Goal: Information Seeking & Learning: Learn about a topic

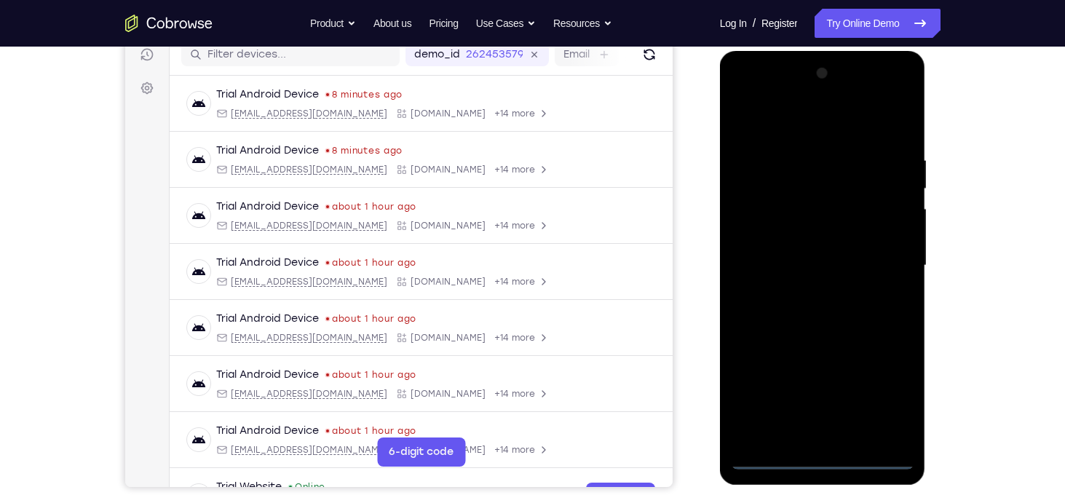
click at [827, 457] on div at bounding box center [822, 266] width 183 height 408
click at [881, 397] on div at bounding box center [822, 266] width 183 height 408
click at [790, 121] on div at bounding box center [822, 266] width 183 height 408
click at [883, 261] on div at bounding box center [822, 266] width 183 height 408
click at [835, 437] on div at bounding box center [822, 266] width 183 height 408
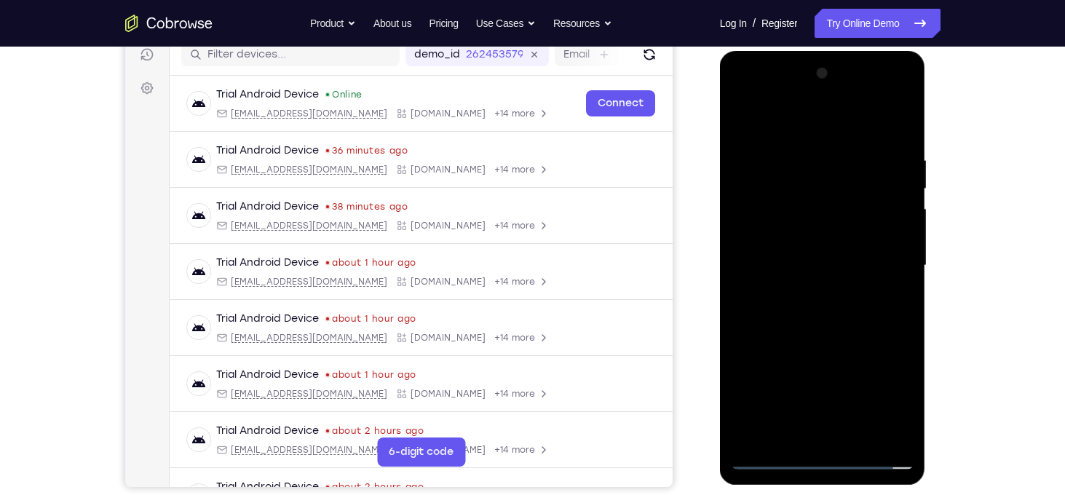
click at [804, 255] on div at bounding box center [822, 266] width 183 height 408
click at [804, 237] on div at bounding box center [822, 266] width 183 height 408
click at [822, 263] on div at bounding box center [822, 266] width 183 height 408
click at [852, 327] on div at bounding box center [822, 266] width 183 height 408
click at [861, 438] on div at bounding box center [822, 266] width 183 height 408
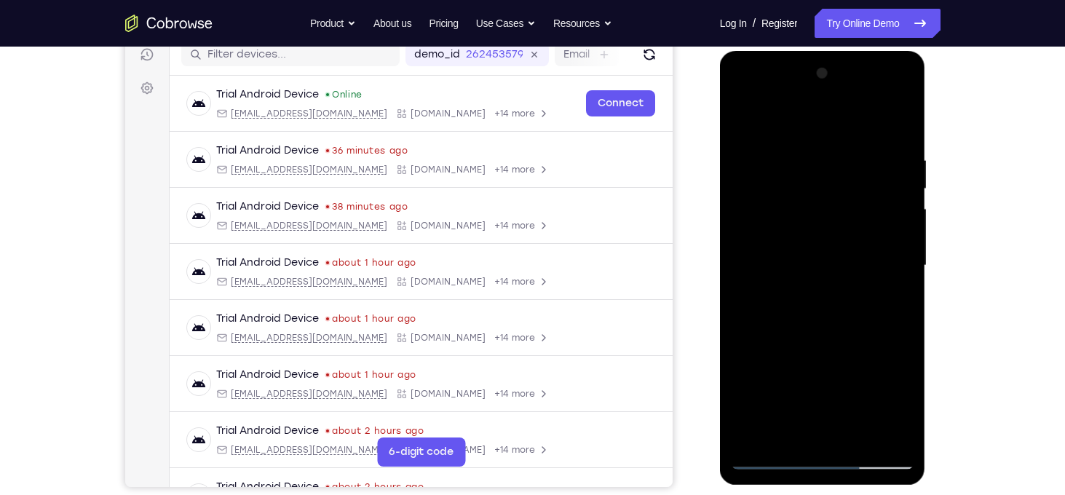
click at [830, 339] on div at bounding box center [822, 266] width 183 height 408
click at [872, 231] on div at bounding box center [822, 266] width 183 height 408
click at [746, 126] on div at bounding box center [822, 266] width 183 height 408
click at [796, 250] on div at bounding box center [822, 266] width 183 height 408
click at [816, 432] on div at bounding box center [822, 266] width 183 height 408
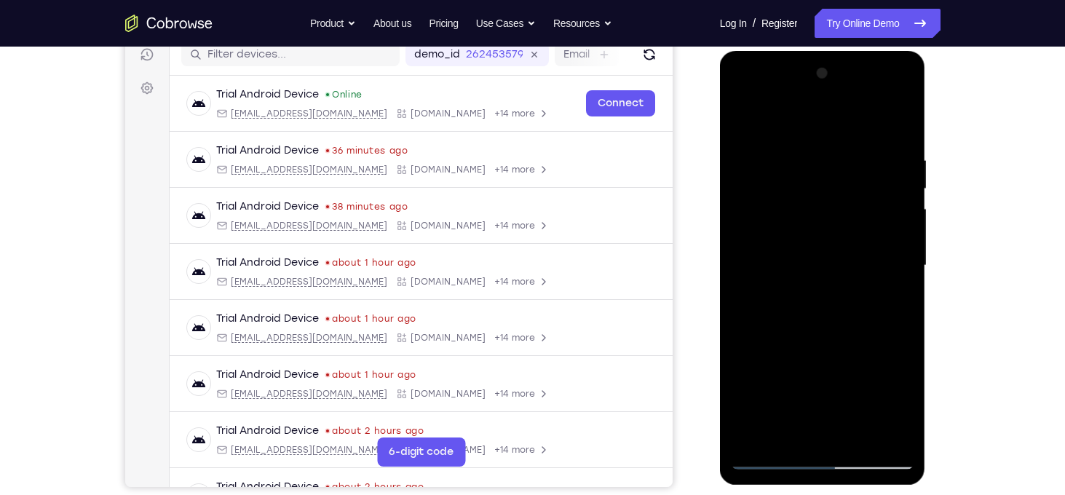
click at [787, 432] on div at bounding box center [822, 266] width 183 height 408
click at [843, 415] on div at bounding box center [822, 266] width 183 height 408
click at [799, 289] on div at bounding box center [822, 266] width 183 height 408
click at [742, 122] on div at bounding box center [822, 266] width 183 height 408
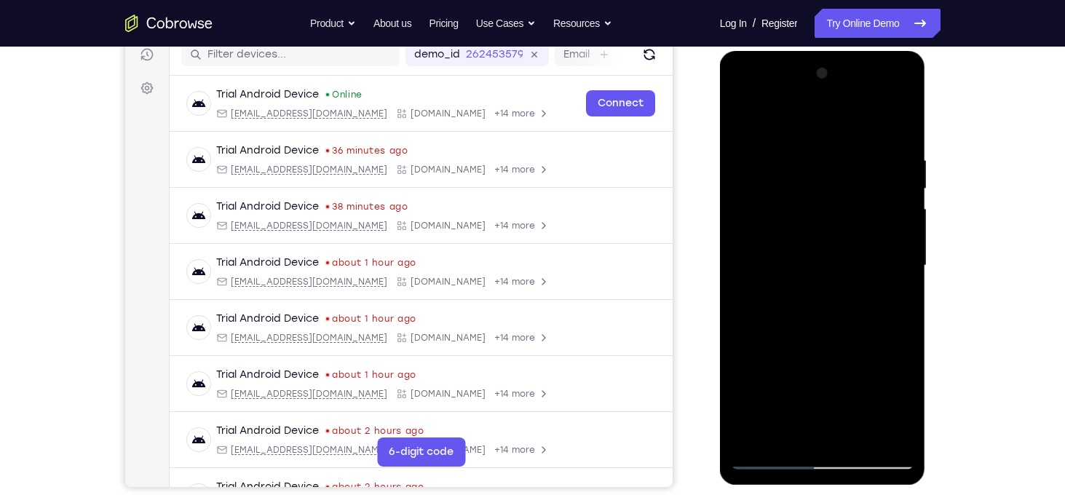
drag, startPoint x: 818, startPoint y: 192, endPoint x: 695, endPoint y: 188, distance: 123.0
click at [720, 188] on html "Online web based iOS Simulators and Android Emulators. Run iPhone, iPad, Mobile…" at bounding box center [823, 269] width 207 height 437
drag, startPoint x: 848, startPoint y: 199, endPoint x: 728, endPoint y: 142, distance: 133.1
click at [728, 142] on div at bounding box center [823, 268] width 206 height 434
drag, startPoint x: 866, startPoint y: 195, endPoint x: 839, endPoint y: 187, distance: 28.1
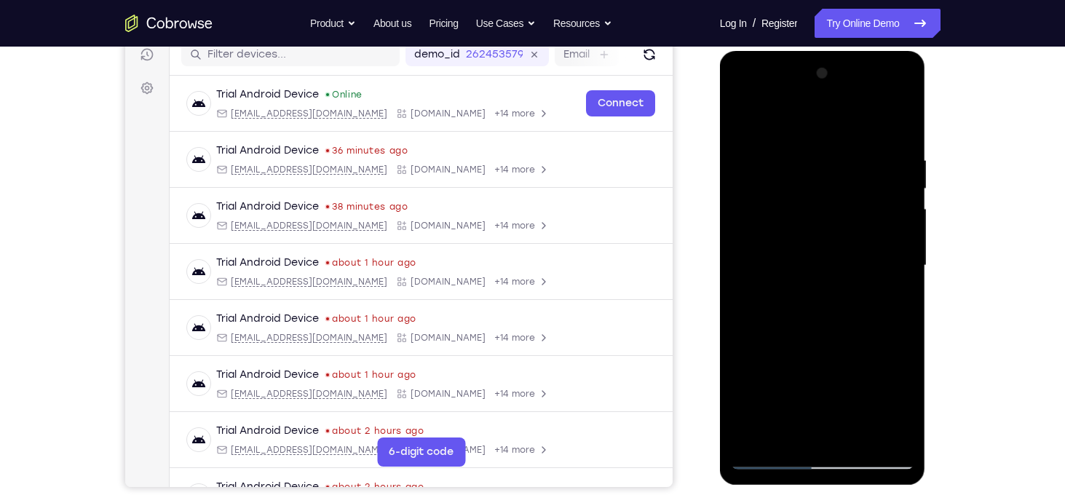
click at [839, 187] on div at bounding box center [822, 266] width 183 height 408
drag, startPoint x: 839, startPoint y: 187, endPoint x: 742, endPoint y: 164, distance: 99.6
click at [742, 164] on div at bounding box center [822, 266] width 183 height 408
drag, startPoint x: 859, startPoint y: 192, endPoint x: 798, endPoint y: 193, distance: 60.4
click at [798, 193] on div at bounding box center [822, 266] width 183 height 408
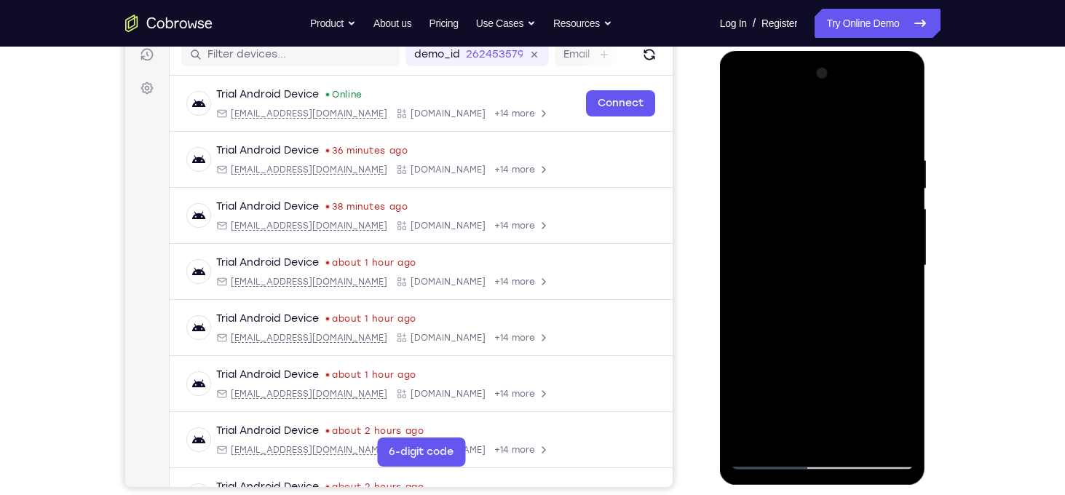
drag, startPoint x: 863, startPoint y: 196, endPoint x: 743, endPoint y: 178, distance: 121.5
click at [743, 178] on div at bounding box center [822, 266] width 183 height 408
click at [747, 120] on div at bounding box center [822, 266] width 183 height 408
click at [827, 298] on div at bounding box center [822, 266] width 183 height 408
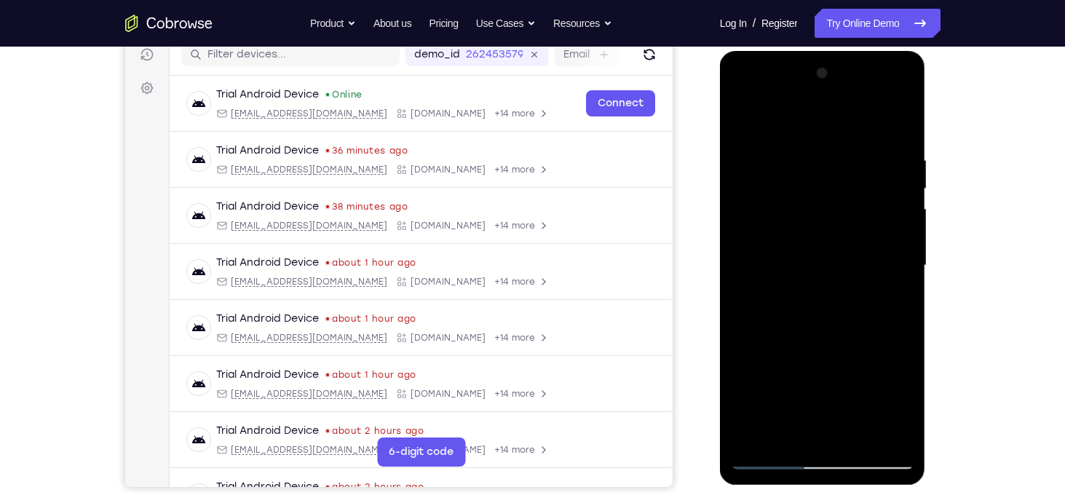
drag, startPoint x: 827, startPoint y: 298, endPoint x: 827, endPoint y: 142, distance: 155.7
click at [827, 142] on div at bounding box center [822, 266] width 183 height 408
drag, startPoint x: 859, startPoint y: 342, endPoint x: 845, endPoint y: 111, distance: 231.1
click at [845, 111] on div at bounding box center [822, 266] width 183 height 408
drag, startPoint x: 848, startPoint y: 412, endPoint x: 850, endPoint y: 199, distance: 212.5
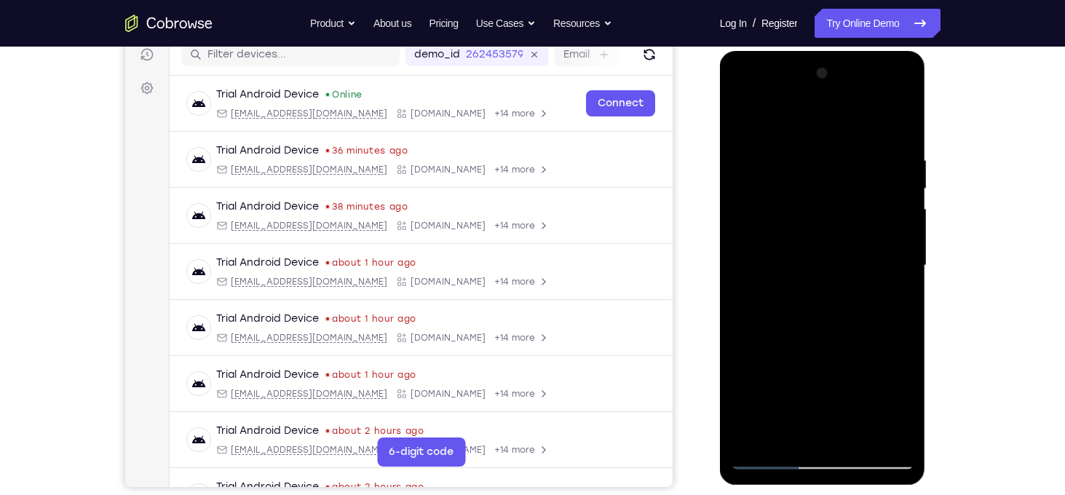
click at [850, 199] on div at bounding box center [822, 266] width 183 height 408
drag, startPoint x: 878, startPoint y: 366, endPoint x: 869, endPoint y: 159, distance: 207.6
click at [869, 159] on div at bounding box center [822, 266] width 183 height 408
click at [870, 216] on div at bounding box center [822, 266] width 183 height 408
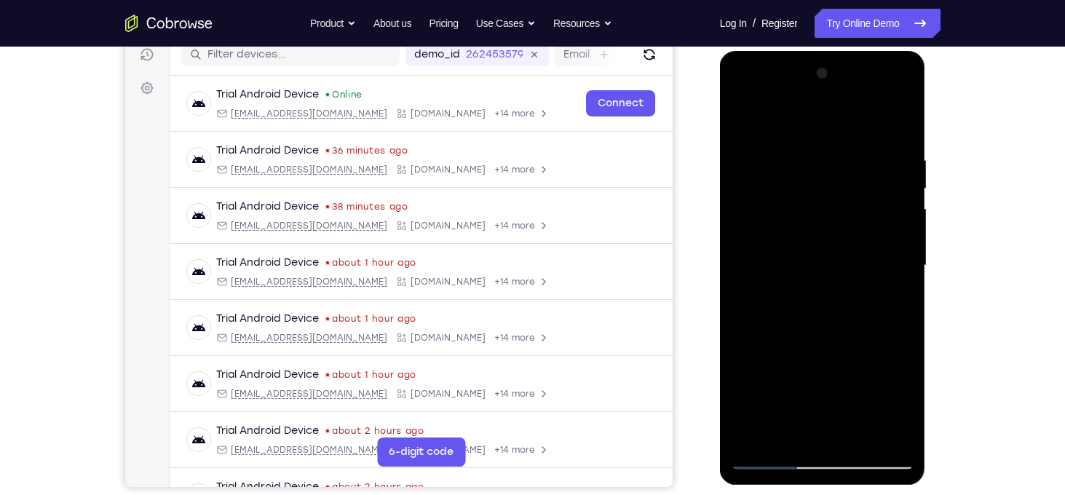
drag, startPoint x: 869, startPoint y: 337, endPoint x: 830, endPoint y: 107, distance: 233.2
click at [830, 107] on div at bounding box center [822, 266] width 183 height 408
drag, startPoint x: 858, startPoint y: 335, endPoint x: 851, endPoint y: 122, distance: 213.4
click at [851, 122] on div at bounding box center [822, 266] width 183 height 408
drag, startPoint x: 878, startPoint y: 360, endPoint x: 842, endPoint y: 176, distance: 187.0
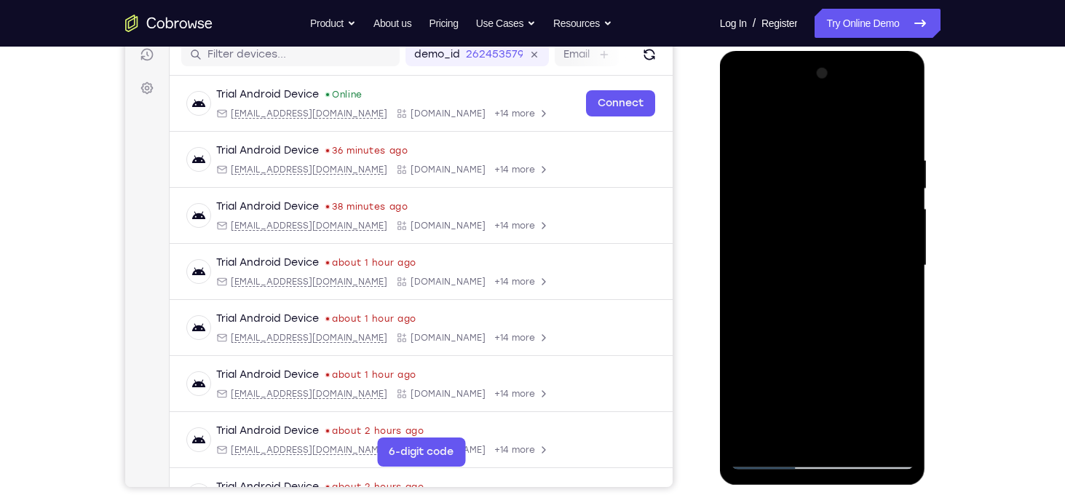
click at [842, 176] on div at bounding box center [822, 266] width 183 height 408
click at [859, 240] on div at bounding box center [822, 266] width 183 height 408
click at [902, 208] on div at bounding box center [822, 266] width 183 height 408
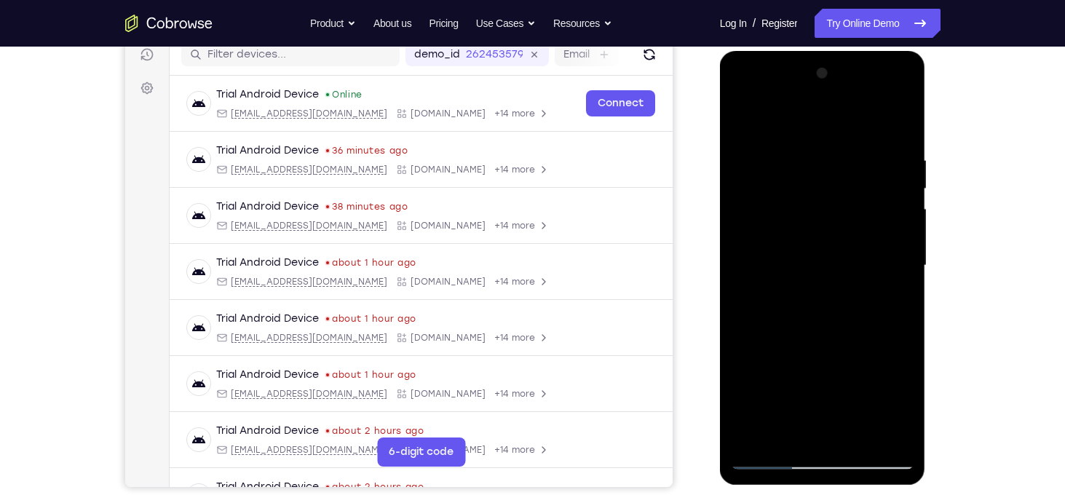
click at [902, 208] on div at bounding box center [822, 266] width 183 height 408
click at [747, 212] on div at bounding box center [822, 266] width 183 height 408
drag, startPoint x: 832, startPoint y: 368, endPoint x: 813, endPoint y: 126, distance: 243.1
click at [813, 126] on div at bounding box center [822, 266] width 183 height 408
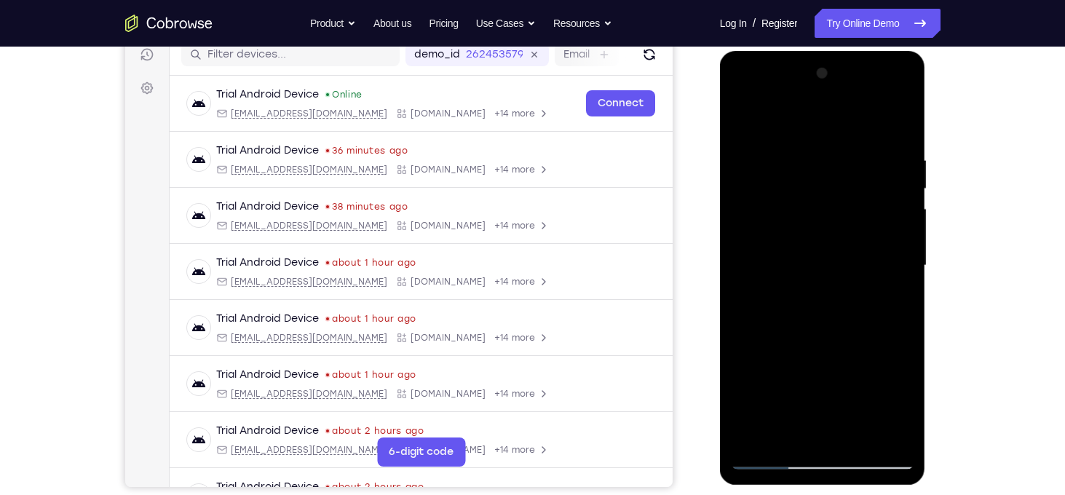
drag, startPoint x: 862, startPoint y: 333, endPoint x: 841, endPoint y: 242, distance: 94.3
click at [841, 242] on div at bounding box center [822, 266] width 183 height 408
click at [839, 200] on div at bounding box center [822, 266] width 183 height 408
drag, startPoint x: 877, startPoint y: 400, endPoint x: 878, endPoint y: 164, distance: 235.8
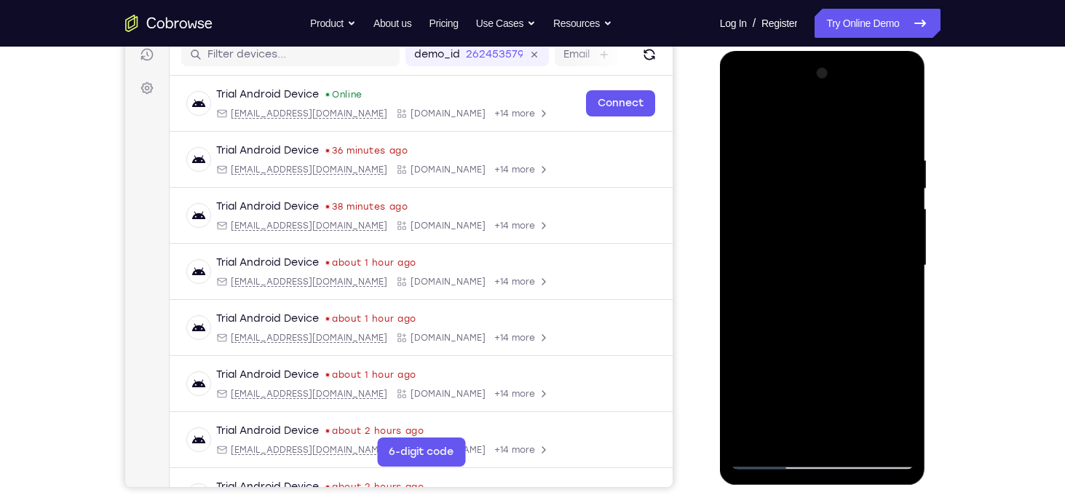
click at [878, 164] on div at bounding box center [822, 266] width 183 height 408
drag, startPoint x: 873, startPoint y: 297, endPoint x: 865, endPoint y: 164, distance: 132.7
click at [865, 164] on div at bounding box center [822, 266] width 183 height 408
drag, startPoint x: 828, startPoint y: 368, endPoint x: 827, endPoint y: 150, distance: 218.3
click at [827, 150] on div at bounding box center [822, 266] width 183 height 408
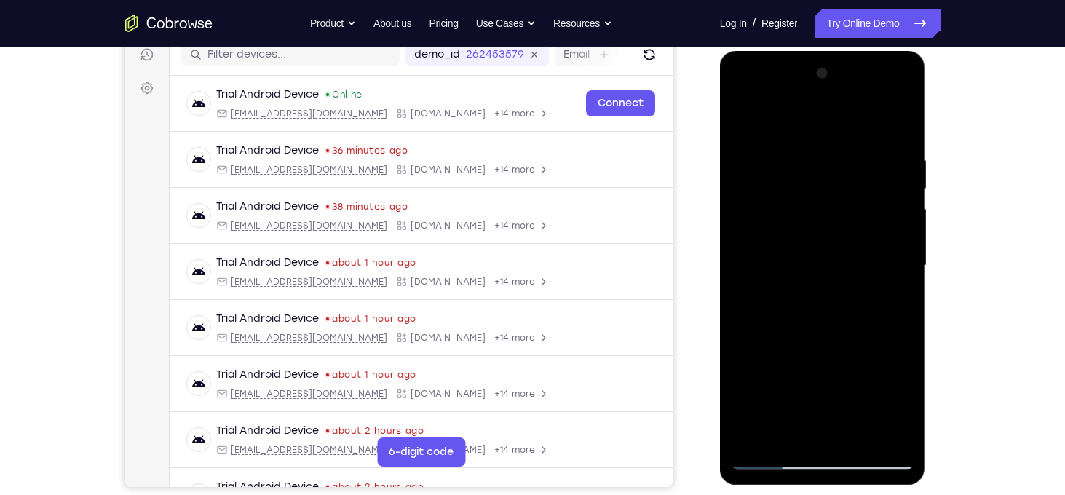
drag, startPoint x: 847, startPoint y: 357, endPoint x: 870, endPoint y: 532, distance: 176.8
click at [870, 488] on html "Online web based iOS Simulators and Android Emulators. Run iPhone, iPad, Mobile…" at bounding box center [823, 269] width 207 height 437
drag, startPoint x: 857, startPoint y: 252, endPoint x: 862, endPoint y: 362, distance: 110.8
click at [862, 362] on div at bounding box center [822, 266] width 183 height 408
click at [897, 207] on div at bounding box center [822, 266] width 183 height 408
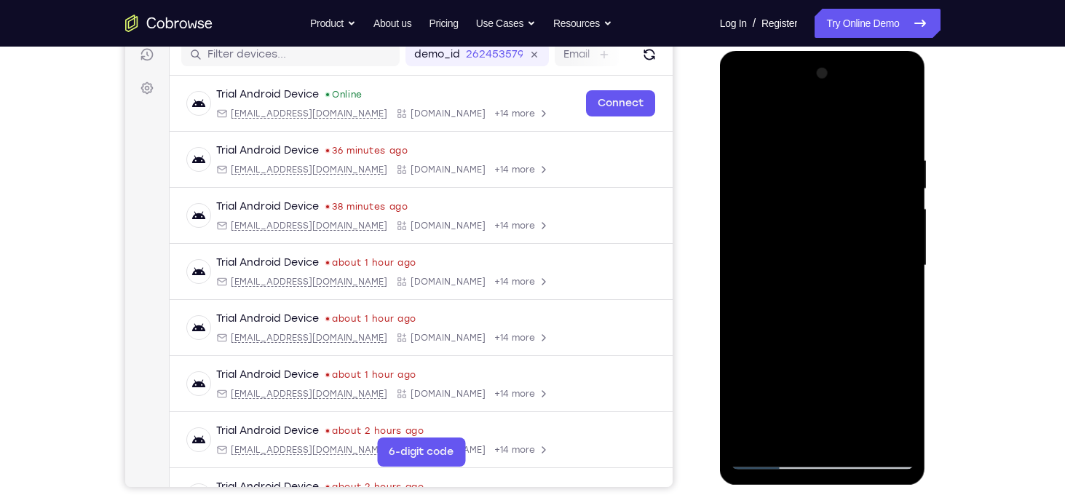
click at [904, 239] on div at bounding box center [822, 266] width 183 height 408
drag, startPoint x: 862, startPoint y: 395, endPoint x: 865, endPoint y: 123, distance: 272.2
click at [865, 123] on div at bounding box center [822, 266] width 183 height 408
drag, startPoint x: 870, startPoint y: 325, endPoint x: 847, endPoint y: 63, distance: 263.0
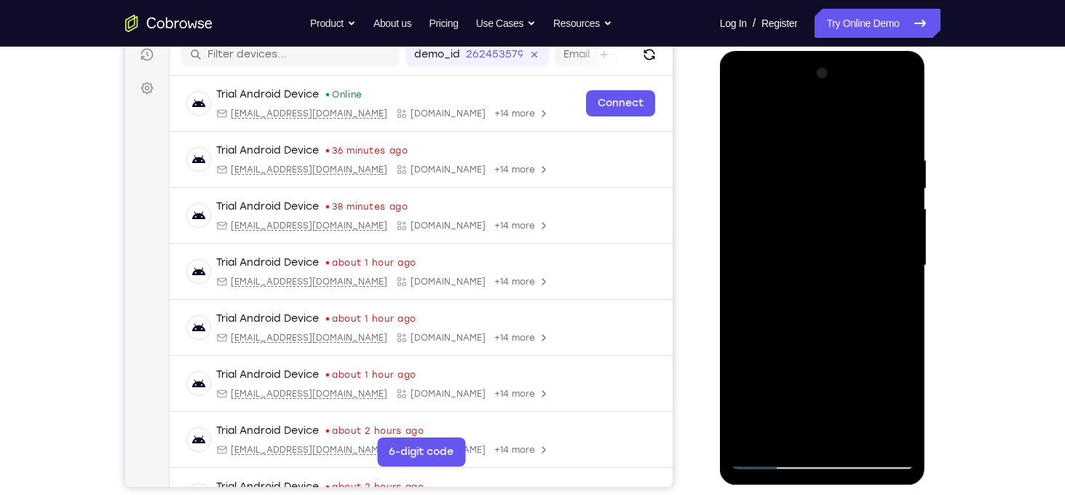
click at [847, 63] on div at bounding box center [822, 266] width 183 height 408
drag, startPoint x: 870, startPoint y: 325, endPoint x: 825, endPoint y: 134, distance: 195.9
click at [825, 134] on div at bounding box center [822, 266] width 183 height 408
drag, startPoint x: 861, startPoint y: 342, endPoint x: 873, endPoint y: 102, distance: 240.4
click at [873, 102] on div at bounding box center [822, 266] width 183 height 408
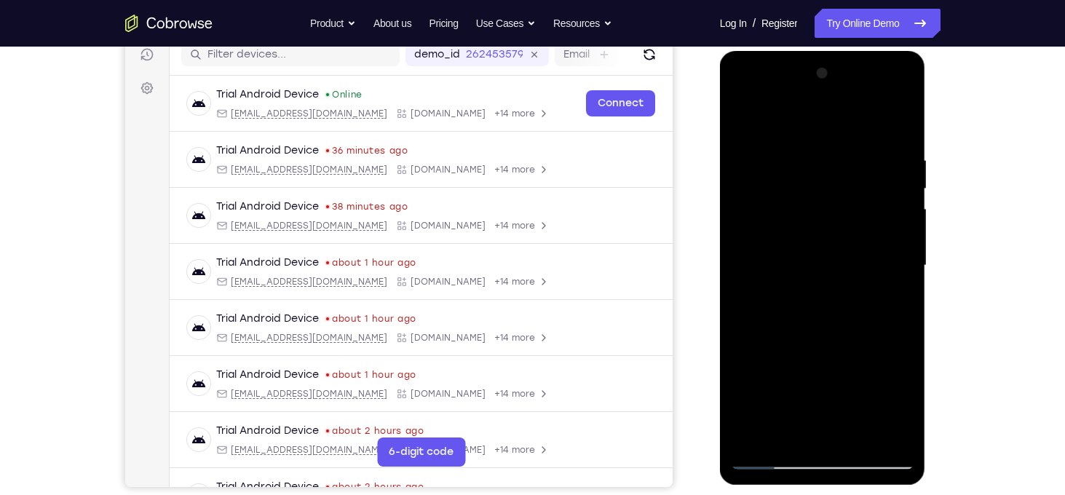
click at [740, 322] on div at bounding box center [822, 266] width 183 height 408
drag, startPoint x: 834, startPoint y: 373, endPoint x: 862, endPoint y: 151, distance: 223.7
click at [862, 151] on div at bounding box center [822, 266] width 183 height 408
click at [747, 389] on div at bounding box center [822, 266] width 183 height 408
drag, startPoint x: 827, startPoint y: 392, endPoint x: 833, endPoint y: 140, distance: 251.9
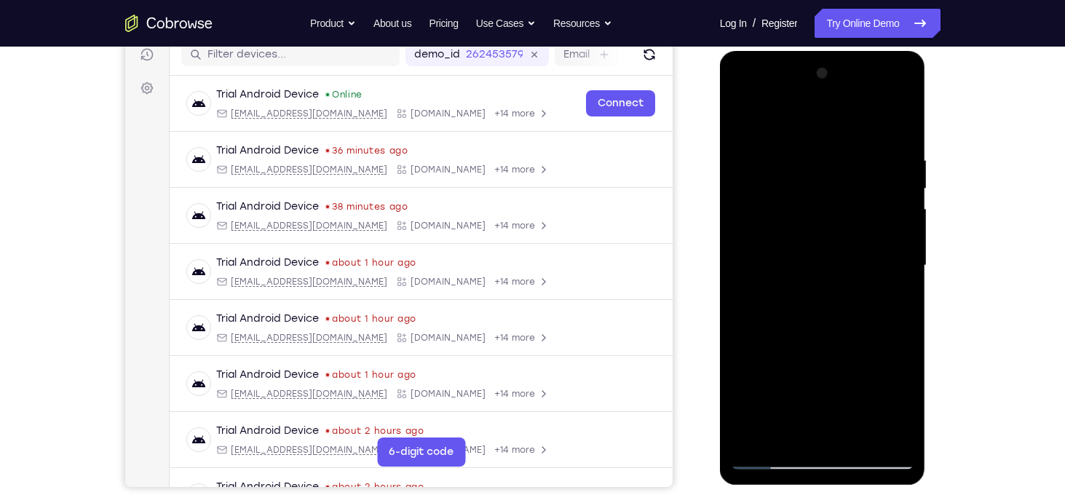
click at [833, 140] on div at bounding box center [822, 266] width 183 height 408
drag, startPoint x: 812, startPoint y: 365, endPoint x: 833, endPoint y: 143, distance: 223.0
click at [833, 143] on div at bounding box center [822, 266] width 183 height 408
drag, startPoint x: 854, startPoint y: 217, endPoint x: 846, endPoint y: 458, distance: 241.0
click at [846, 458] on div at bounding box center [822, 266] width 183 height 408
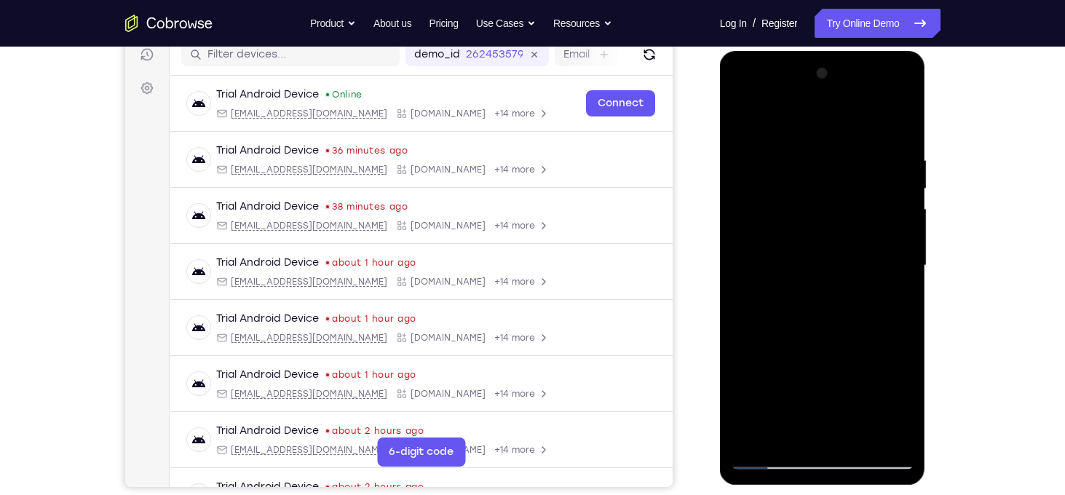
drag, startPoint x: 886, startPoint y: 336, endPoint x: 884, endPoint y: 267, distance: 69.2
click at [884, 267] on div at bounding box center [822, 266] width 183 height 408
click at [900, 269] on div at bounding box center [822, 266] width 183 height 408
click at [903, 261] on div at bounding box center [822, 266] width 183 height 408
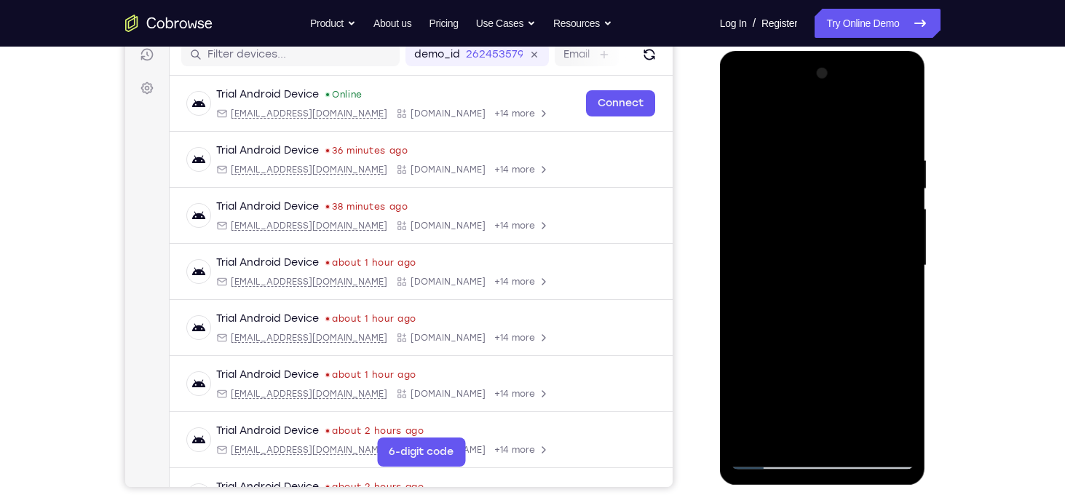
click at [903, 261] on div at bounding box center [822, 266] width 183 height 408
click at [746, 155] on div at bounding box center [822, 266] width 183 height 408
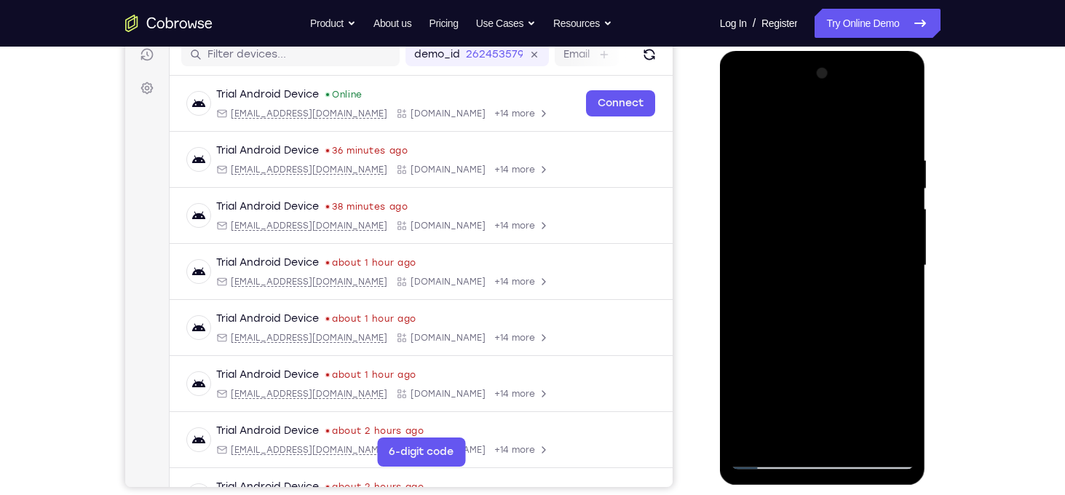
click at [768, 149] on div at bounding box center [822, 266] width 183 height 408
drag, startPoint x: 850, startPoint y: 176, endPoint x: 860, endPoint y: 127, distance: 49.8
click at [860, 127] on div at bounding box center [822, 266] width 183 height 408
click at [740, 122] on div at bounding box center [822, 266] width 183 height 408
drag, startPoint x: 809, startPoint y: 365, endPoint x: 810, endPoint y: 128, distance: 237.3
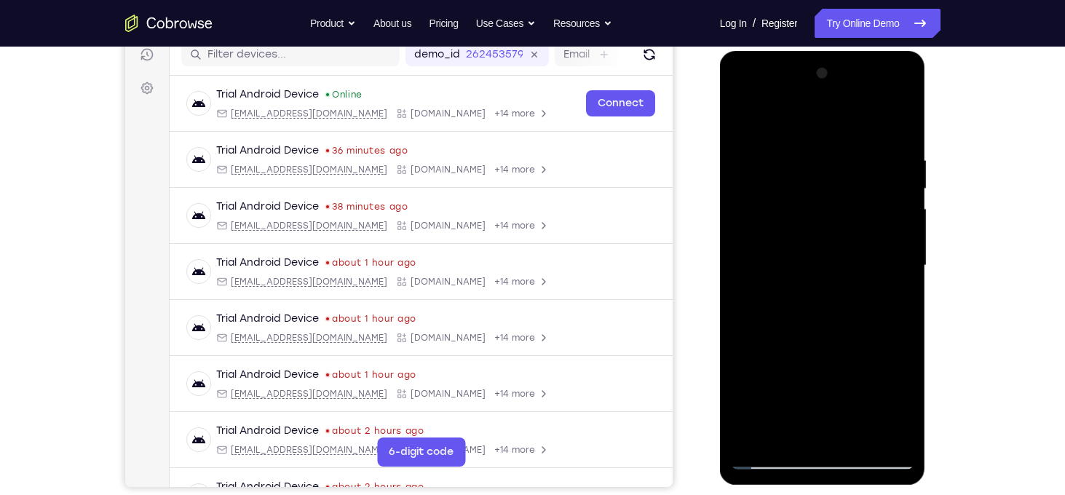
click at [810, 128] on div at bounding box center [822, 266] width 183 height 408
drag, startPoint x: 843, startPoint y: 350, endPoint x: 843, endPoint y: 172, distance: 177.6
click at [843, 172] on div at bounding box center [822, 266] width 183 height 408
drag, startPoint x: 870, startPoint y: 327, endPoint x: 881, endPoint y: 132, distance: 195.4
click at [881, 132] on div at bounding box center [822, 266] width 183 height 408
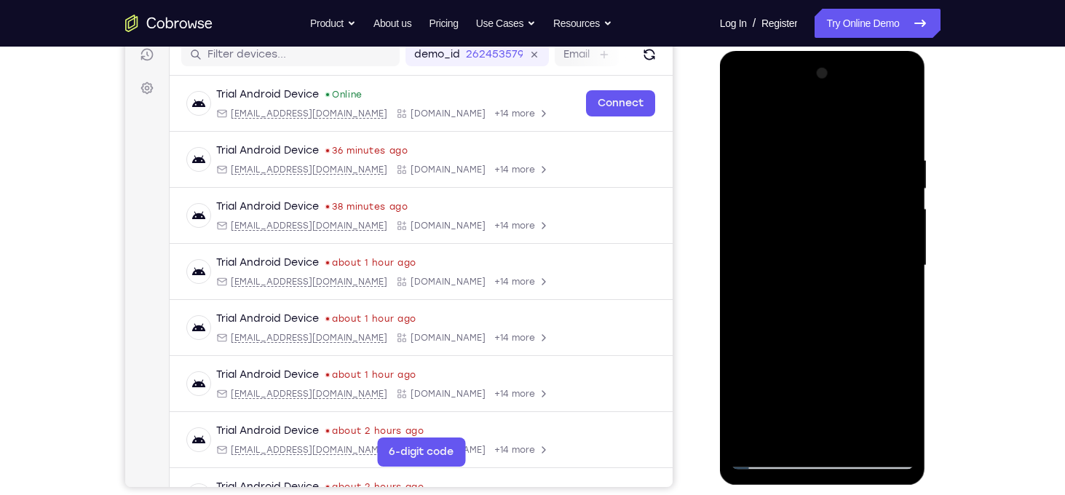
click at [755, 436] on div at bounding box center [822, 266] width 183 height 408
click at [901, 149] on div at bounding box center [822, 266] width 183 height 408
click at [900, 172] on div at bounding box center [822, 266] width 183 height 408
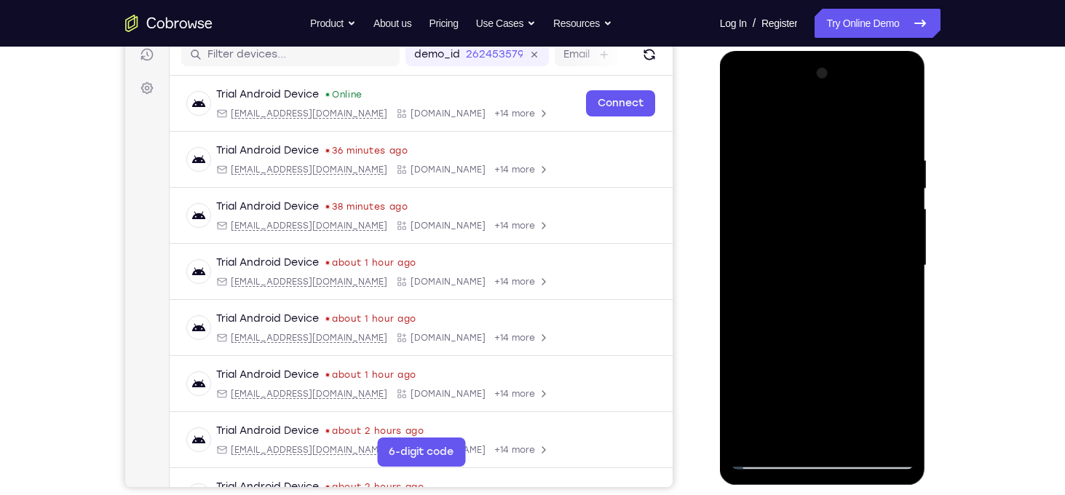
click at [900, 172] on div at bounding box center [822, 266] width 183 height 408
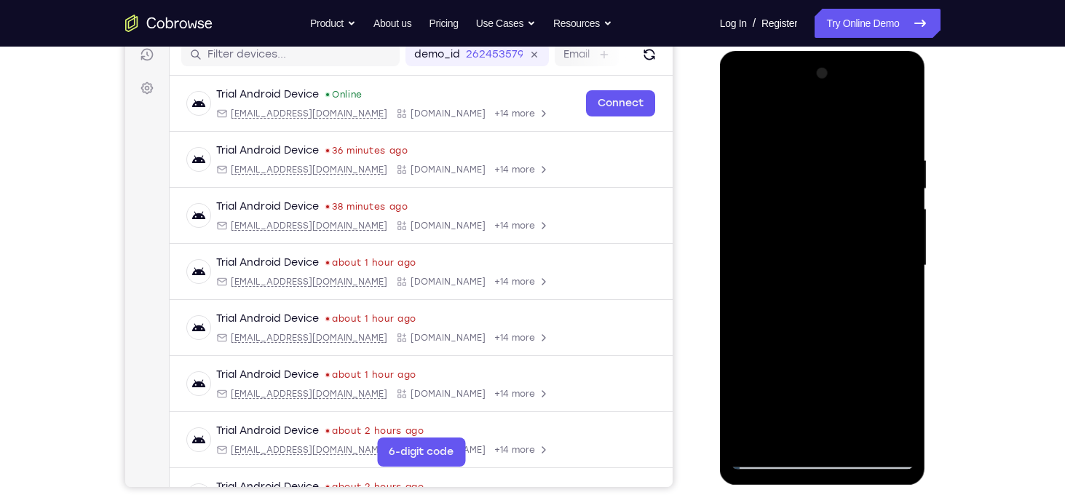
click at [900, 172] on div at bounding box center [822, 266] width 183 height 408
click at [897, 127] on div at bounding box center [822, 266] width 183 height 408
click at [855, 440] on div at bounding box center [822, 266] width 183 height 408
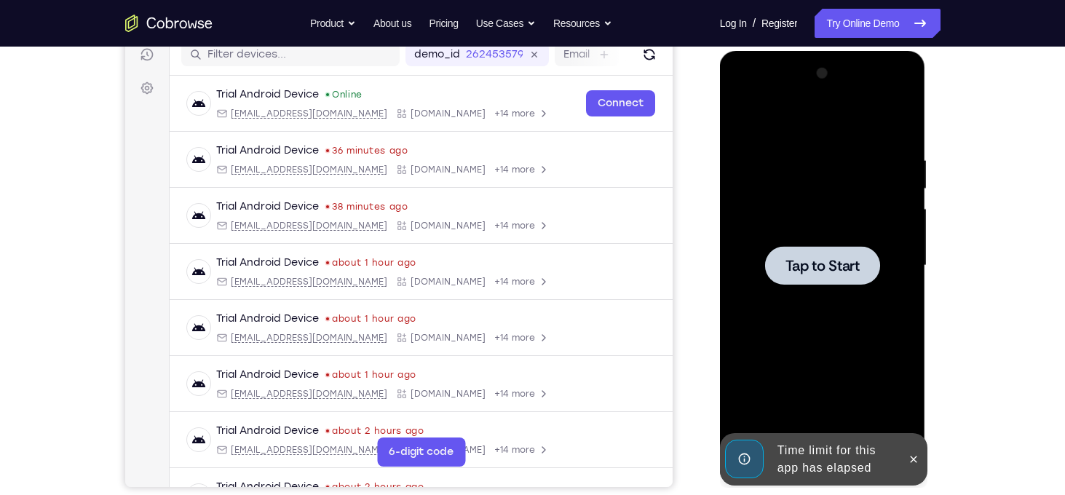
click at [839, 277] on div at bounding box center [822, 265] width 115 height 39
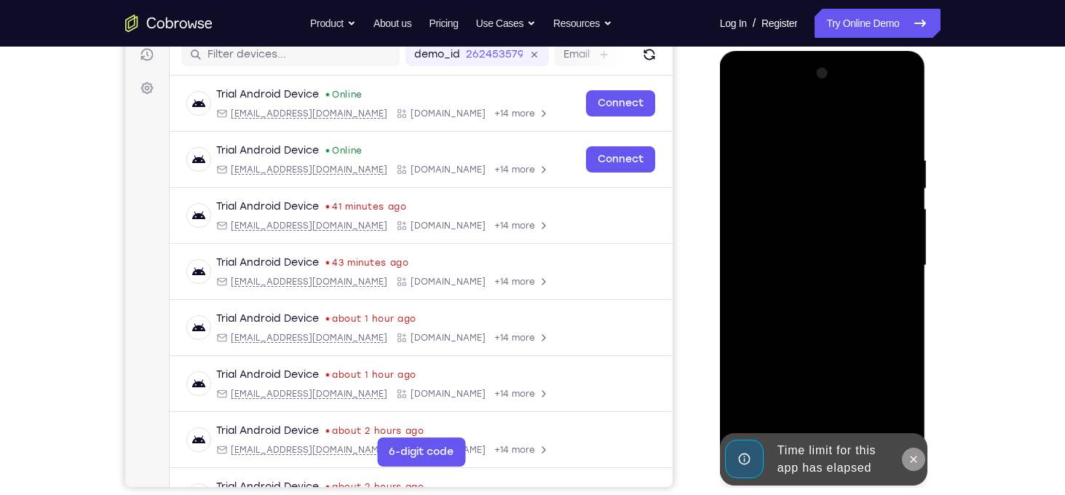
click at [915, 458] on icon at bounding box center [914, 459] width 12 height 12
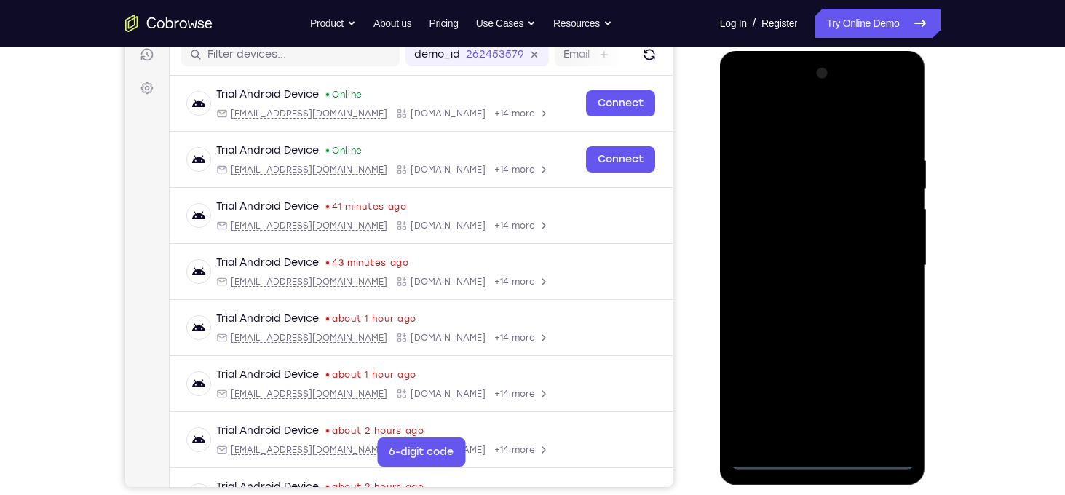
click at [832, 453] on div at bounding box center [822, 266] width 183 height 408
click at [827, 460] on div at bounding box center [822, 266] width 183 height 408
click at [891, 394] on div at bounding box center [822, 266] width 183 height 408
click at [775, 124] on div at bounding box center [822, 266] width 183 height 408
click at [876, 253] on div at bounding box center [822, 266] width 183 height 408
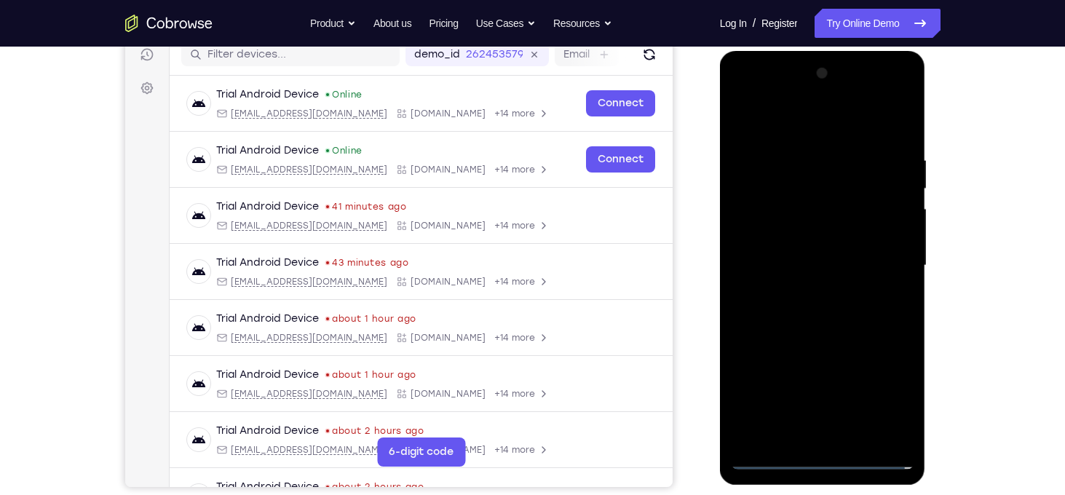
click at [805, 293] on div at bounding box center [822, 266] width 183 height 408
click at [821, 261] on div at bounding box center [822, 266] width 183 height 408
click at [803, 232] on div at bounding box center [822, 266] width 183 height 408
click at [830, 264] on div at bounding box center [822, 266] width 183 height 408
click at [849, 330] on div at bounding box center [822, 266] width 183 height 408
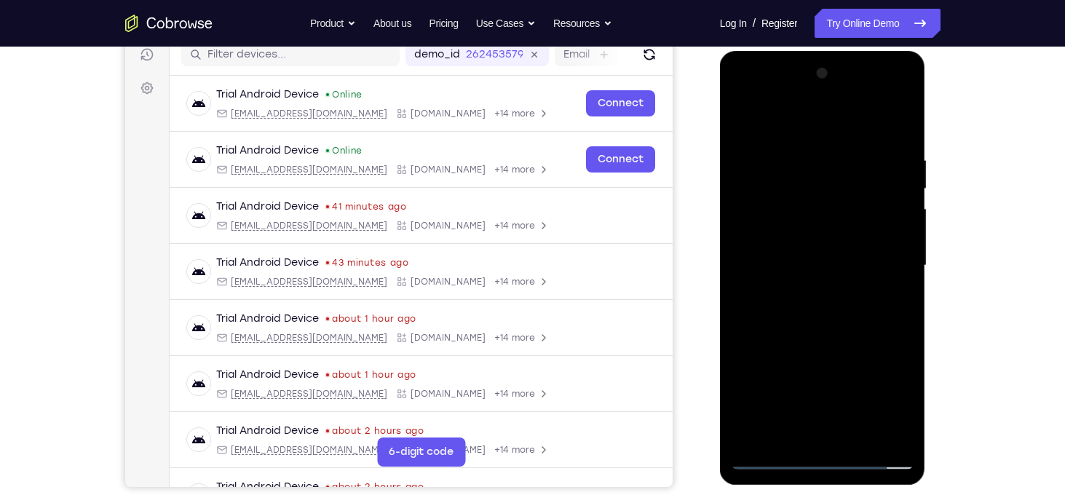
click at [804, 161] on div at bounding box center [822, 266] width 183 height 408
drag, startPoint x: 817, startPoint y: 132, endPoint x: 798, endPoint y: 15, distance: 119.5
click at [798, 51] on html "Online web based iOS Simulators and Android Emulators. Run iPhone, iPad, Mobile…" at bounding box center [823, 269] width 207 height 437
click at [891, 213] on div at bounding box center [822, 266] width 183 height 408
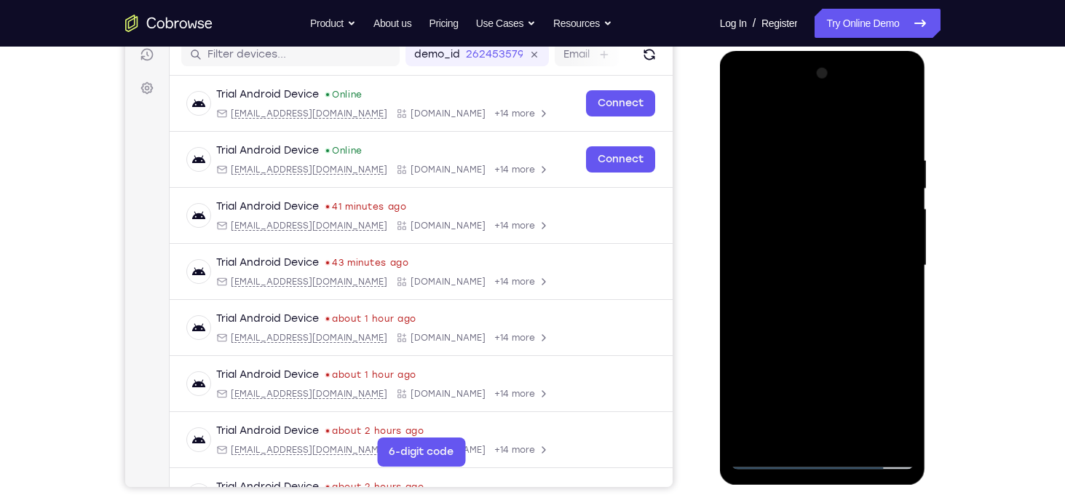
click at [891, 213] on div at bounding box center [822, 266] width 183 height 408
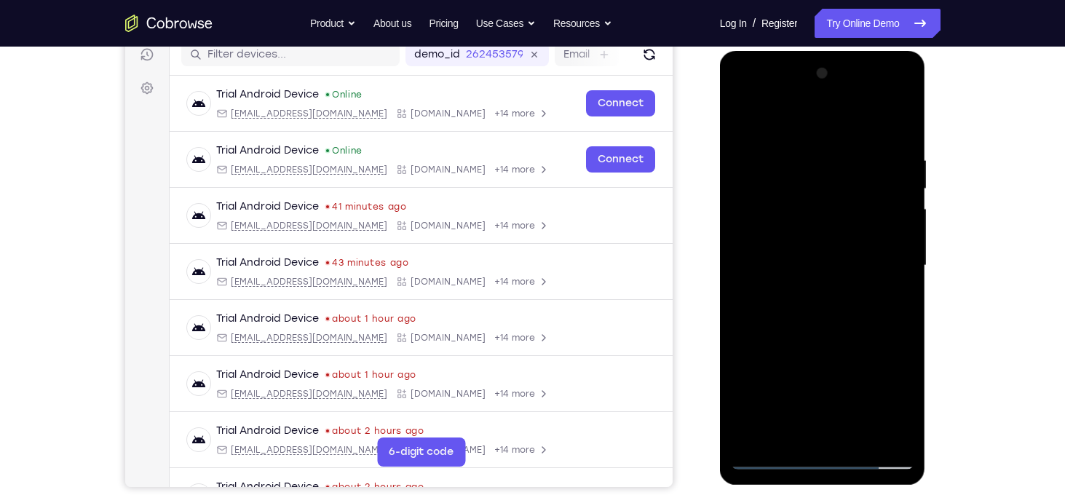
click at [891, 213] on div at bounding box center [822, 266] width 183 height 408
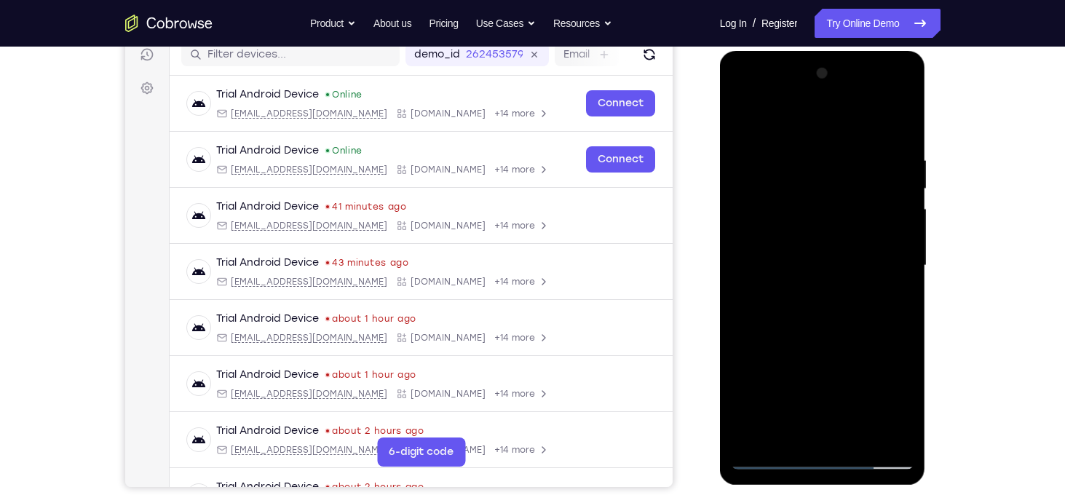
click at [891, 213] on div at bounding box center [822, 266] width 183 height 408
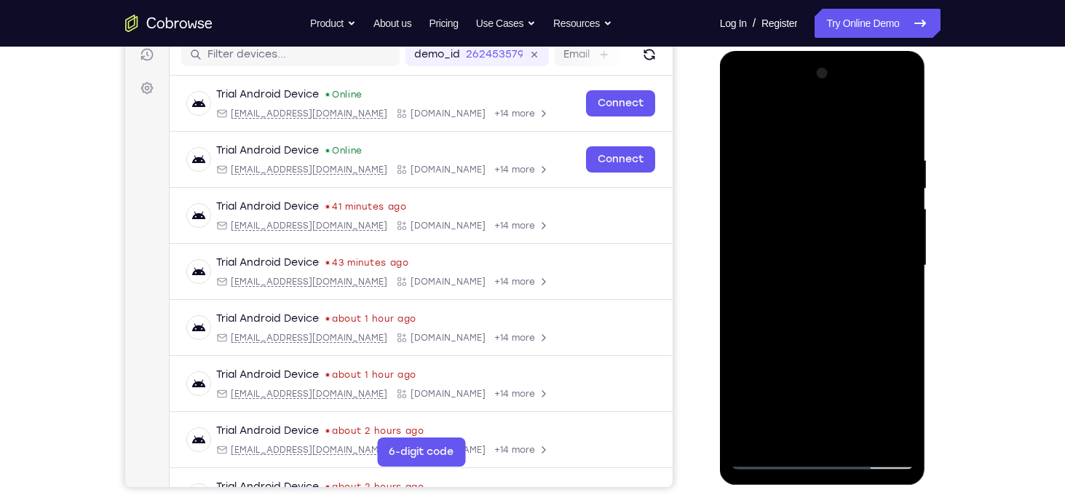
click at [891, 213] on div at bounding box center [822, 266] width 183 height 408
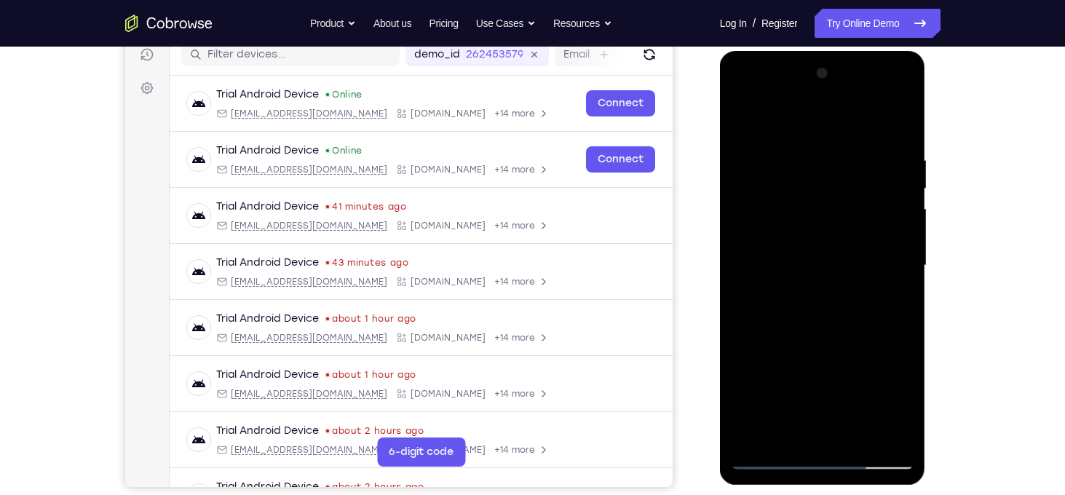
click at [891, 213] on div at bounding box center [822, 266] width 183 height 408
click at [895, 303] on div at bounding box center [822, 266] width 183 height 408
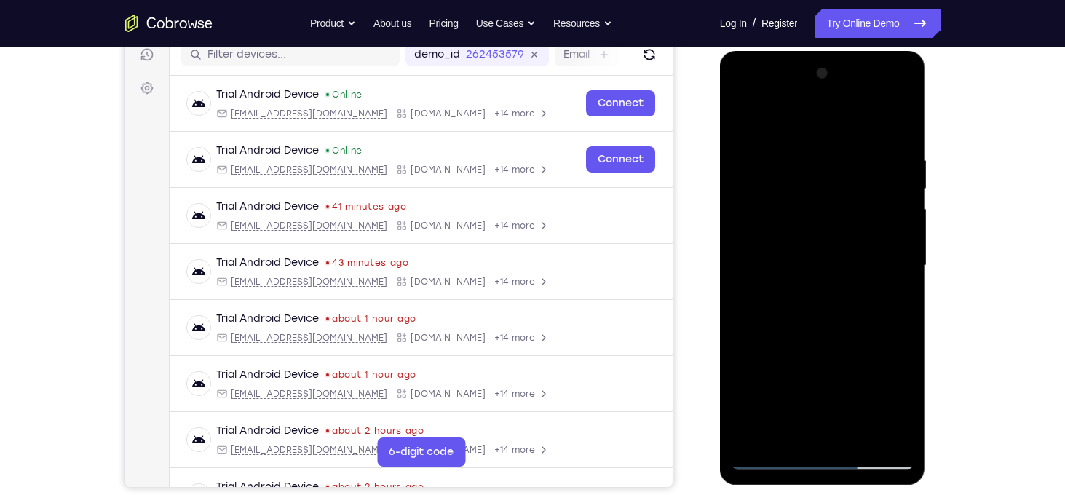
click at [895, 303] on div at bounding box center [822, 266] width 183 height 408
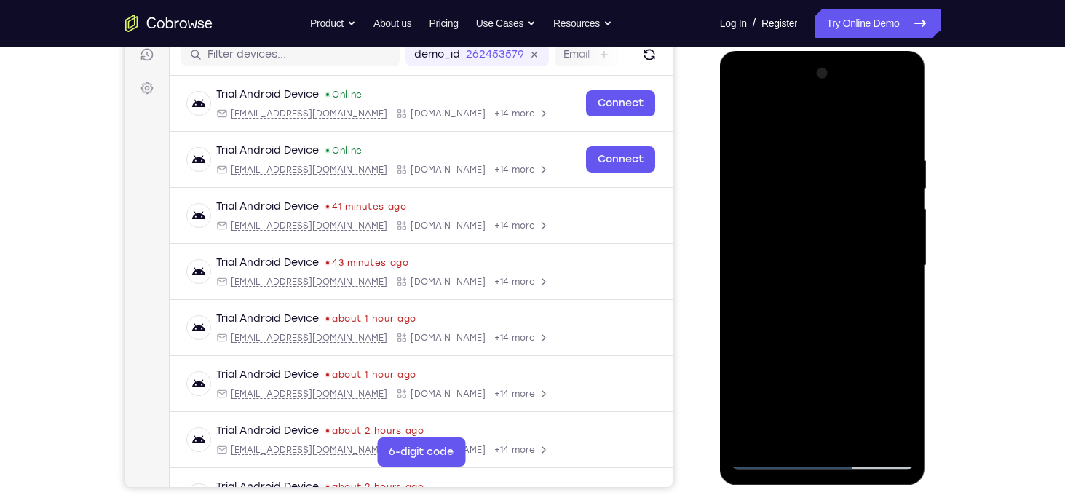
click at [895, 303] on div at bounding box center [822, 266] width 183 height 408
click at [750, 287] on div at bounding box center [822, 266] width 183 height 408
click at [892, 253] on div at bounding box center [822, 266] width 183 height 408
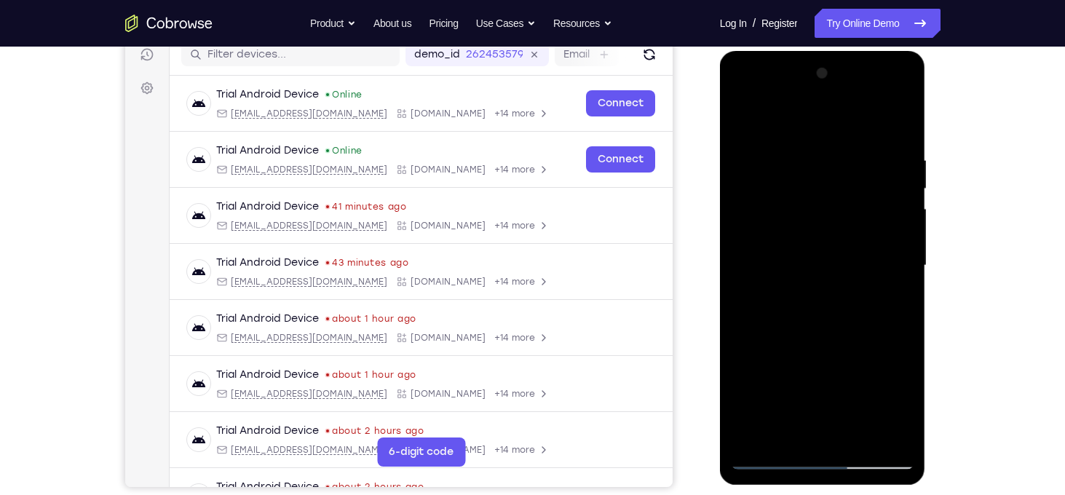
click at [892, 253] on div at bounding box center [822, 266] width 183 height 408
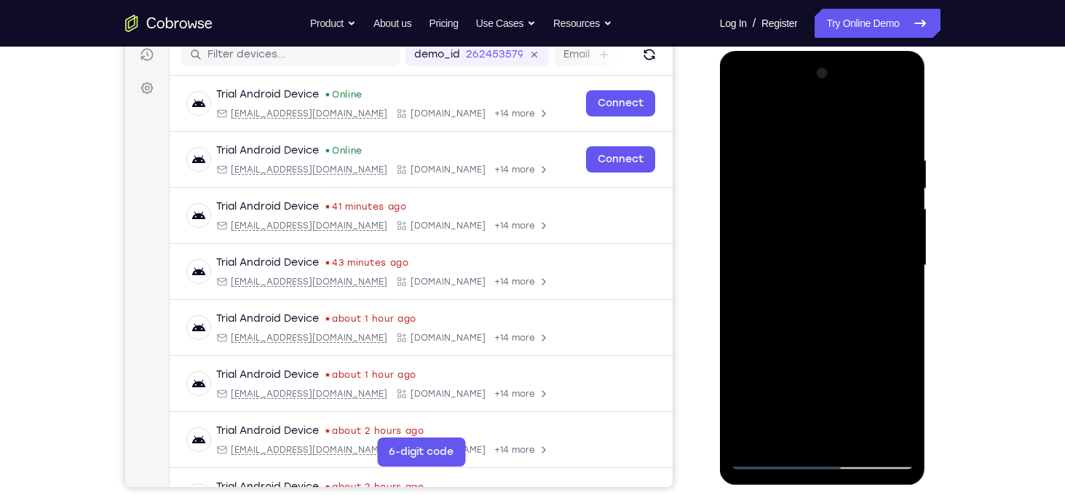
click at [900, 258] on div at bounding box center [822, 266] width 183 height 408
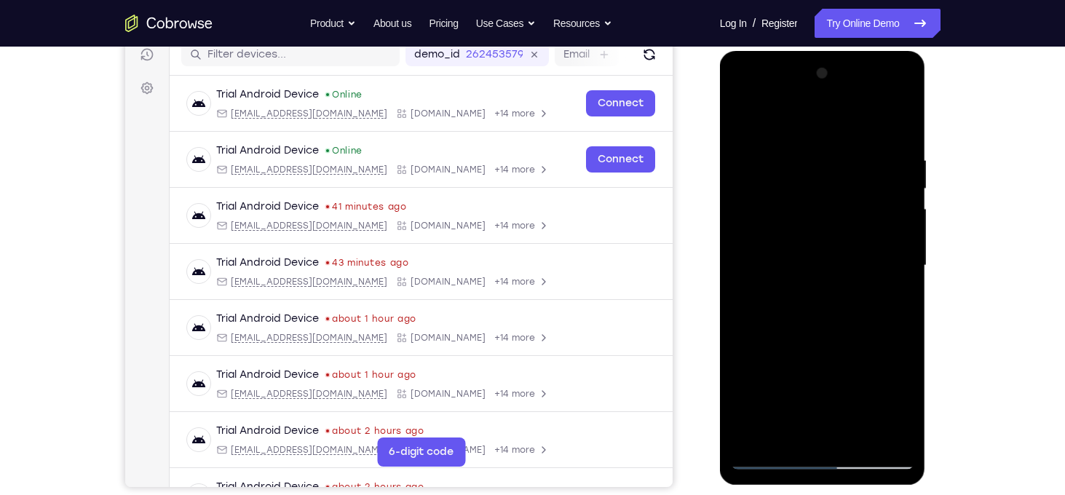
click at [900, 258] on div at bounding box center [822, 266] width 183 height 408
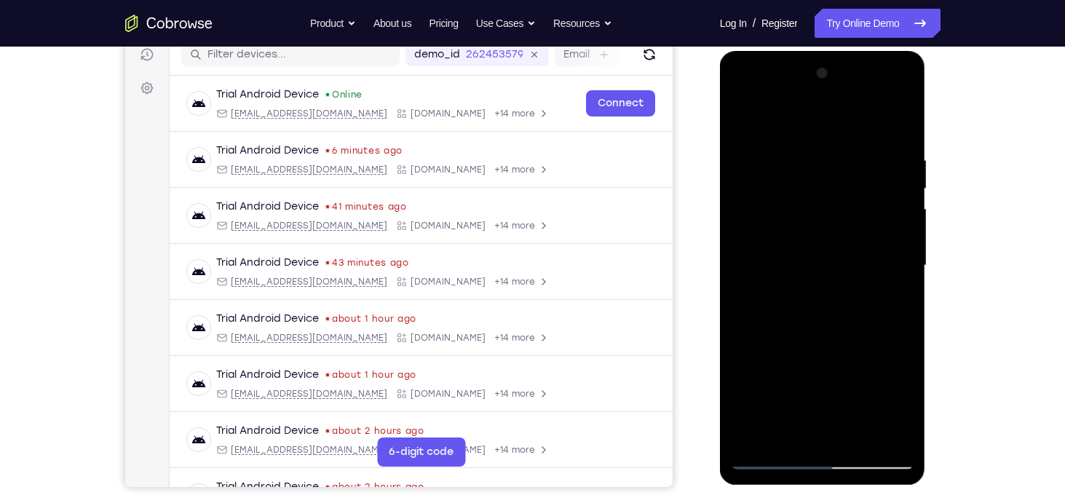
click at [900, 258] on div at bounding box center [822, 266] width 183 height 408
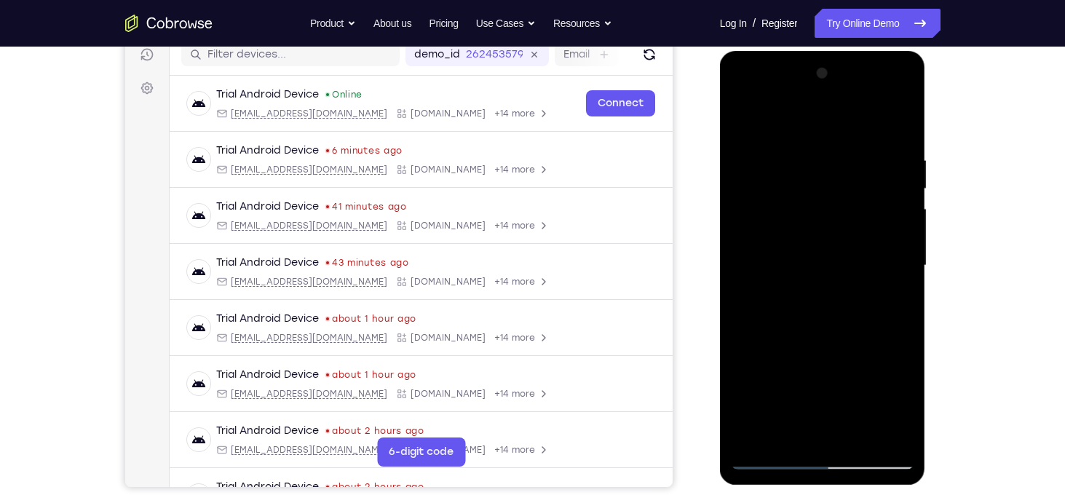
click at [900, 258] on div at bounding box center [822, 266] width 183 height 408
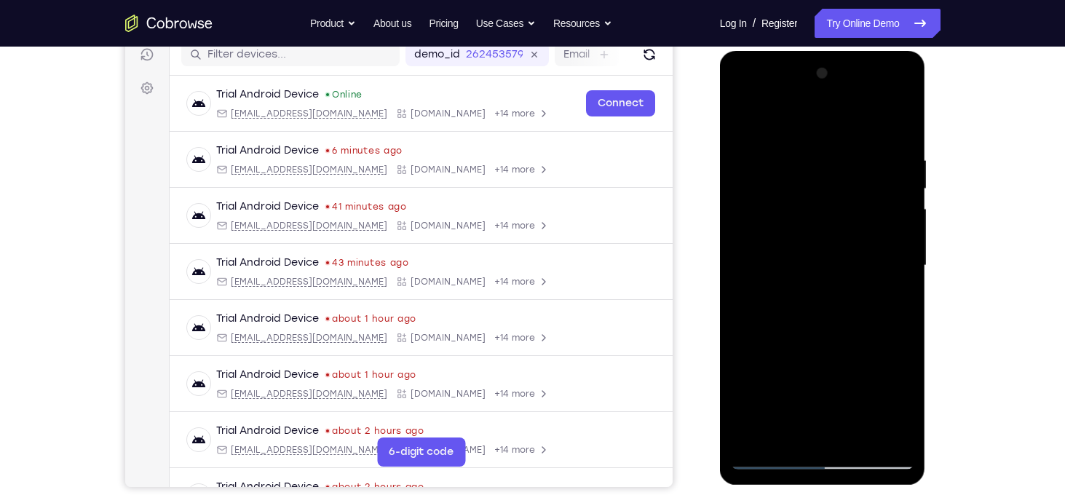
click at [900, 258] on div at bounding box center [822, 266] width 183 height 408
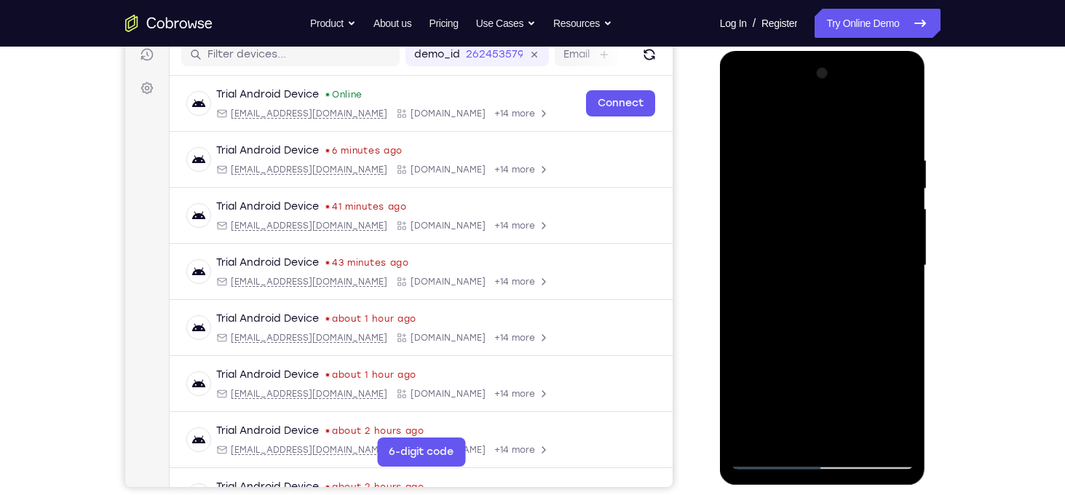
click at [900, 258] on div at bounding box center [822, 266] width 183 height 408
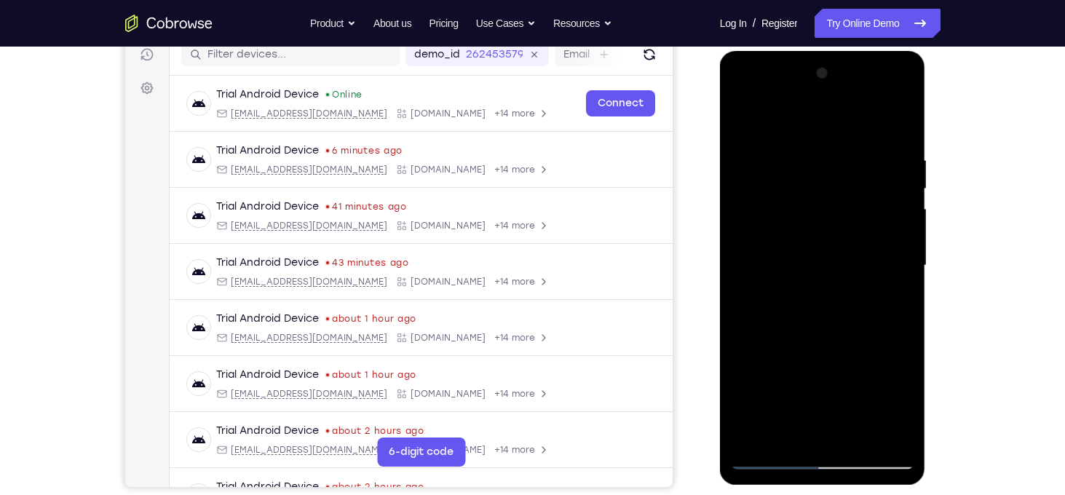
click at [900, 258] on div at bounding box center [822, 266] width 183 height 408
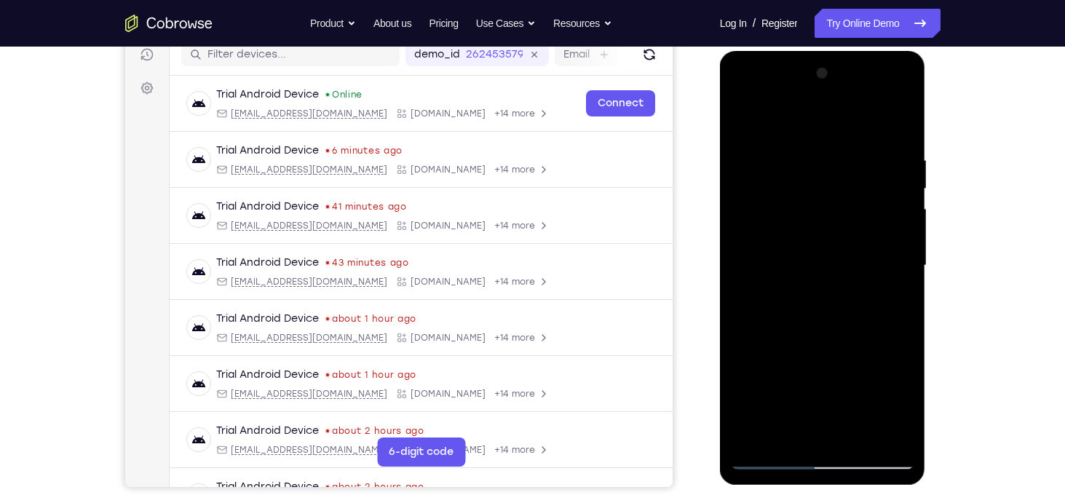
click at [900, 258] on div at bounding box center [822, 266] width 183 height 408
click at [898, 257] on div at bounding box center [822, 266] width 183 height 408
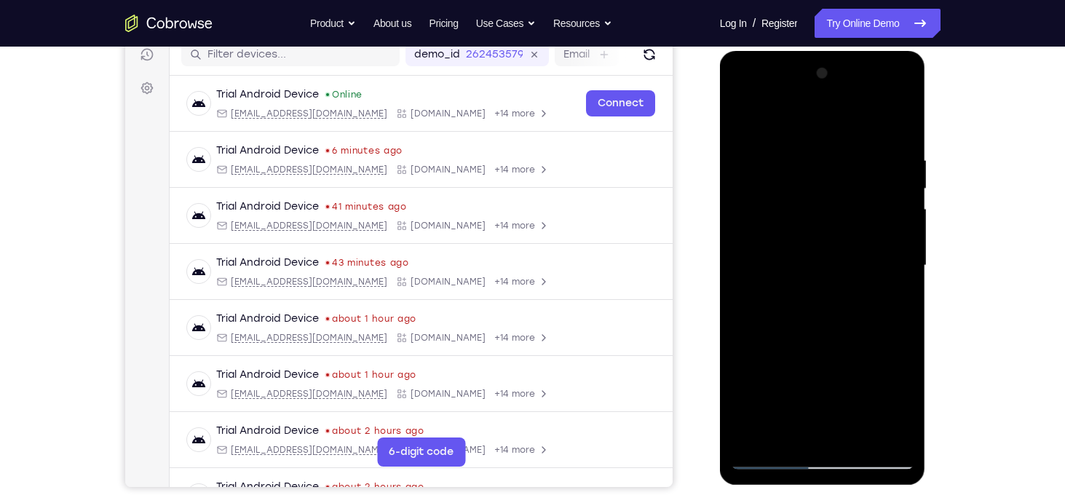
click at [898, 257] on div at bounding box center [822, 266] width 183 height 408
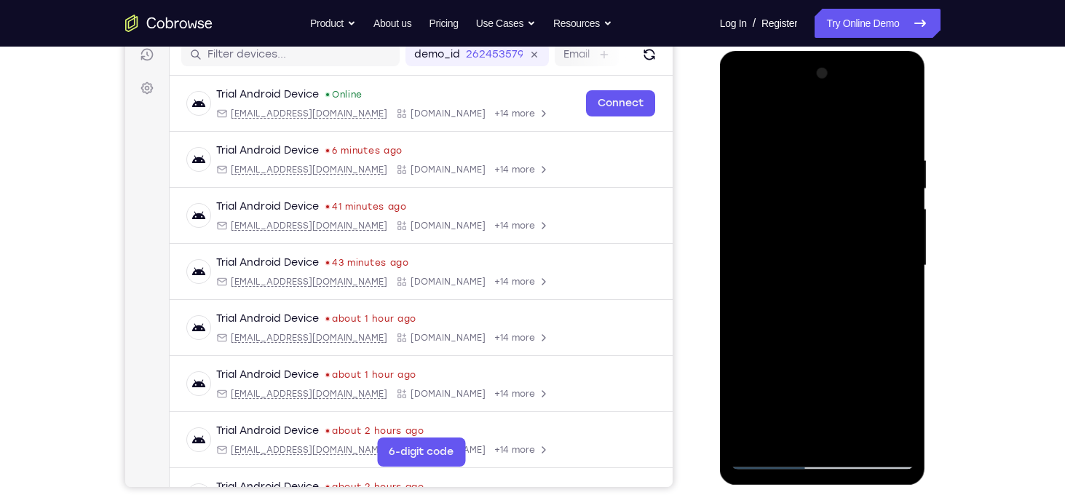
click at [898, 257] on div at bounding box center [822, 266] width 183 height 408
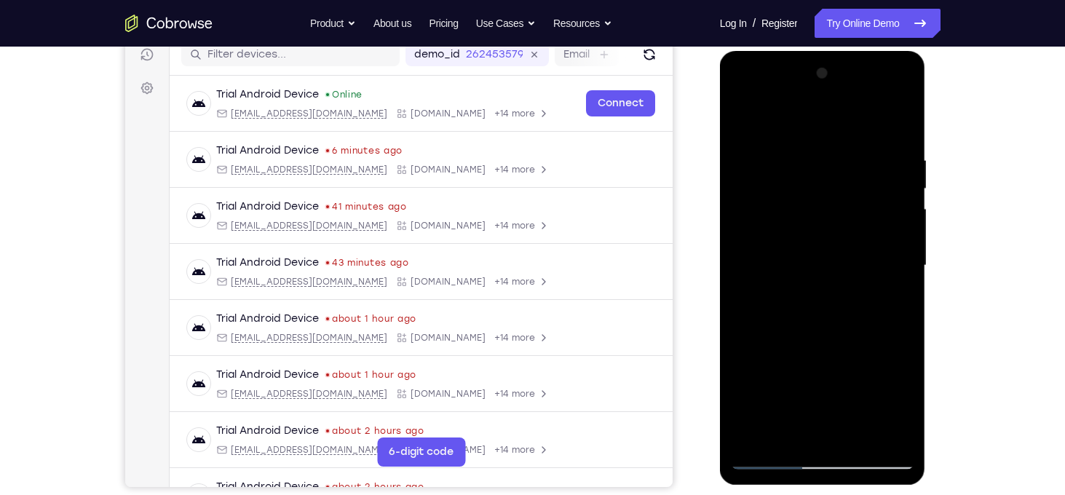
click at [898, 257] on div at bounding box center [822, 266] width 183 height 408
click at [754, 277] on div at bounding box center [822, 266] width 183 height 408
click at [881, 237] on div at bounding box center [822, 266] width 183 height 408
click at [898, 225] on div at bounding box center [822, 266] width 183 height 408
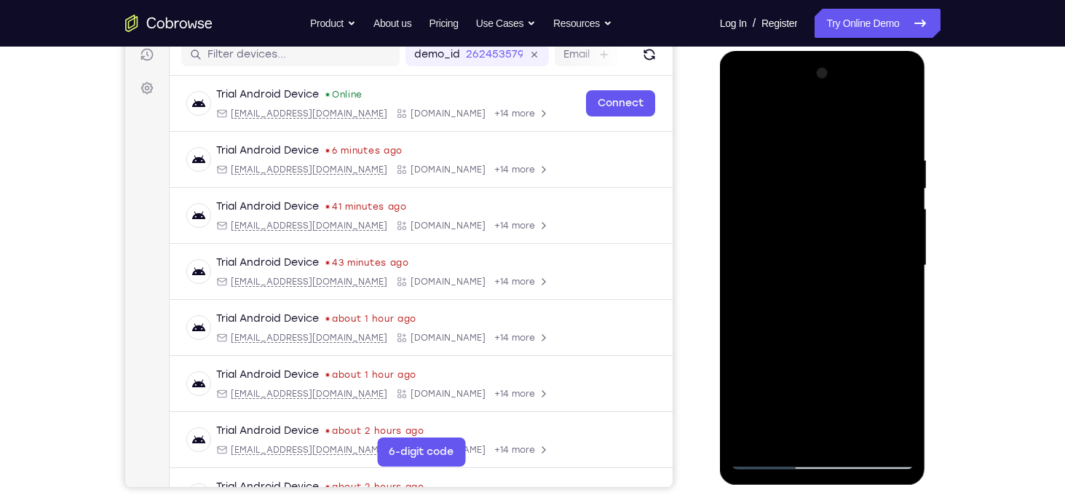
click at [898, 225] on div at bounding box center [822, 266] width 183 height 408
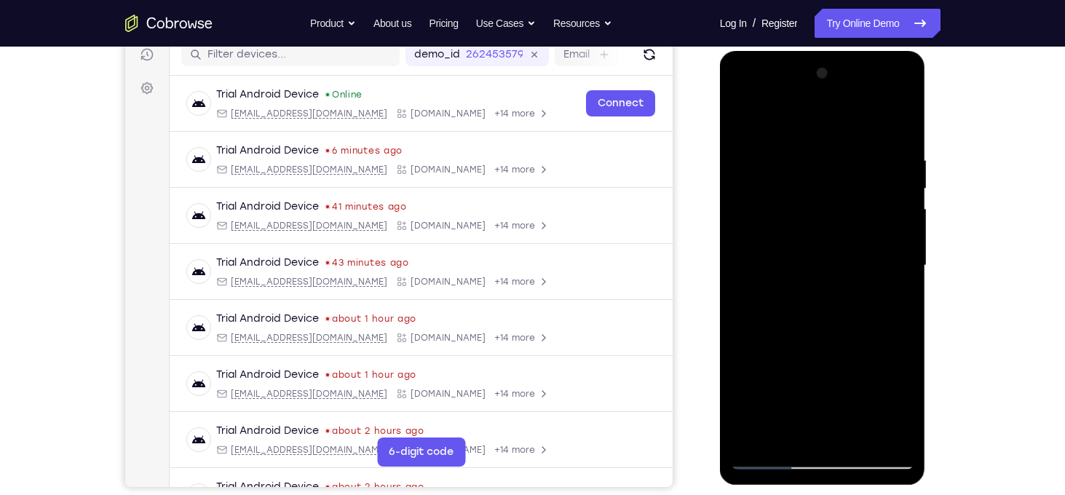
click at [898, 225] on div at bounding box center [822, 266] width 183 height 408
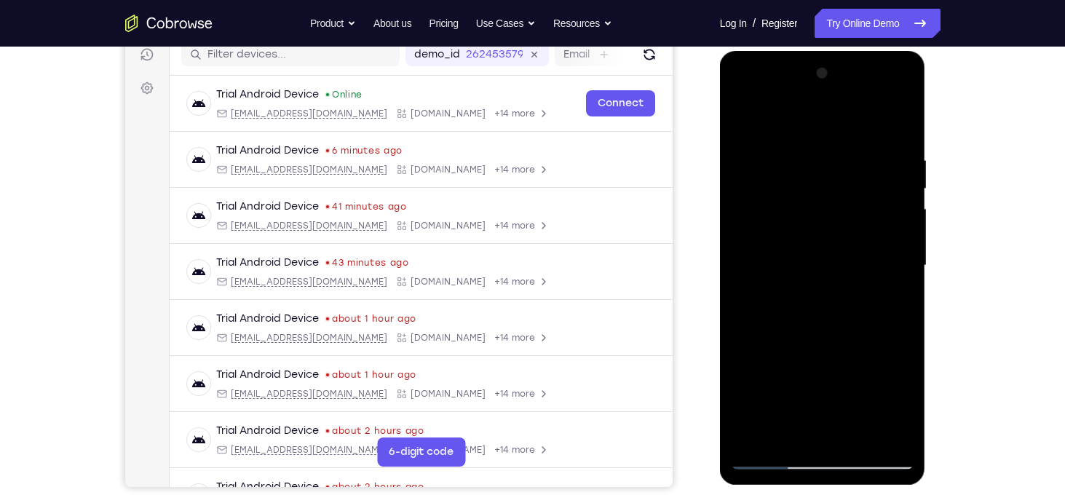
click at [898, 225] on div at bounding box center [822, 266] width 183 height 408
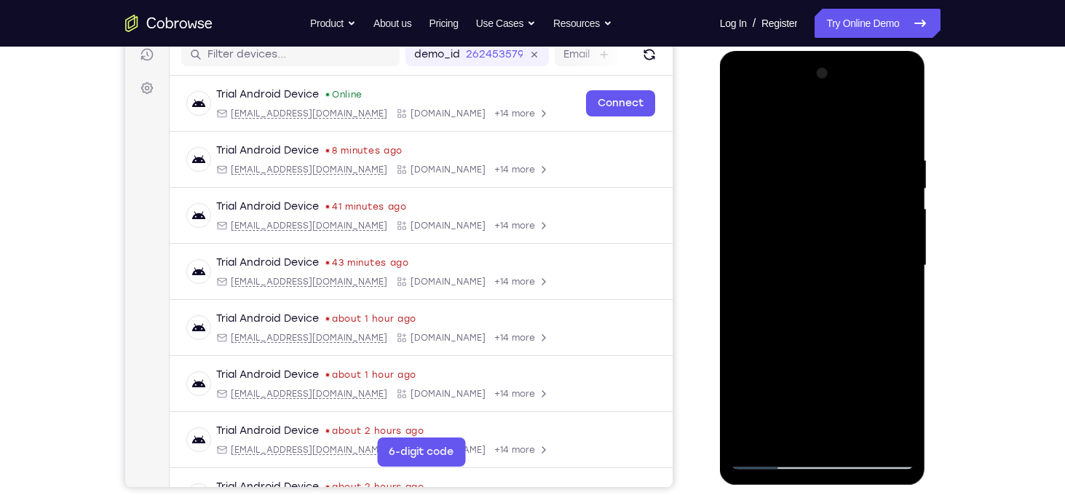
click at [903, 202] on div at bounding box center [822, 266] width 183 height 408
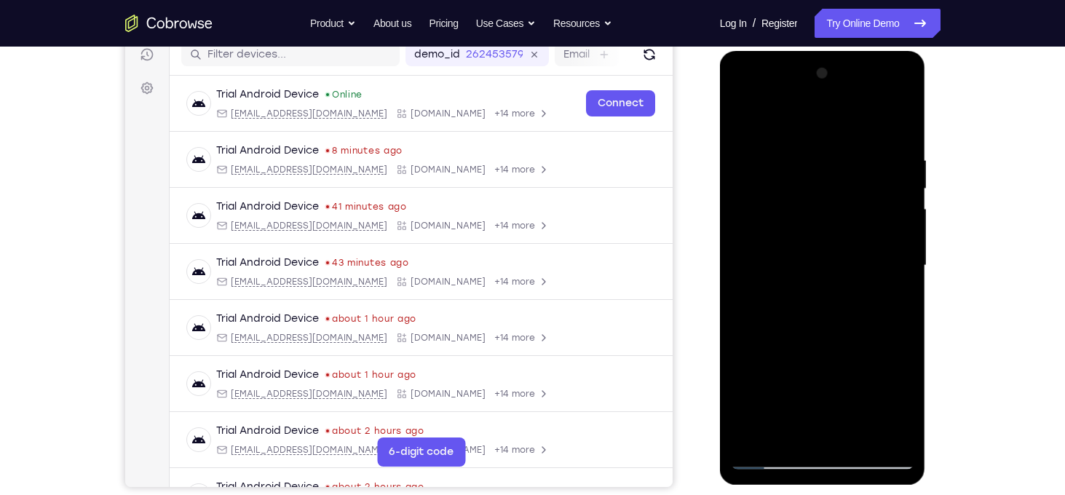
click at [899, 228] on div at bounding box center [822, 266] width 183 height 408
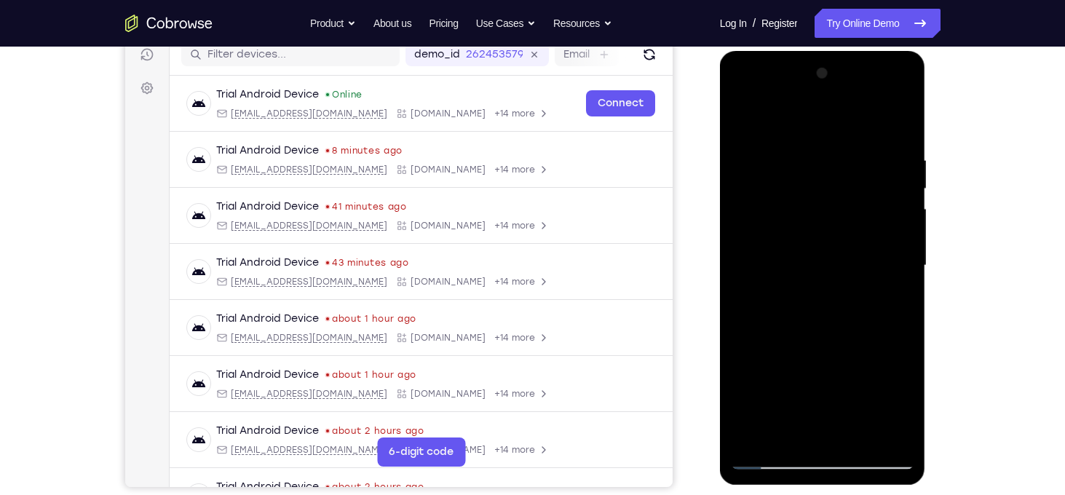
click at [899, 228] on div at bounding box center [822, 266] width 183 height 408
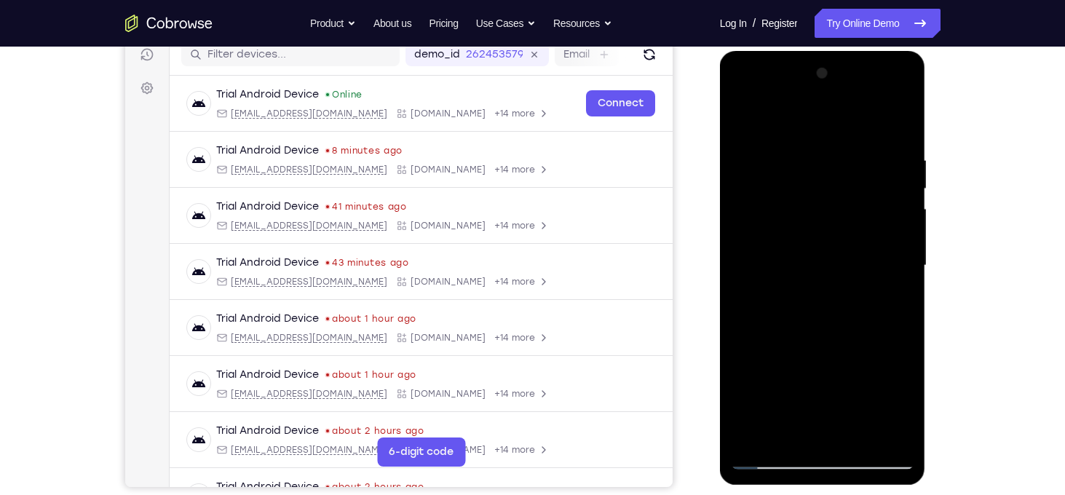
click at [899, 228] on div at bounding box center [822, 266] width 183 height 408
click at [909, 239] on div at bounding box center [822, 266] width 183 height 408
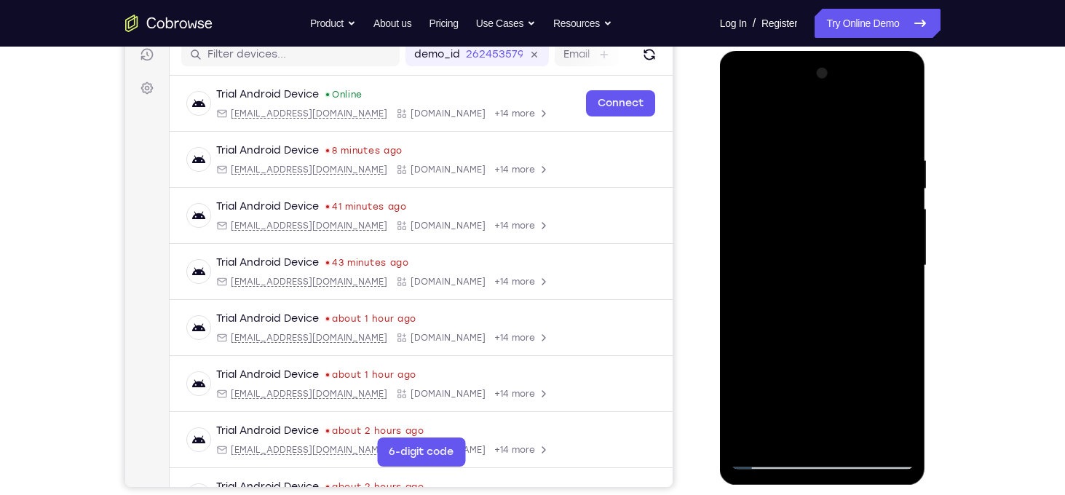
click at [909, 239] on div at bounding box center [822, 266] width 183 height 408
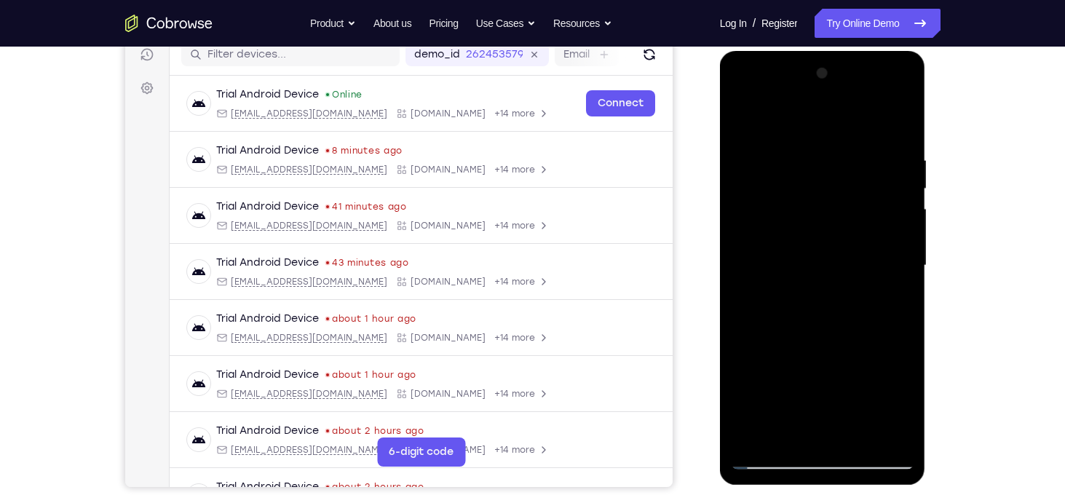
click at [909, 239] on div at bounding box center [822, 266] width 183 height 408
click at [900, 124] on div at bounding box center [822, 266] width 183 height 408
click at [857, 437] on div at bounding box center [822, 266] width 183 height 408
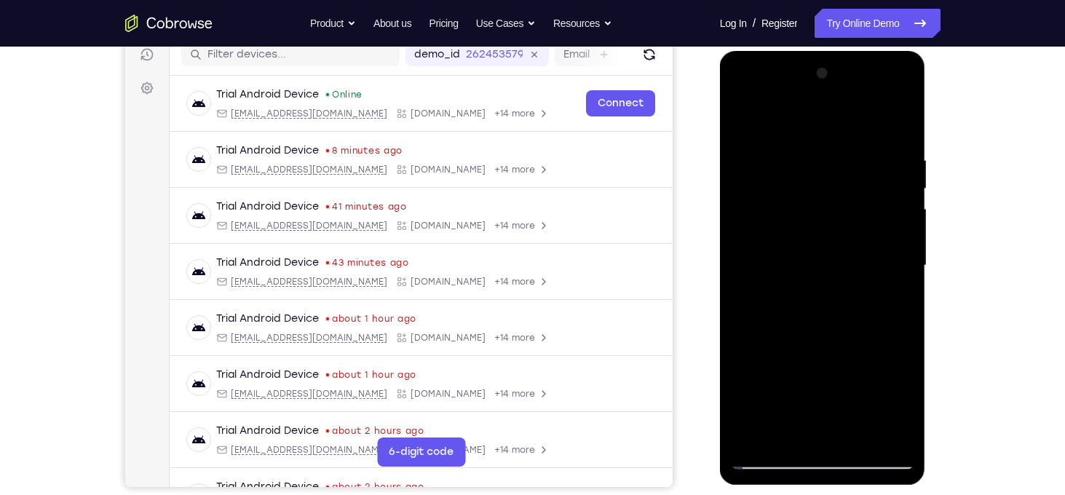
click at [848, 345] on div at bounding box center [822, 266] width 183 height 408
click at [740, 114] on div at bounding box center [822, 266] width 183 height 408
drag, startPoint x: 832, startPoint y: 319, endPoint x: 835, endPoint y: 229, distance: 90.3
click at [835, 229] on div at bounding box center [822, 266] width 183 height 408
click at [857, 255] on div at bounding box center [822, 266] width 183 height 408
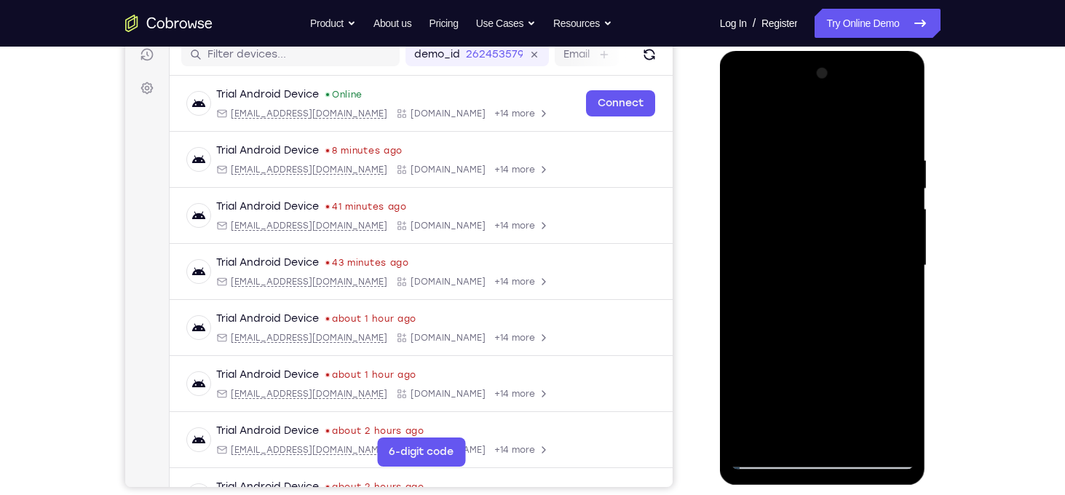
click at [857, 255] on div at bounding box center [822, 266] width 183 height 408
drag, startPoint x: 857, startPoint y: 255, endPoint x: 867, endPoint y: 70, distance: 185.2
click at [867, 70] on div at bounding box center [822, 266] width 183 height 408
drag, startPoint x: 868, startPoint y: 309, endPoint x: 847, endPoint y: 184, distance: 126.2
click at [847, 184] on div at bounding box center [822, 266] width 183 height 408
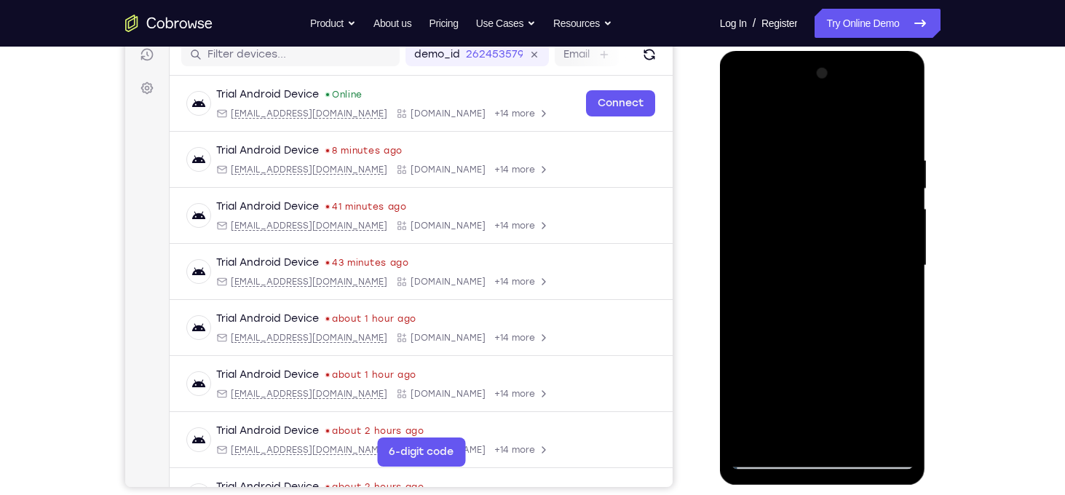
click at [906, 263] on div at bounding box center [822, 266] width 183 height 408
drag, startPoint x: 865, startPoint y: 384, endPoint x: 864, endPoint y: 156, distance: 228.5
click at [864, 156] on div at bounding box center [822, 266] width 183 height 408
drag, startPoint x: 881, startPoint y: 346, endPoint x: 867, endPoint y: 79, distance: 267.4
click at [867, 79] on div at bounding box center [822, 266] width 183 height 408
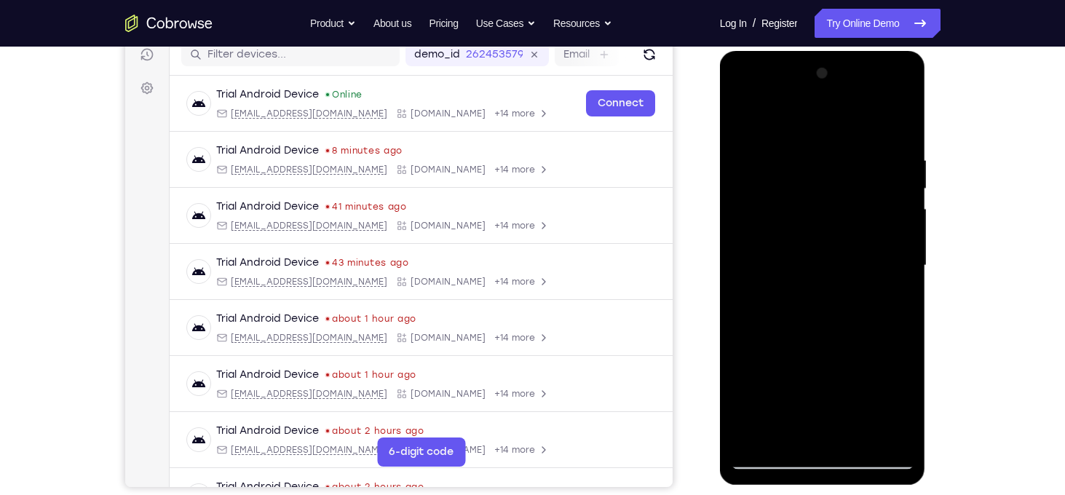
drag, startPoint x: 893, startPoint y: 359, endPoint x: 879, endPoint y: 182, distance: 177.4
click at [879, 182] on div at bounding box center [822, 266] width 183 height 408
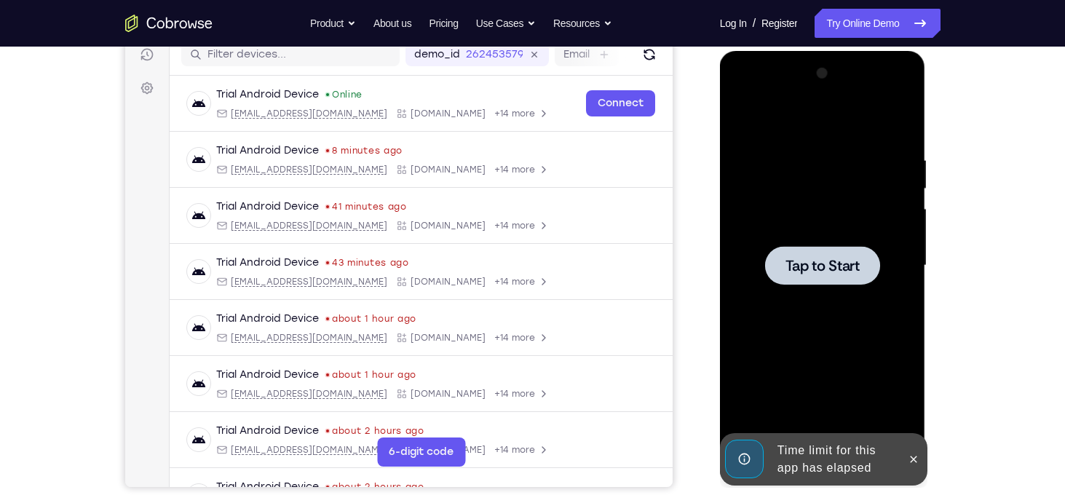
click at [851, 278] on div at bounding box center [822, 265] width 115 height 39
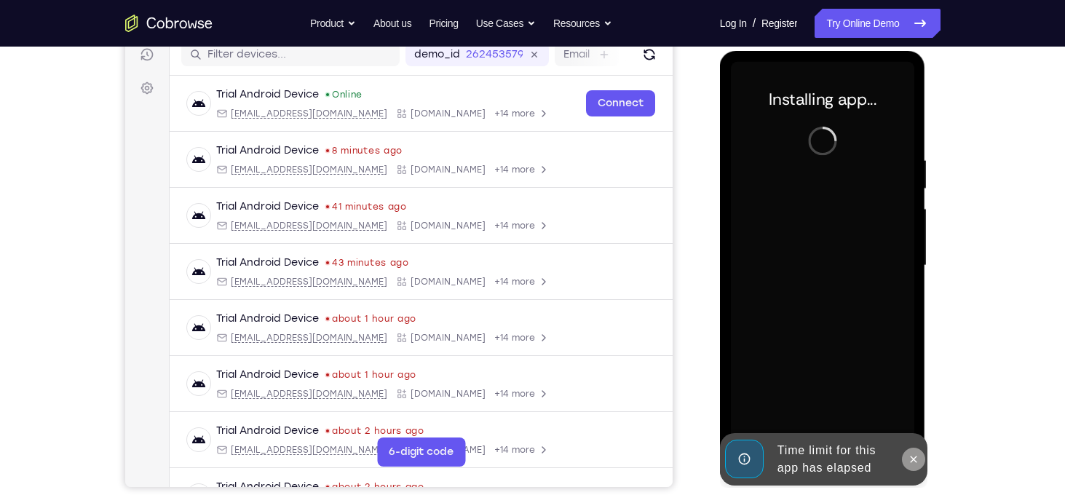
click at [912, 456] on icon at bounding box center [914, 459] width 12 height 12
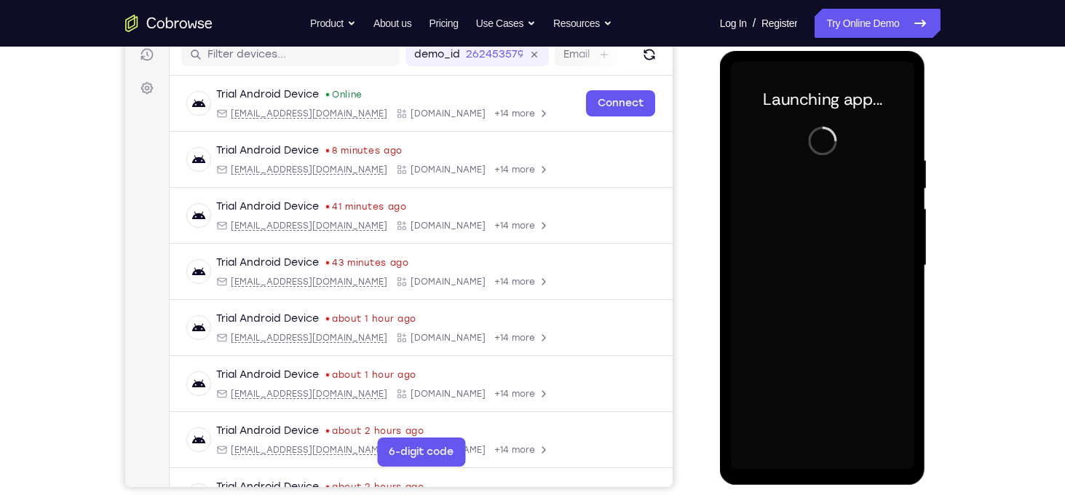
click at [817, 454] on div at bounding box center [822, 266] width 183 height 408
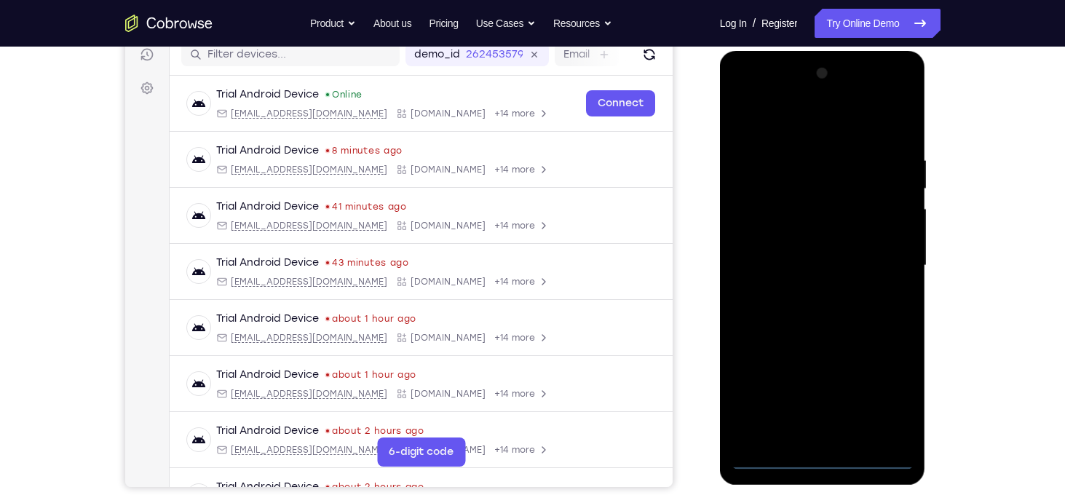
click at [814, 463] on div at bounding box center [822, 266] width 183 height 408
click at [876, 405] on div at bounding box center [822, 266] width 183 height 408
click at [787, 125] on div at bounding box center [822, 266] width 183 height 408
click at [883, 258] on div at bounding box center [822, 266] width 183 height 408
click at [809, 294] on div at bounding box center [822, 266] width 183 height 408
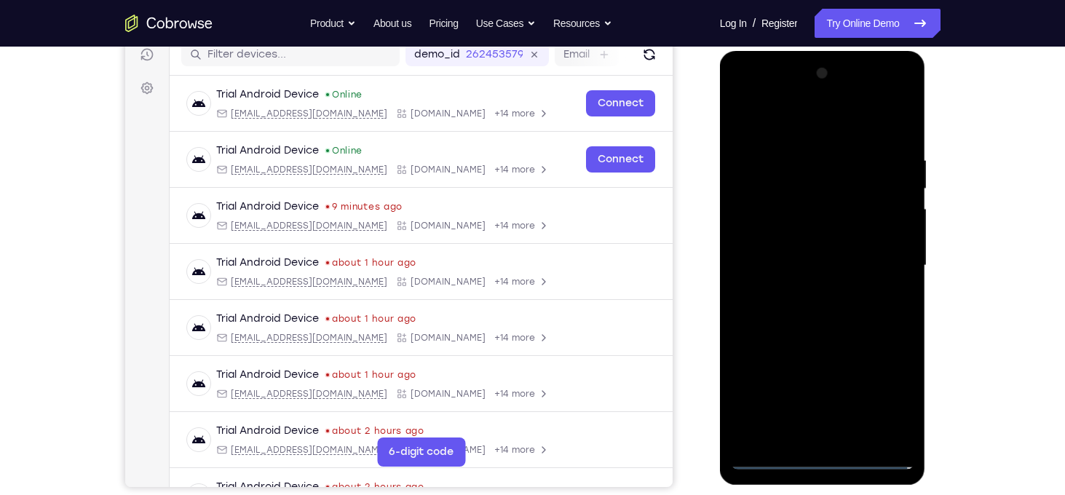
click at [819, 259] on div at bounding box center [822, 266] width 183 height 408
click at [817, 240] on div at bounding box center [822, 266] width 183 height 408
click at [838, 258] on div at bounding box center [822, 266] width 183 height 408
click at [848, 327] on div at bounding box center [822, 266] width 183 height 408
drag, startPoint x: 799, startPoint y: 129, endPoint x: 775, endPoint y: -31, distance: 161.2
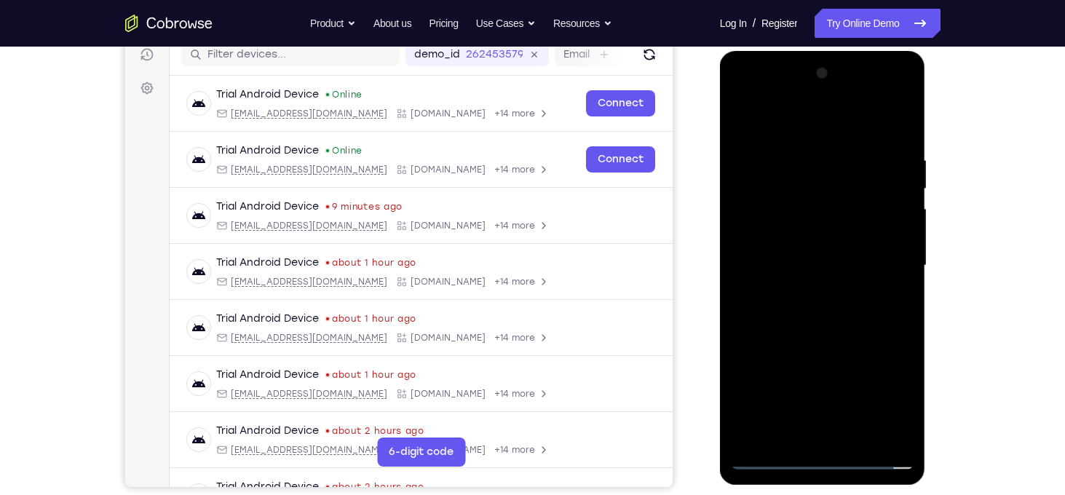
click at [775, 51] on html "Online web based iOS Simulators and Android Emulators. Run iPhone, iPad, Mobile…" at bounding box center [823, 269] width 207 height 437
click at [853, 292] on div at bounding box center [822, 266] width 183 height 408
click at [811, 150] on div at bounding box center [822, 266] width 183 height 408
click at [881, 431] on div at bounding box center [822, 266] width 183 height 408
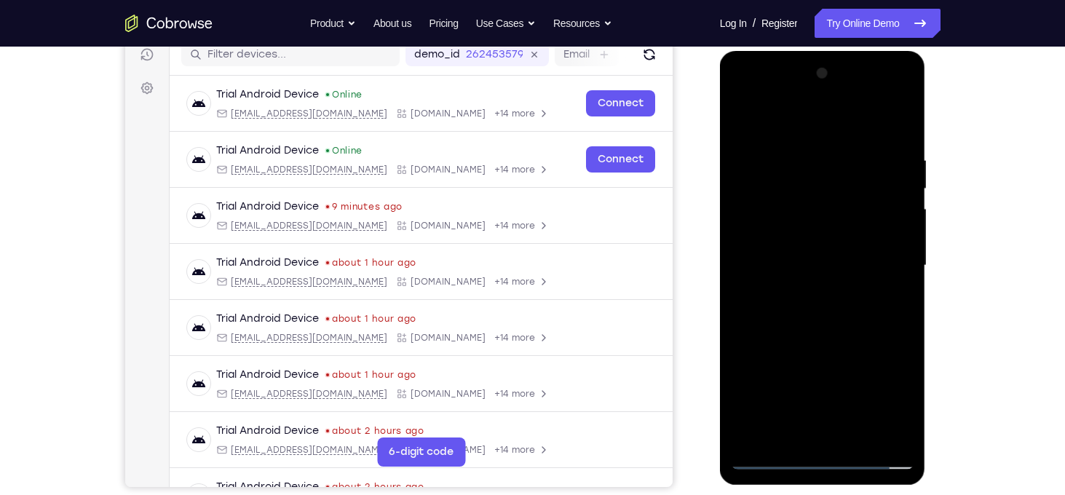
click at [883, 252] on div at bounding box center [822, 266] width 183 height 408
click at [897, 249] on div at bounding box center [822, 266] width 183 height 408
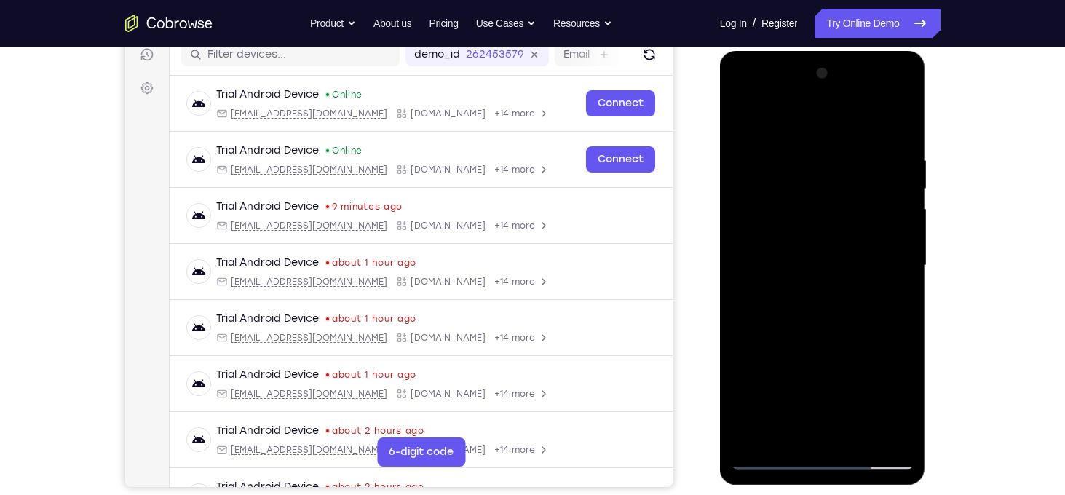
click at [897, 232] on div at bounding box center [822, 266] width 183 height 408
click at [755, 258] on div at bounding box center [822, 266] width 183 height 408
click at [906, 249] on div at bounding box center [822, 266] width 183 height 408
click at [890, 253] on div at bounding box center [822, 266] width 183 height 408
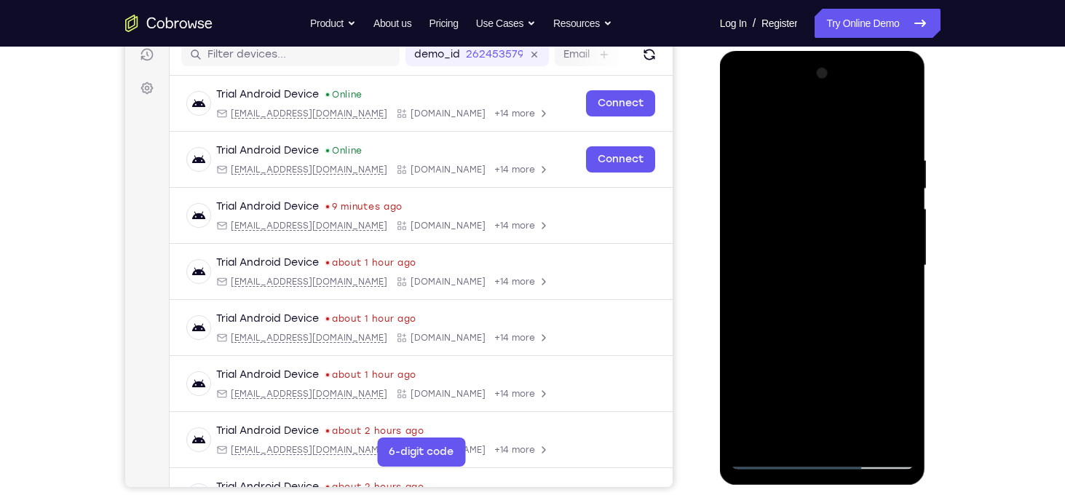
click at [890, 253] on div at bounding box center [822, 266] width 183 height 408
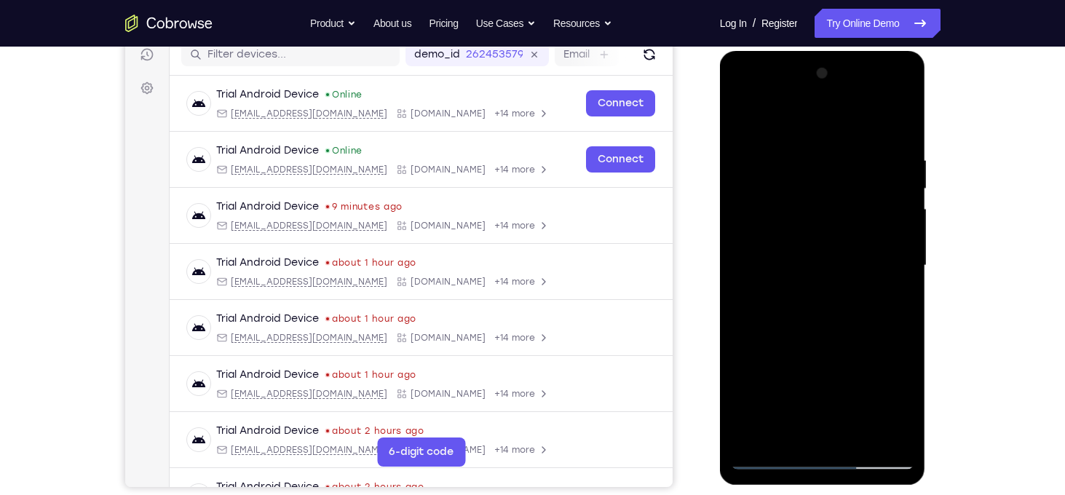
click at [890, 253] on div at bounding box center [822, 266] width 183 height 408
click at [743, 256] on div at bounding box center [822, 266] width 183 height 408
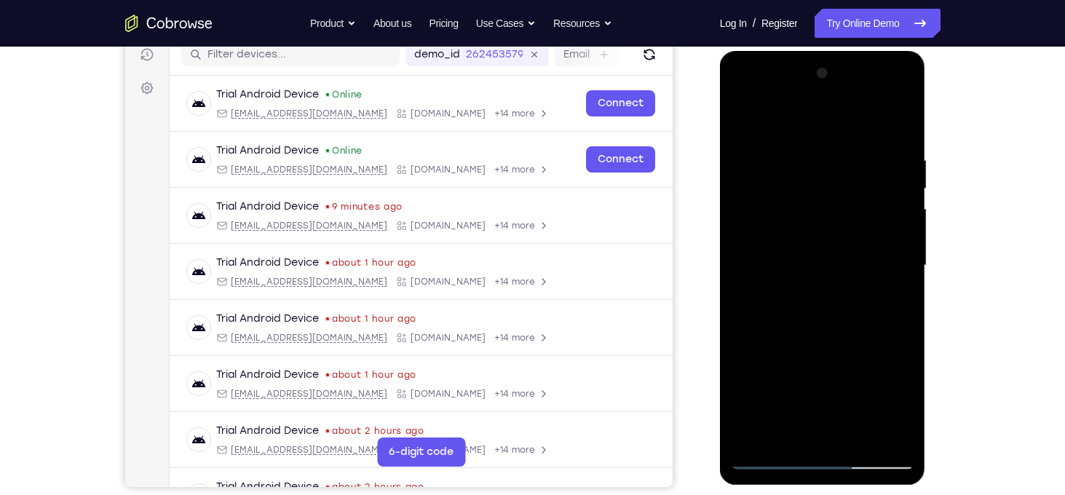
click at [743, 256] on div at bounding box center [822, 266] width 183 height 408
click at [829, 280] on div at bounding box center [822, 266] width 183 height 408
click at [822, 247] on div at bounding box center [822, 266] width 183 height 408
click at [902, 279] on div at bounding box center [822, 266] width 183 height 408
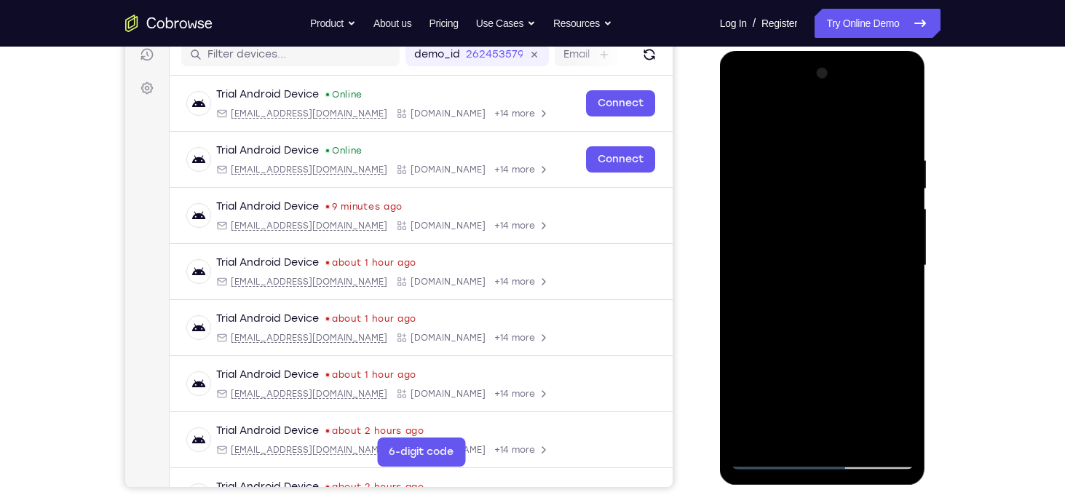
click at [902, 279] on div at bounding box center [822, 266] width 183 height 408
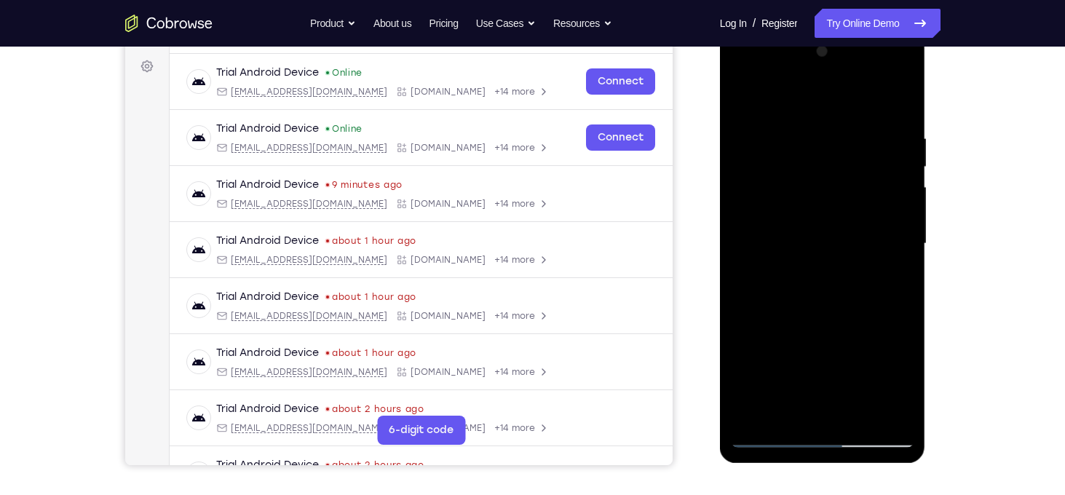
scroll to position [204, 0]
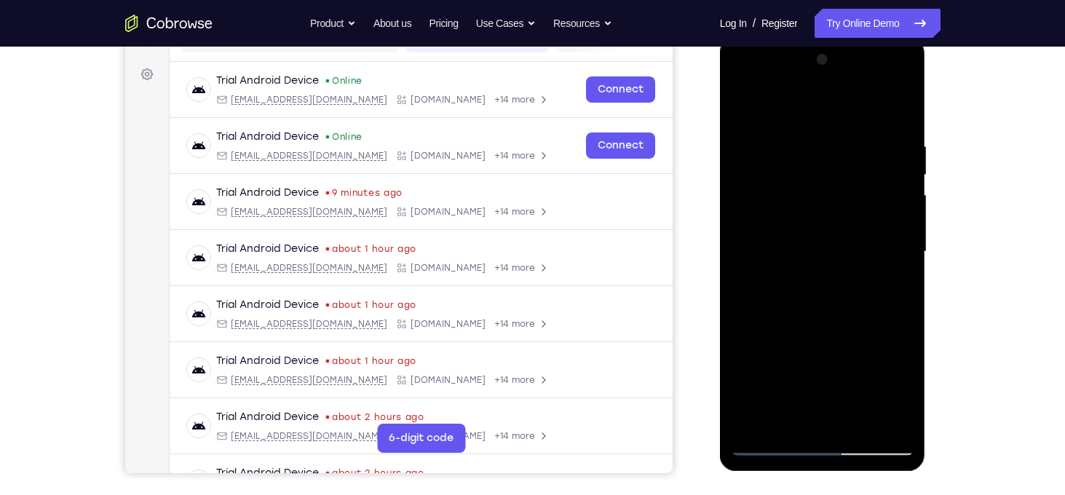
drag, startPoint x: 870, startPoint y: 308, endPoint x: 861, endPoint y: 138, distance: 169.8
click at [861, 138] on div at bounding box center [822, 252] width 183 height 408
click at [772, 444] on div at bounding box center [822, 252] width 183 height 408
click at [903, 324] on div at bounding box center [822, 252] width 183 height 408
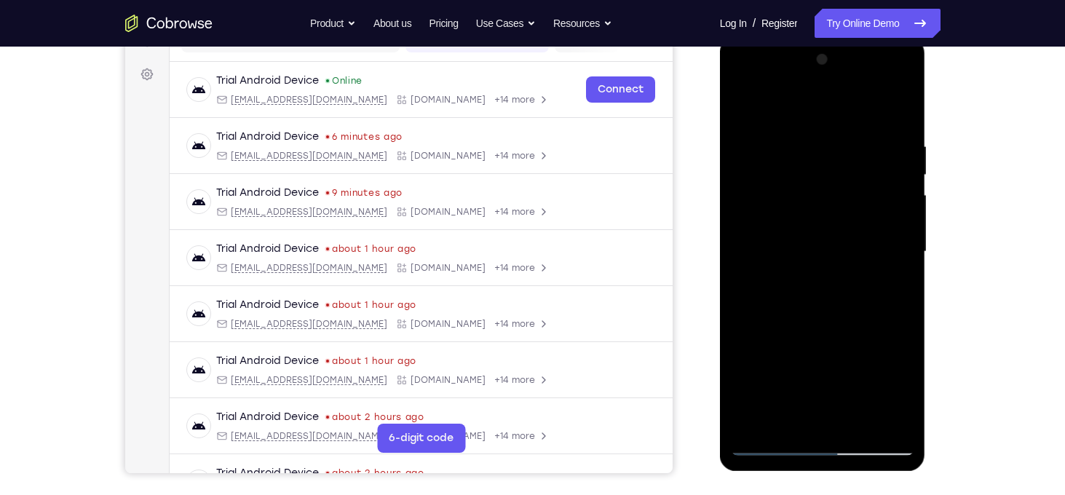
click at [903, 324] on div at bounding box center [822, 252] width 183 height 408
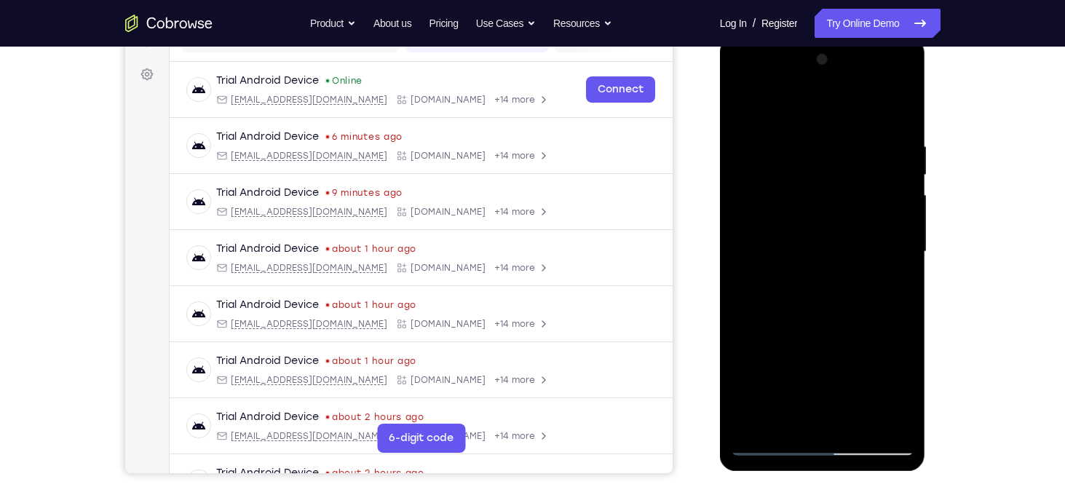
click at [903, 324] on div at bounding box center [822, 252] width 183 height 408
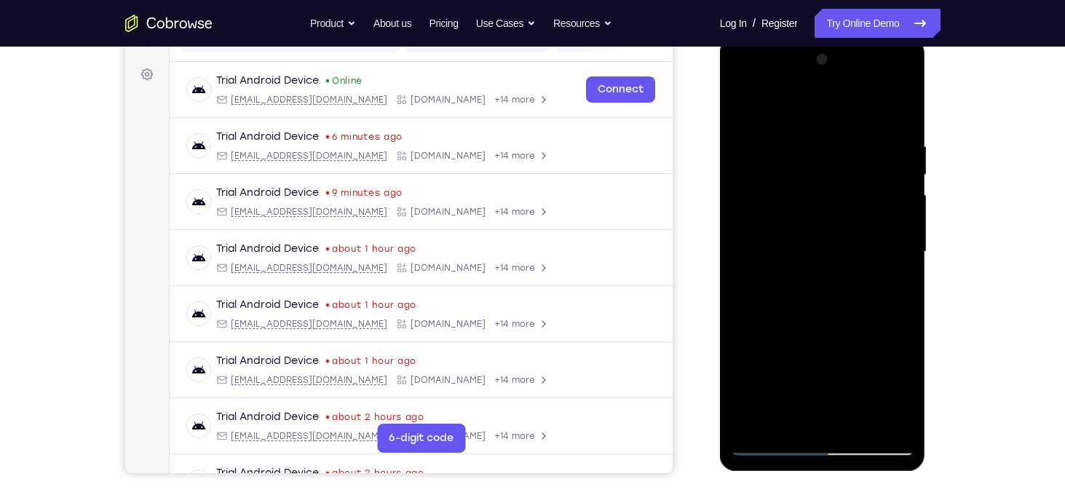
click at [903, 324] on div at bounding box center [822, 252] width 183 height 408
click at [758, 293] on div at bounding box center [822, 252] width 183 height 408
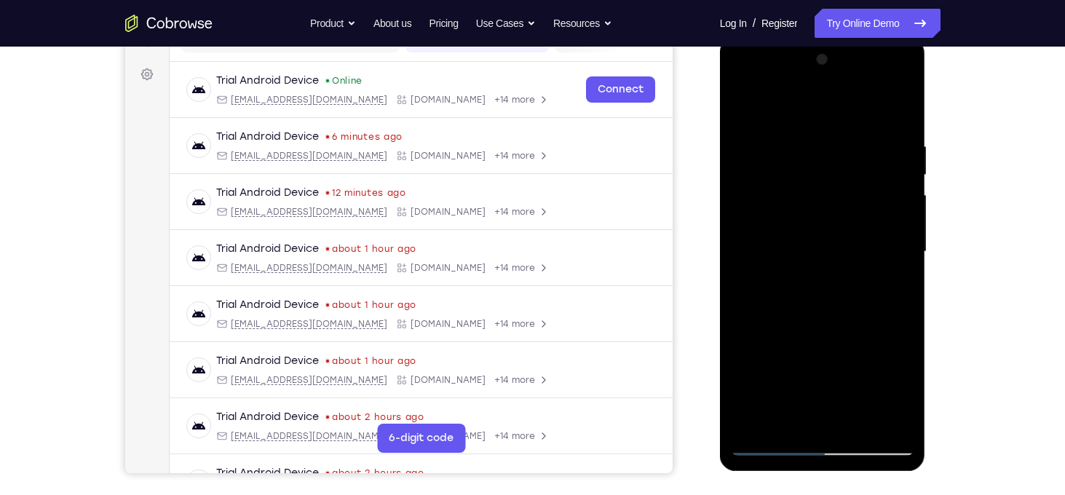
click at [758, 293] on div at bounding box center [822, 252] width 183 height 408
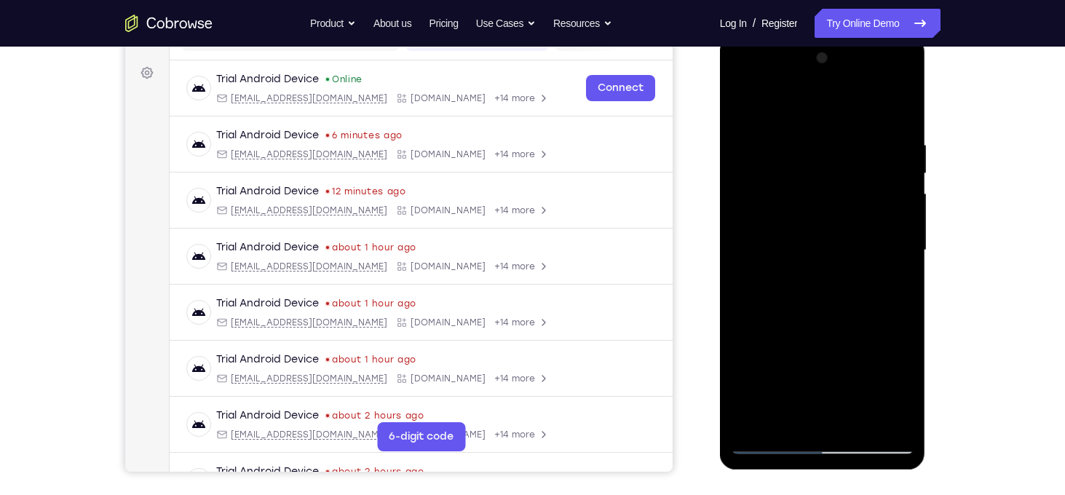
click at [897, 261] on div at bounding box center [822, 251] width 183 height 408
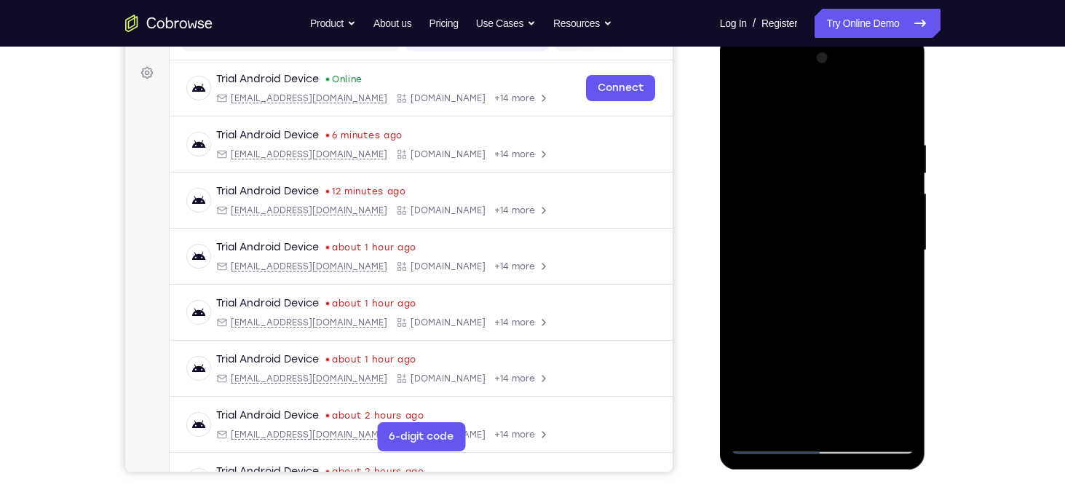
click at [897, 261] on div at bounding box center [822, 251] width 183 height 408
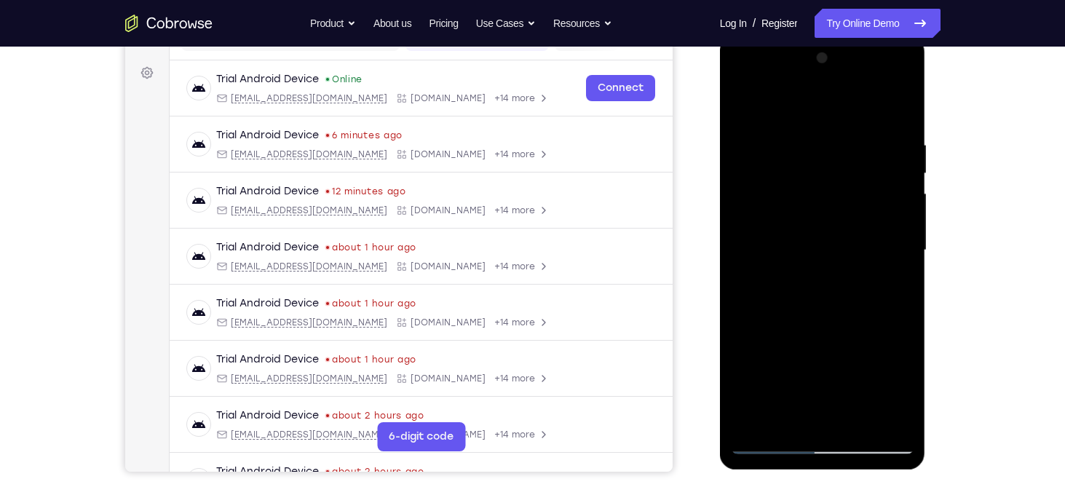
click at [897, 261] on div at bounding box center [822, 251] width 183 height 408
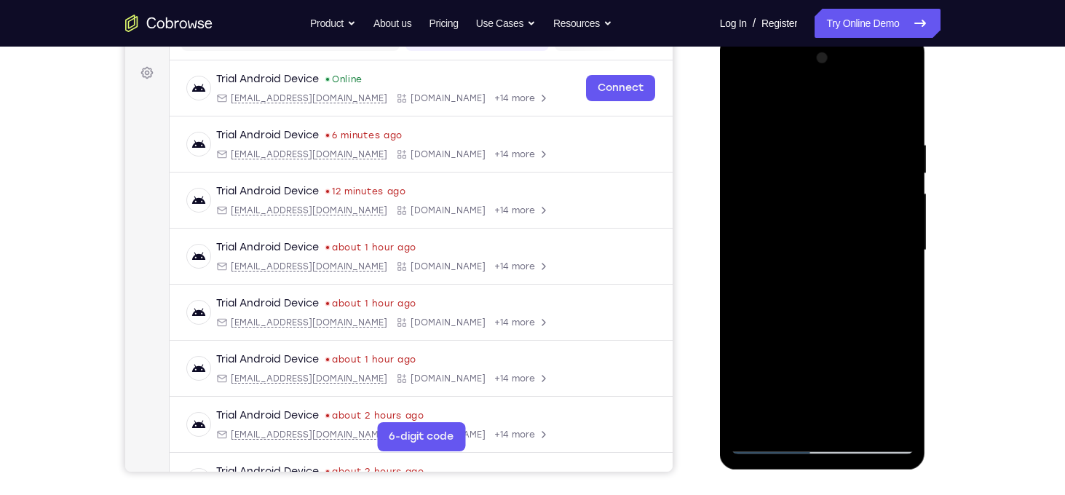
click at [897, 261] on div at bounding box center [822, 251] width 183 height 408
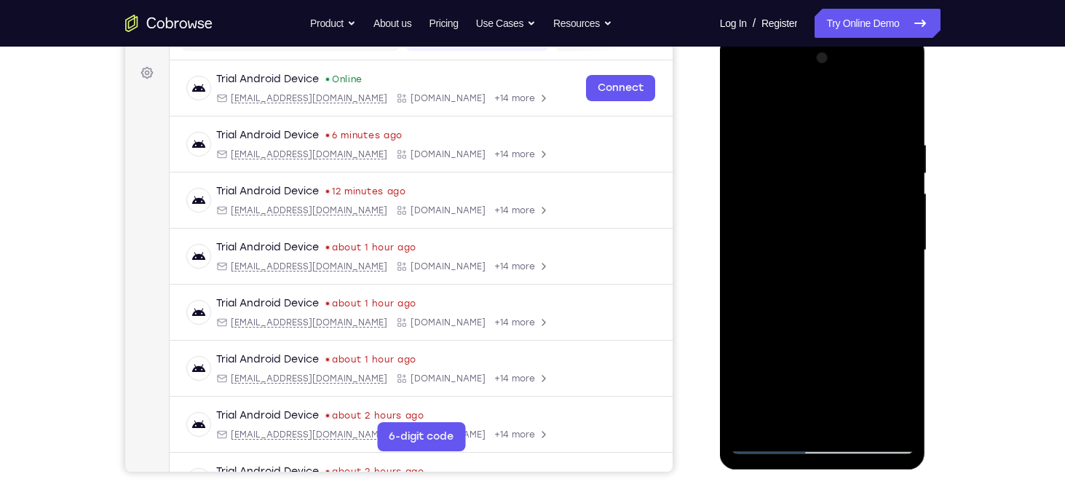
click at [897, 261] on div at bounding box center [822, 251] width 183 height 408
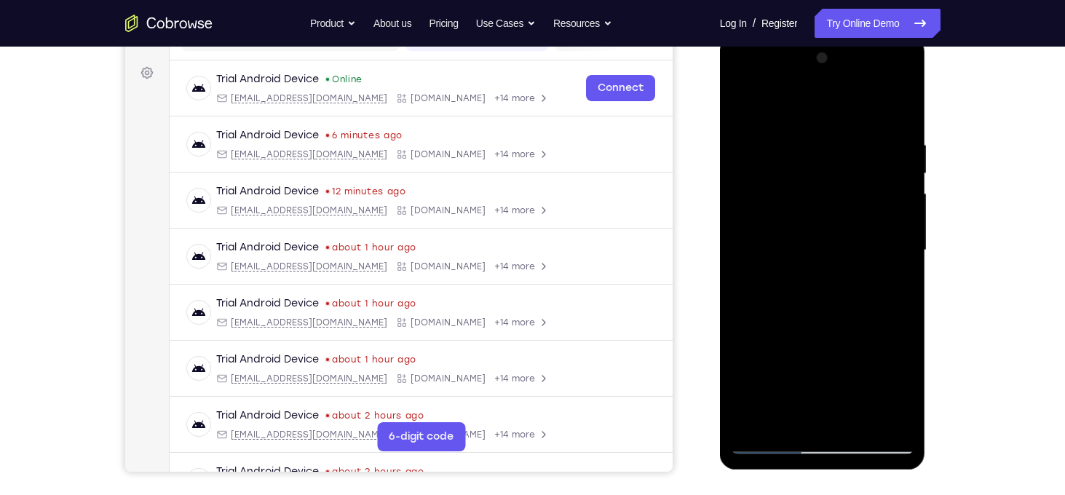
click at [897, 261] on div at bounding box center [822, 251] width 183 height 408
click at [903, 219] on div at bounding box center [822, 251] width 183 height 408
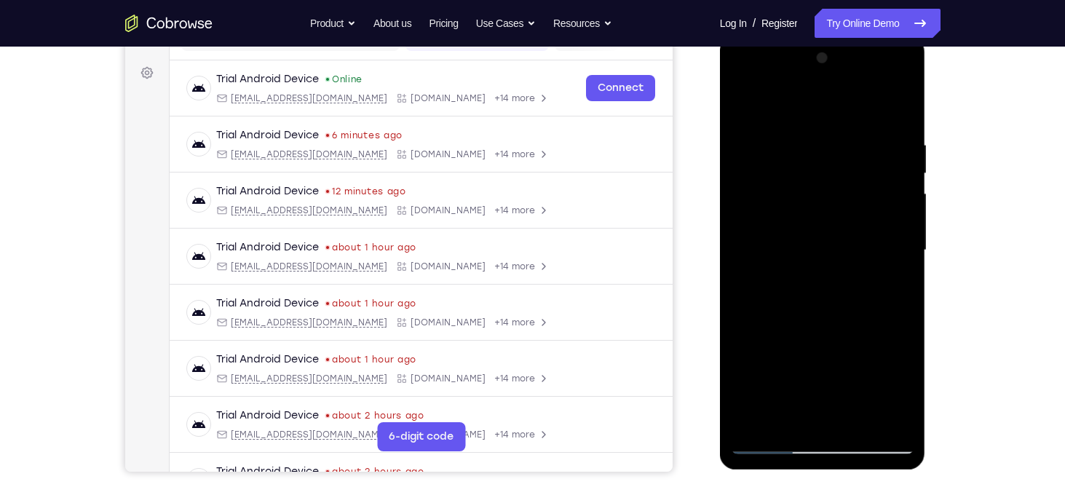
click at [903, 219] on div at bounding box center [822, 251] width 183 height 408
click at [895, 185] on div at bounding box center [822, 251] width 183 height 408
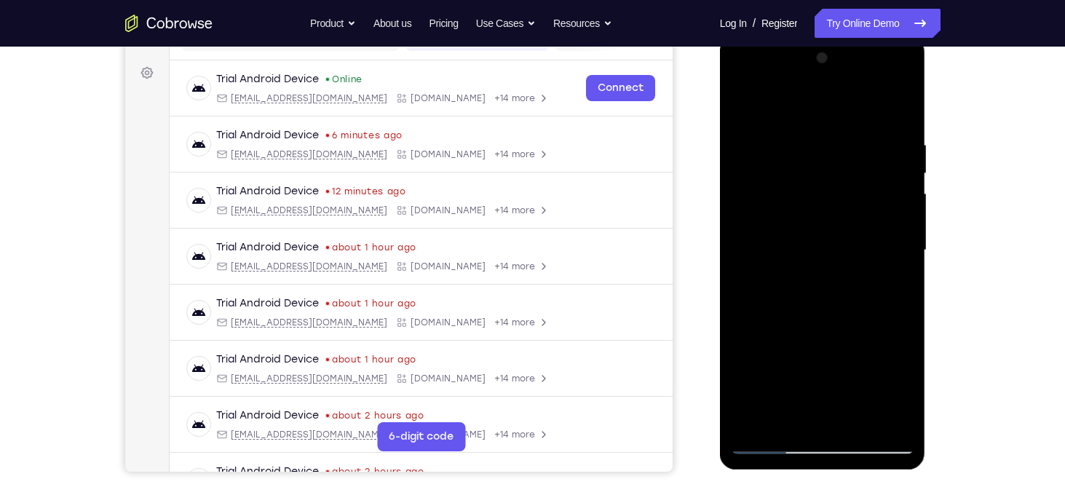
click at [895, 185] on div at bounding box center [822, 251] width 183 height 408
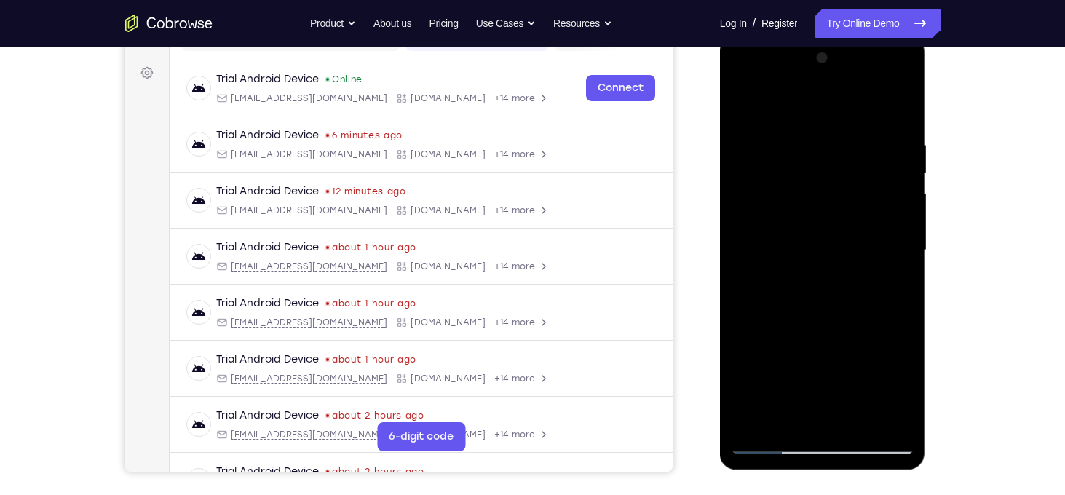
click at [895, 185] on div at bounding box center [822, 251] width 183 height 408
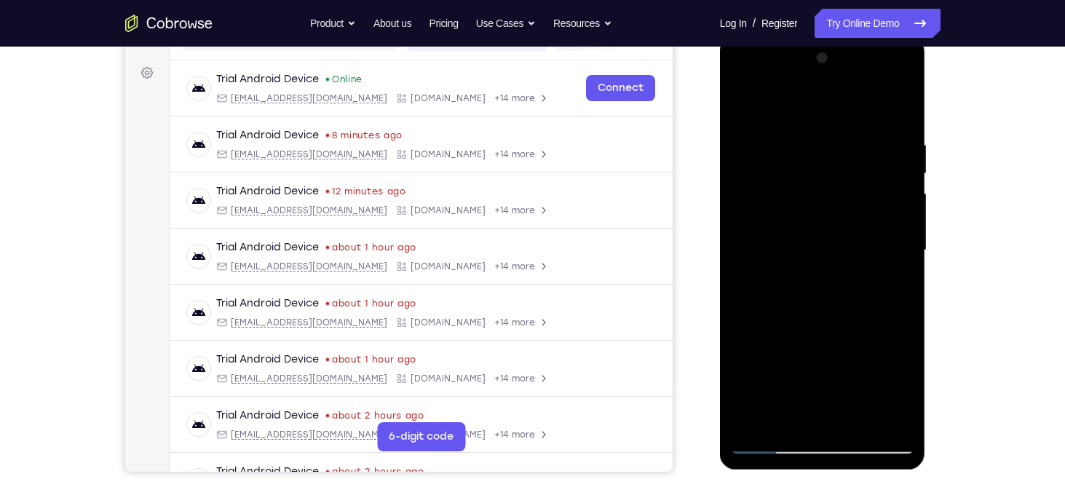
click at [895, 185] on div at bounding box center [822, 251] width 183 height 408
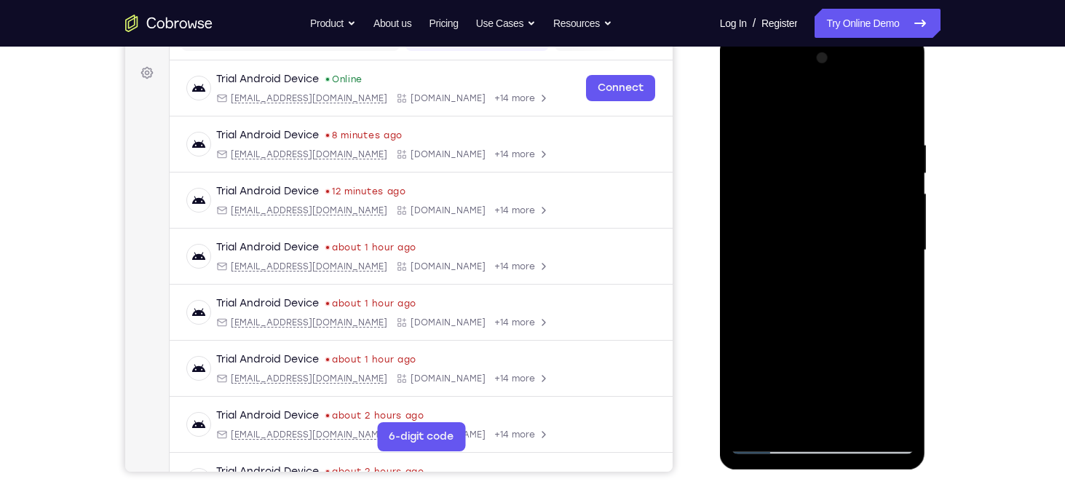
click at [895, 185] on div at bounding box center [822, 251] width 183 height 408
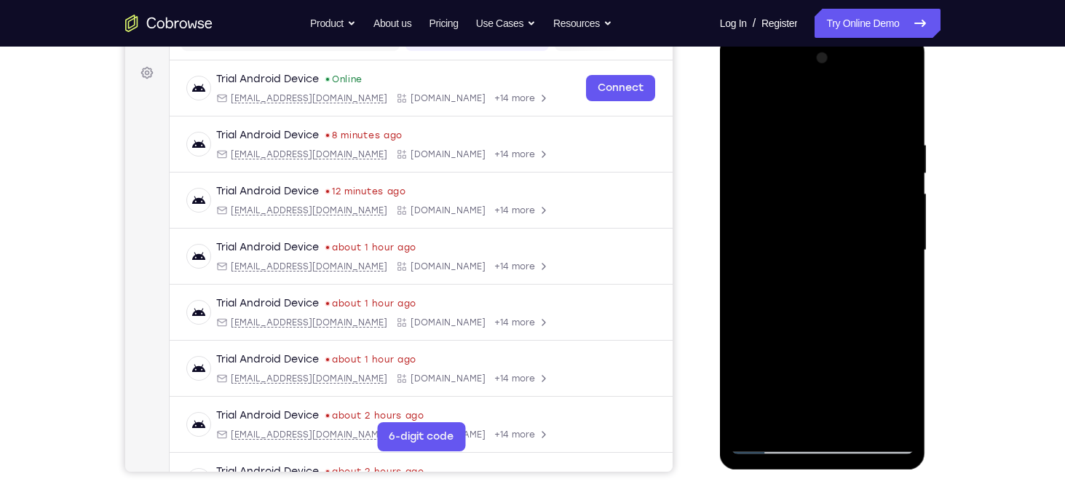
click at [895, 185] on div at bounding box center [822, 251] width 183 height 408
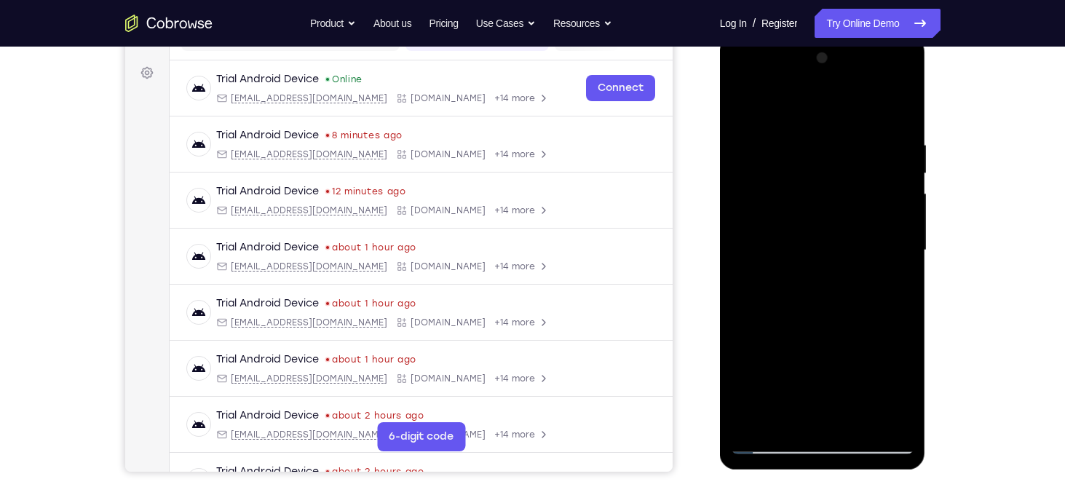
click at [897, 114] on div at bounding box center [822, 251] width 183 height 408
drag, startPoint x: 867, startPoint y: 124, endPoint x: 877, endPoint y: 413, distance: 289.8
click at [877, 413] on div at bounding box center [822, 251] width 183 height 408
drag, startPoint x: 864, startPoint y: 170, endPoint x: 902, endPoint y: 439, distance: 272.0
click at [902, 439] on div at bounding box center [822, 251] width 183 height 408
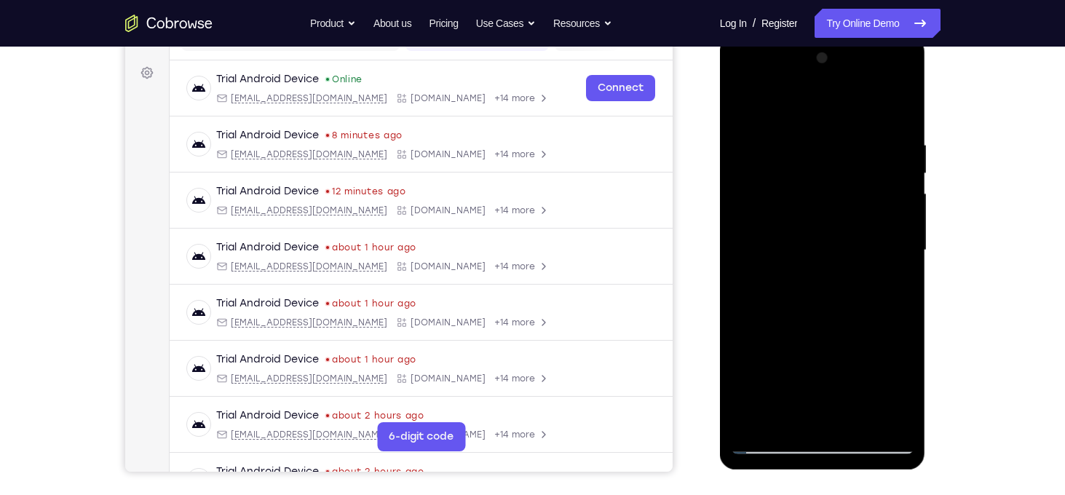
drag, startPoint x: 868, startPoint y: 385, endPoint x: 873, endPoint y: 164, distance: 221.3
click at [873, 164] on div at bounding box center [822, 251] width 183 height 408
drag, startPoint x: 851, startPoint y: 336, endPoint x: 1662, endPoint y: 143, distance: 834.2
click at [927, 63] on html "Online web based iOS Simulators and Android Emulators. Run iPhone, iPad, Mobile…" at bounding box center [823, 254] width 207 height 437
click at [842, 325] on div at bounding box center [822, 251] width 183 height 408
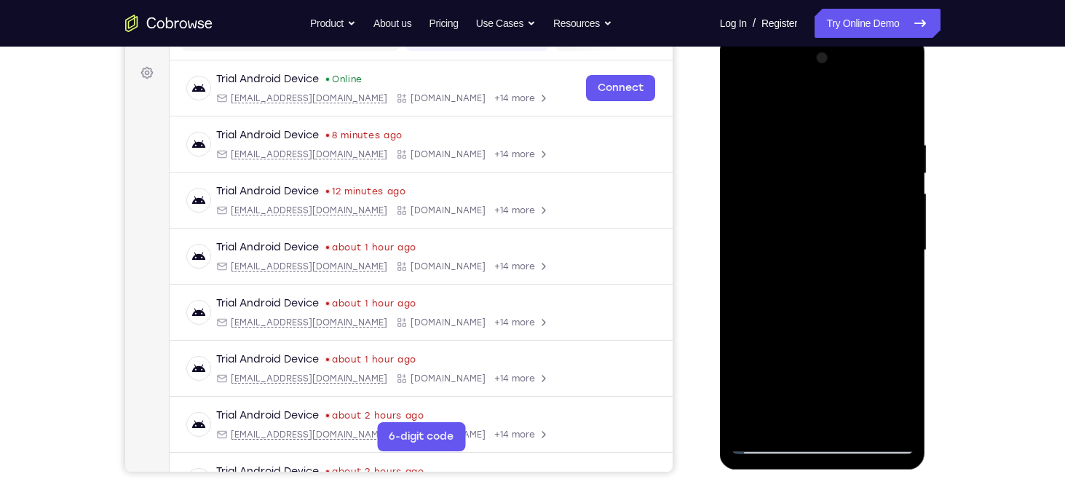
click at [842, 325] on div at bounding box center [822, 251] width 183 height 408
drag, startPoint x: 842, startPoint y: 325, endPoint x: 1746, endPoint y: 76, distance: 937.7
click at [927, 40] on html "Online web based iOS Simulators and Android Emulators. Run iPhone, iPad, Mobile…" at bounding box center [823, 254] width 207 height 437
drag, startPoint x: 827, startPoint y: 343, endPoint x: 1006, endPoint y: 105, distance: 297.8
click at [927, 105] on html "Online web based iOS Simulators and Android Emulators. Run iPhone, iPad, Mobile…" at bounding box center [823, 254] width 207 height 437
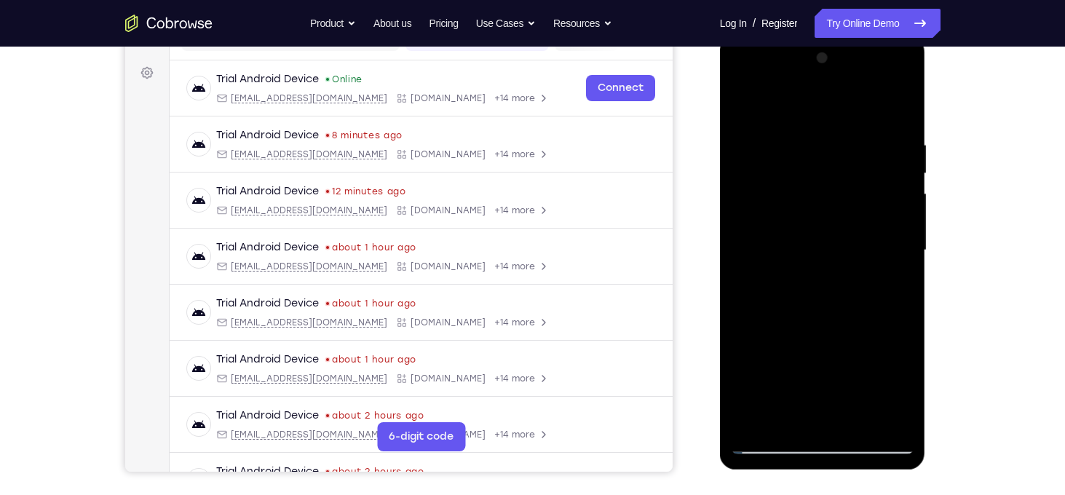
drag, startPoint x: 843, startPoint y: 335, endPoint x: 894, endPoint y: 210, distance: 135.1
click at [894, 210] on div at bounding box center [822, 251] width 183 height 408
click at [740, 330] on div at bounding box center [822, 251] width 183 height 408
drag, startPoint x: 812, startPoint y: 357, endPoint x: 1015, endPoint y: 92, distance: 333.2
click at [927, 92] on html "Online web based iOS Simulators and Android Emulators. Run iPhone, iPad, Mobile…" at bounding box center [823, 254] width 207 height 437
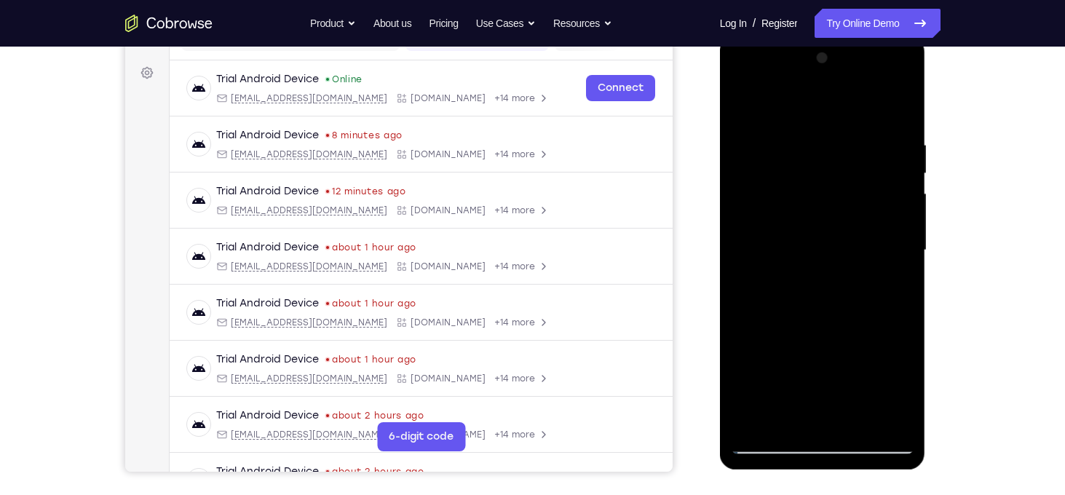
drag, startPoint x: 825, startPoint y: 300, endPoint x: 972, endPoint y: 95, distance: 251.4
click at [927, 95] on html "Online web based iOS Simulators and Android Emulators. Run iPhone, iPad, Mobile…" at bounding box center [823, 254] width 207 height 437
drag, startPoint x: 833, startPoint y: 323, endPoint x: 941, endPoint y: 109, distance: 239.5
click at [927, 109] on html "Online web based iOS Simulators and Android Emulators. Run iPhone, iPad, Mobile…" at bounding box center [823, 254] width 207 height 437
drag, startPoint x: 846, startPoint y: 325, endPoint x: 1717, endPoint y: 151, distance: 888.2
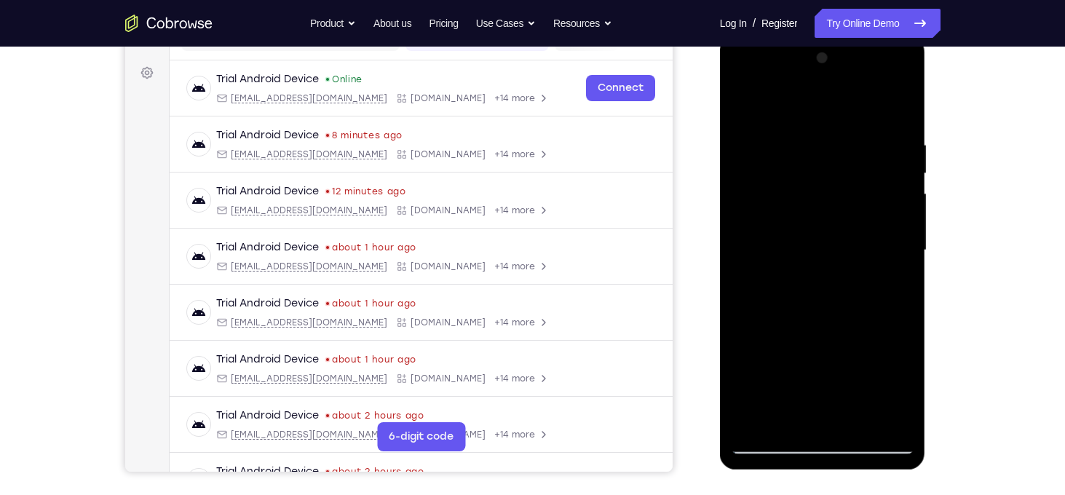
click at [927, 116] on html "Online web based iOS Simulators and Android Emulators. Run iPhone, iPad, Mobile…" at bounding box center [823, 254] width 207 height 437
drag, startPoint x: 835, startPoint y: 365, endPoint x: 1024, endPoint y: 117, distance: 312.1
click at [927, 117] on html "Online web based iOS Simulators and Android Emulators. Run iPhone, iPad, Mobile…" at bounding box center [823, 254] width 207 height 437
click at [742, 321] on div at bounding box center [822, 251] width 183 height 408
drag, startPoint x: 813, startPoint y: 343, endPoint x: 1752, endPoint y: 175, distance: 954.5
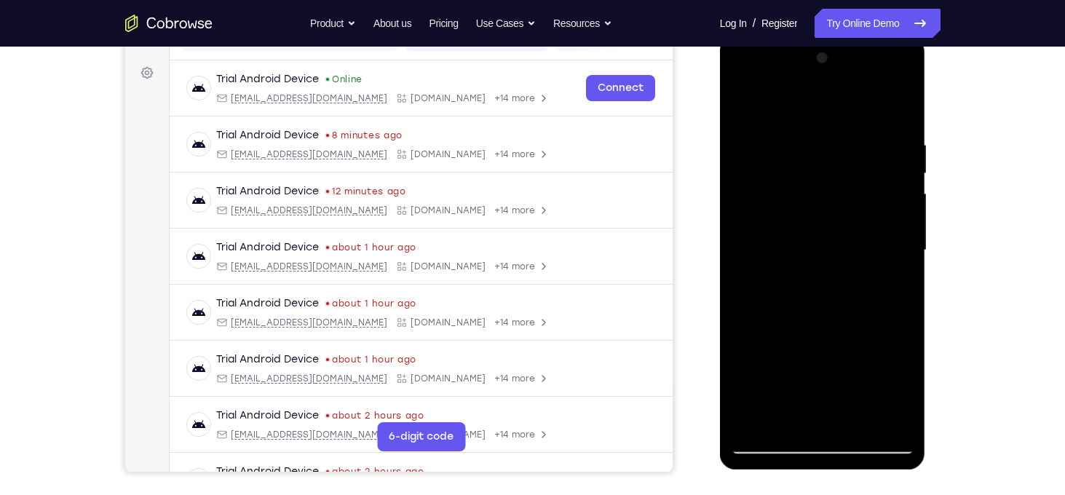
click at [927, 132] on html "Online web based iOS Simulators and Android Emulators. Run iPhone, iPad, Mobile…" at bounding box center [823, 254] width 207 height 437
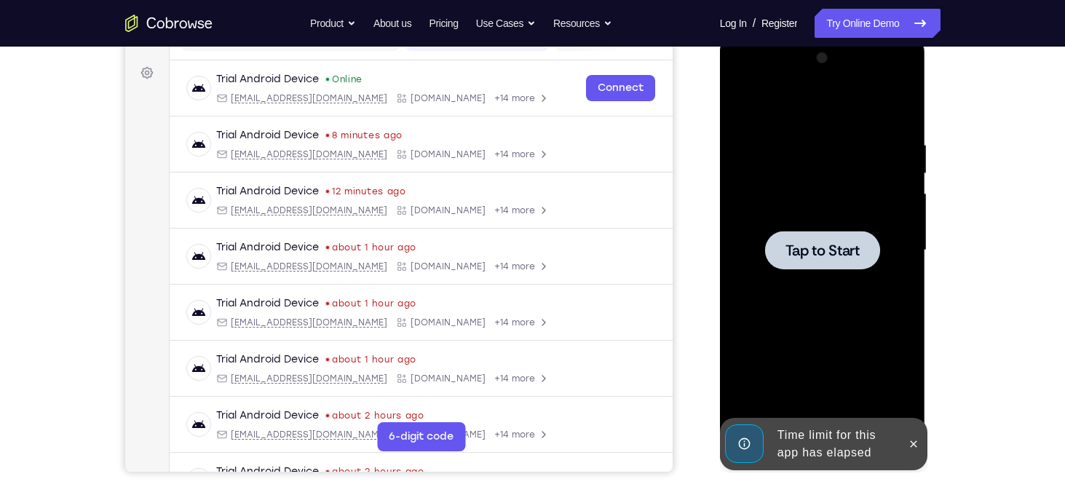
click at [819, 333] on div at bounding box center [822, 251] width 183 height 408
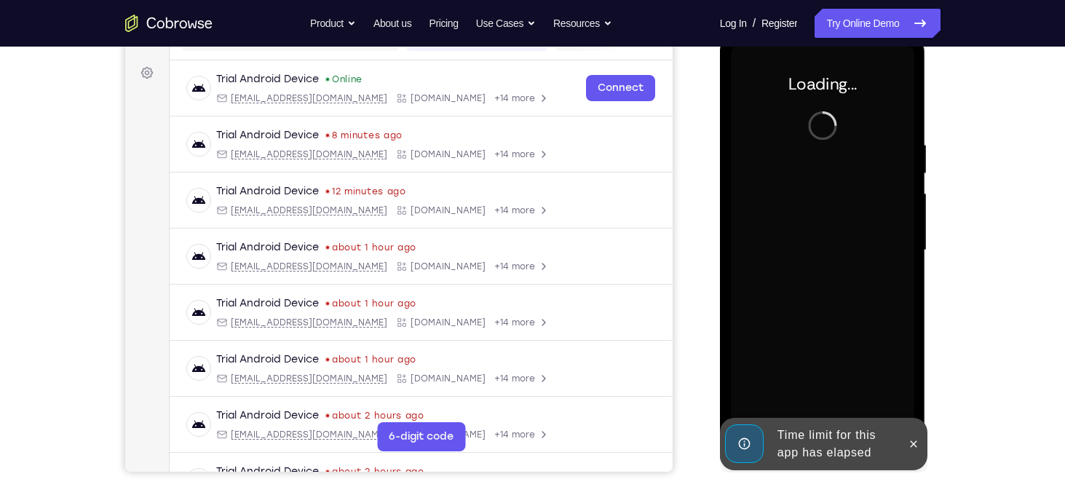
click at [819, 333] on div at bounding box center [822, 251] width 183 height 408
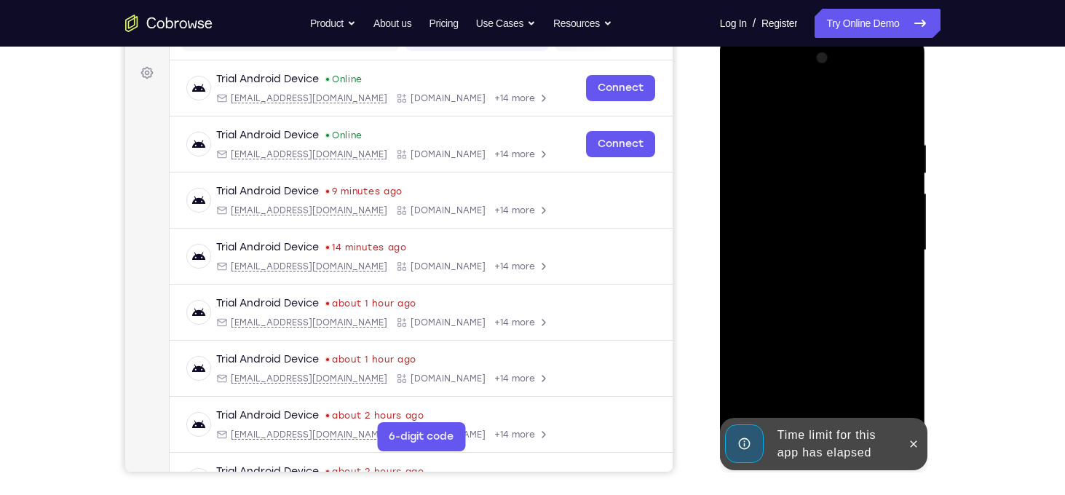
click at [848, 292] on div at bounding box center [822, 251] width 183 height 408
click at [916, 443] on icon at bounding box center [914, 444] width 12 height 12
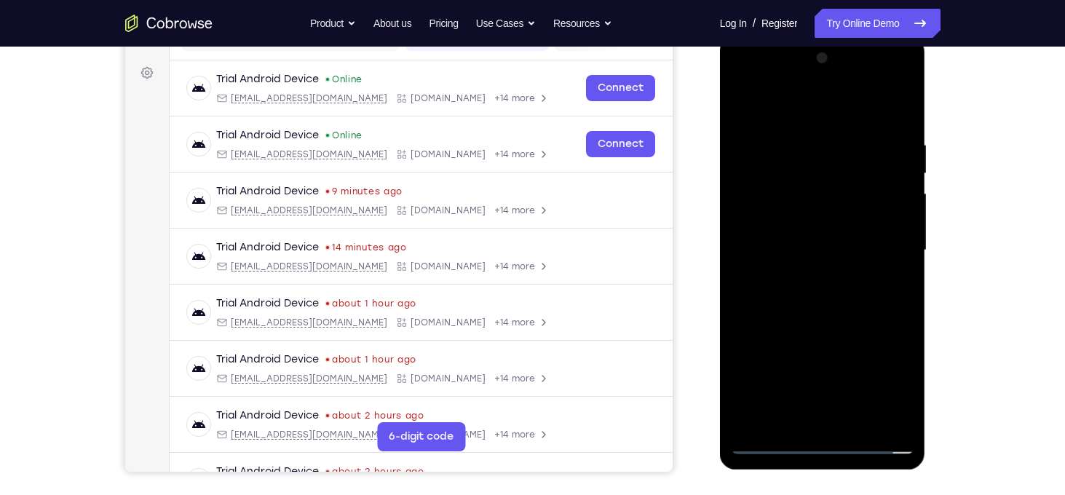
click at [824, 440] on div at bounding box center [822, 251] width 183 height 408
click at [876, 381] on div at bounding box center [822, 251] width 183 height 408
click at [781, 108] on div at bounding box center [822, 251] width 183 height 408
click at [886, 245] on div at bounding box center [822, 251] width 183 height 408
click at [811, 279] on div at bounding box center [822, 251] width 183 height 408
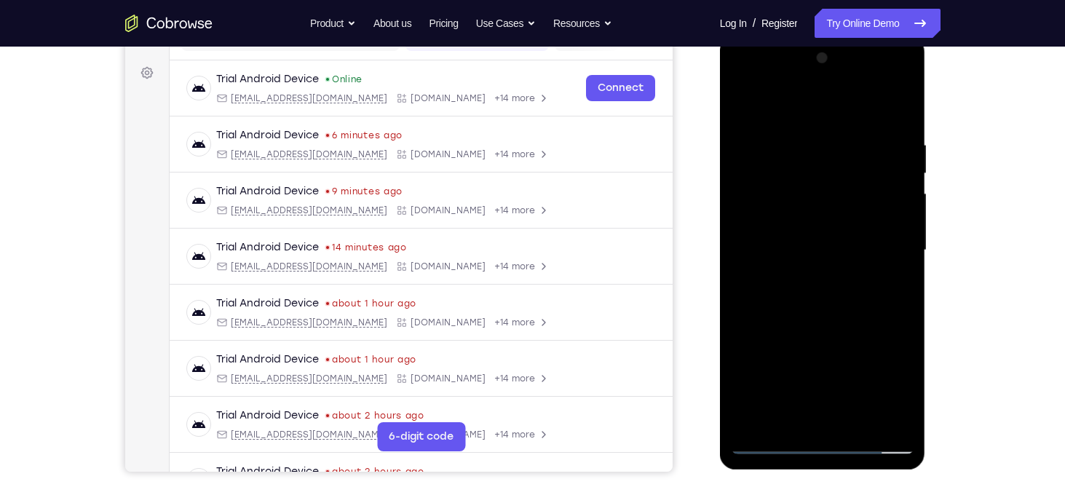
click at [809, 235] on div at bounding box center [822, 251] width 183 height 408
click at [801, 219] on div at bounding box center [822, 251] width 183 height 408
click at [897, 219] on div at bounding box center [822, 251] width 183 height 408
click at [774, 225] on div at bounding box center [822, 251] width 183 height 408
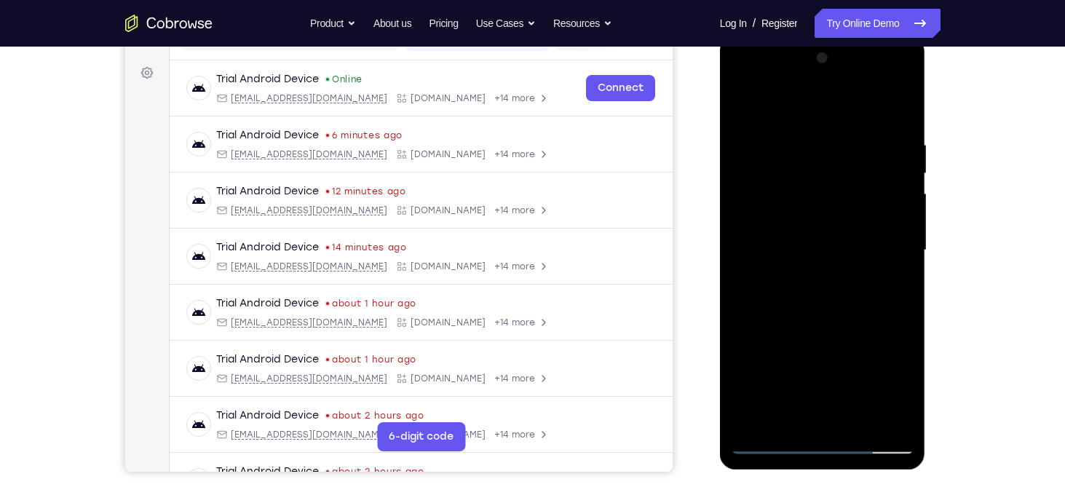
click at [824, 257] on div at bounding box center [822, 251] width 183 height 408
click at [782, 273] on div at bounding box center [822, 251] width 183 height 408
click at [822, 289] on div at bounding box center [822, 251] width 183 height 408
click at [787, 275] on div at bounding box center [822, 251] width 183 height 408
click at [798, 247] on div at bounding box center [822, 251] width 183 height 408
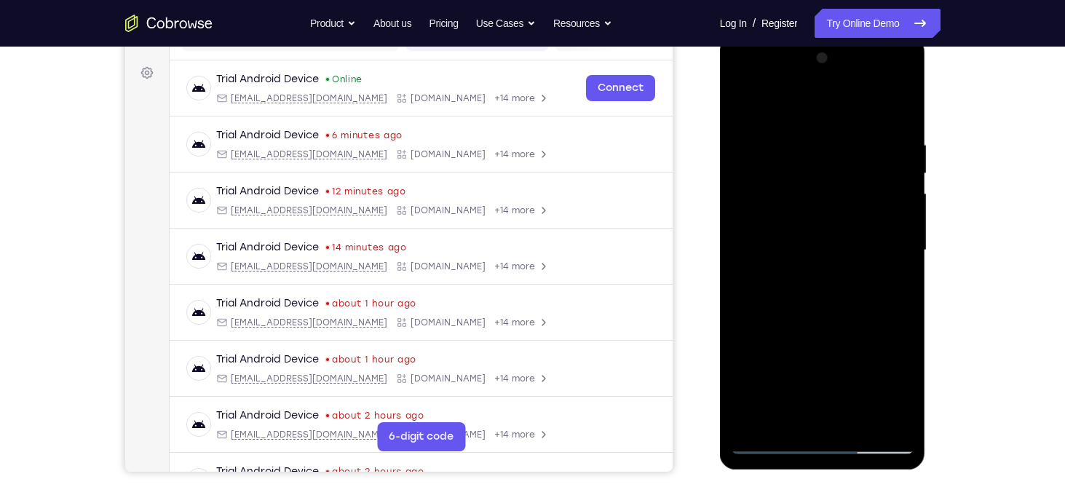
click at [848, 310] on div at bounding box center [822, 251] width 183 height 408
drag, startPoint x: 817, startPoint y: 114, endPoint x: 796, endPoint y: 12, distance: 103.3
click at [796, 36] on html "Online web based iOS Simulators and Android Emulators. Run iPhone, iPad, Mobile…" at bounding box center [823, 254] width 207 height 437
click at [803, 138] on div at bounding box center [822, 251] width 183 height 408
click at [743, 254] on div at bounding box center [822, 251] width 183 height 408
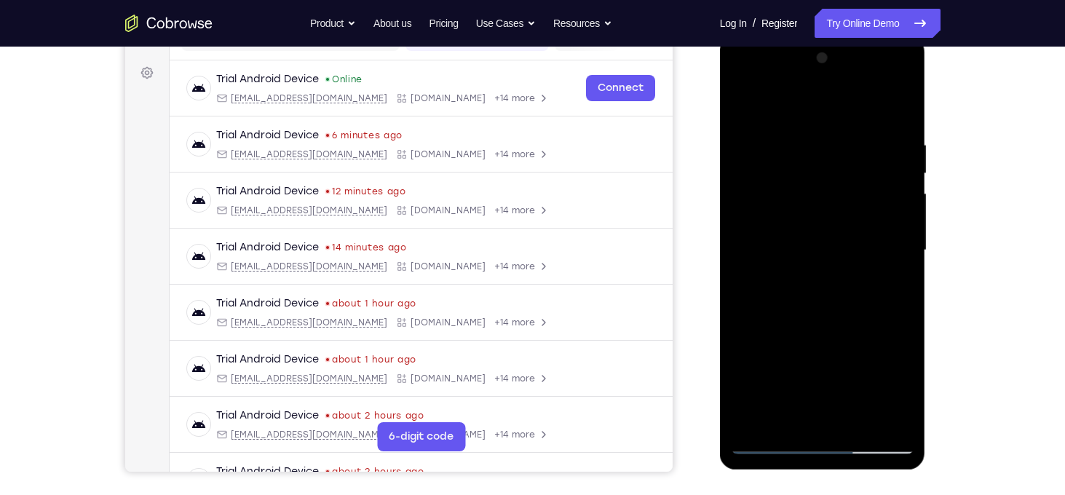
click at [743, 242] on div at bounding box center [822, 251] width 183 height 408
click at [897, 243] on div at bounding box center [822, 251] width 183 height 408
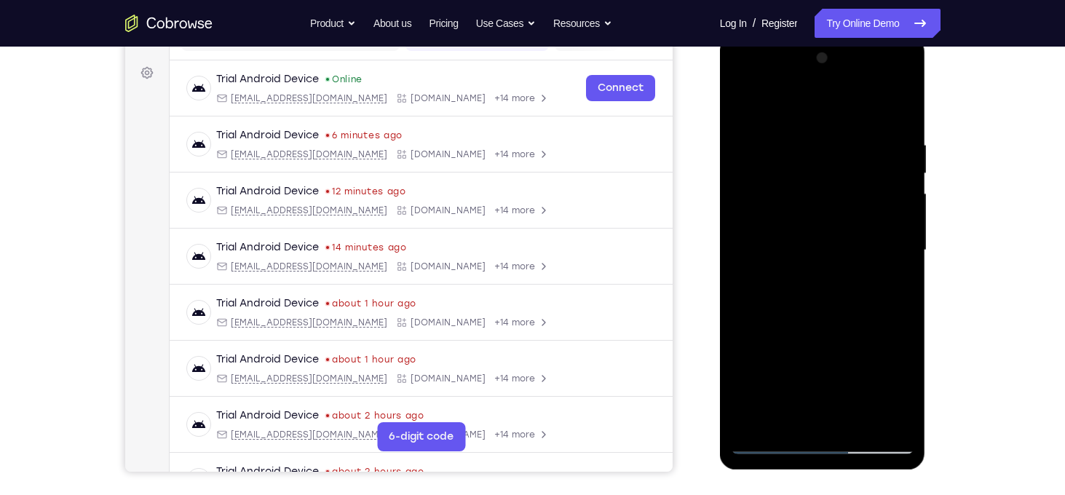
click at [897, 243] on div at bounding box center [822, 251] width 183 height 408
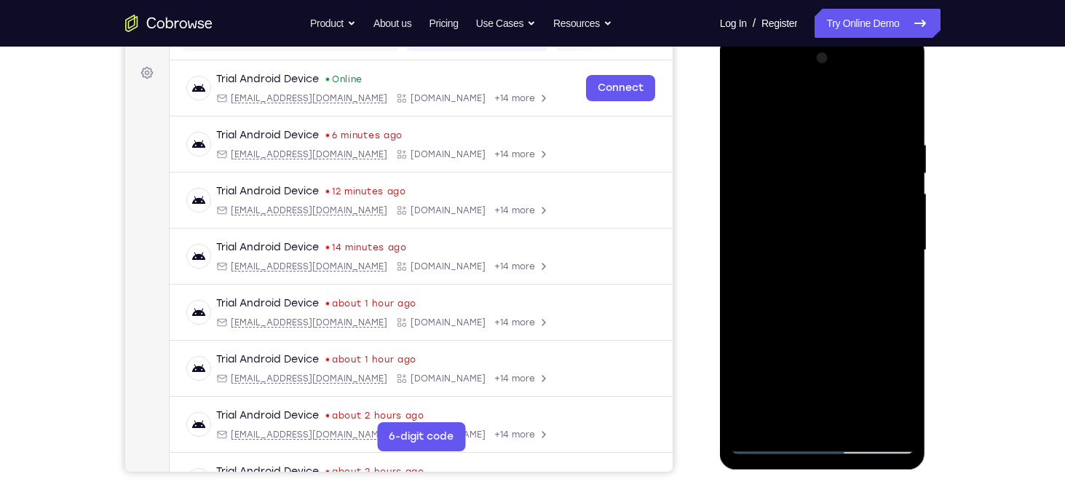
click at [892, 231] on div at bounding box center [822, 251] width 183 height 408
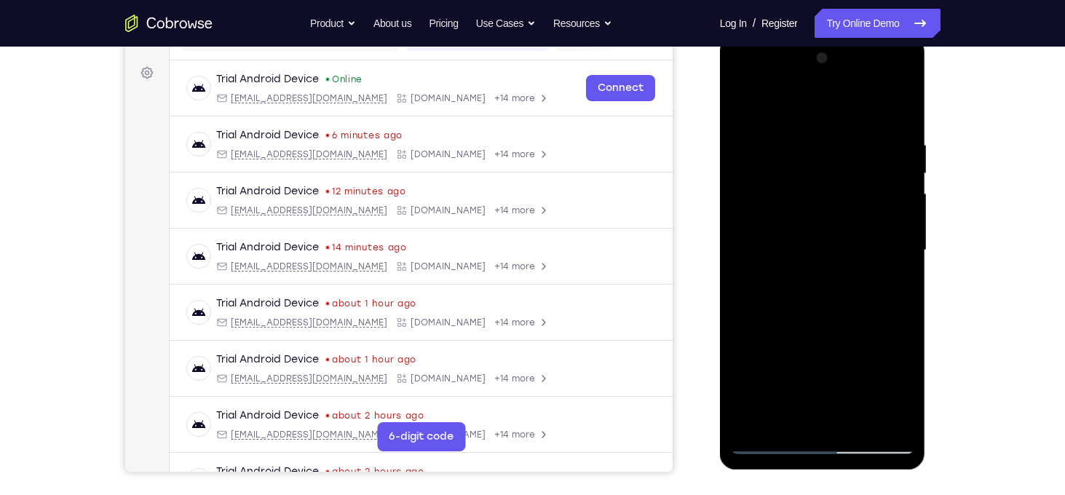
click at [900, 303] on div at bounding box center [822, 251] width 183 height 408
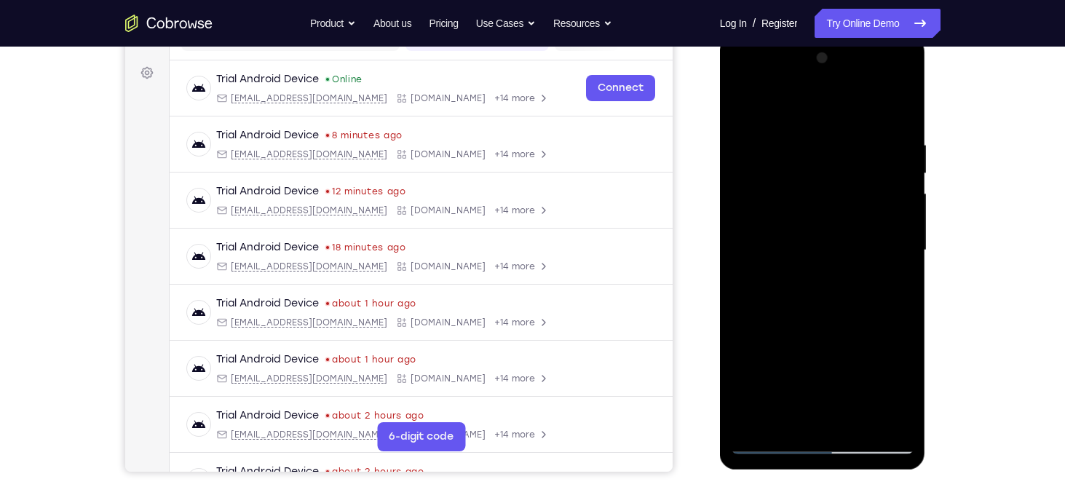
click at [900, 303] on div at bounding box center [822, 251] width 183 height 408
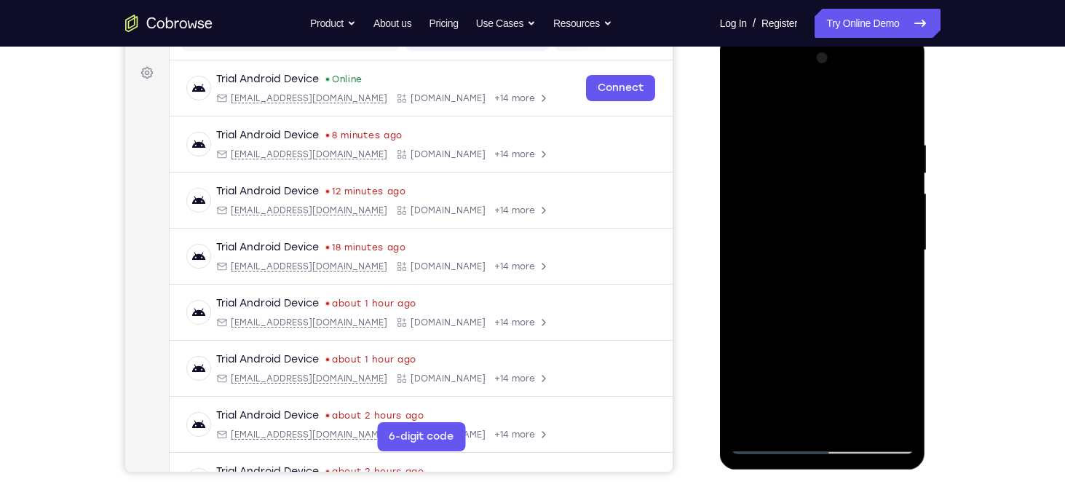
click at [900, 303] on div at bounding box center [822, 251] width 183 height 408
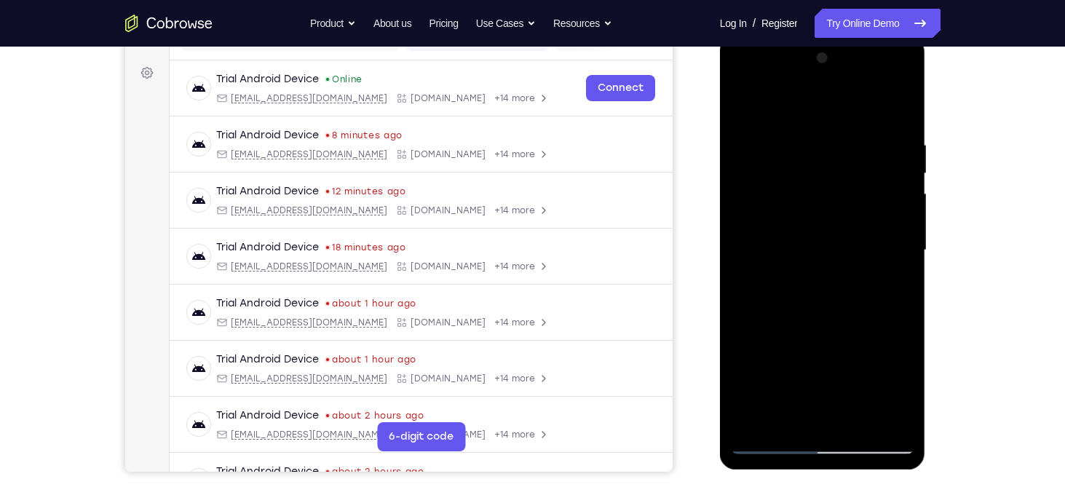
click at [902, 239] on div at bounding box center [822, 251] width 183 height 408
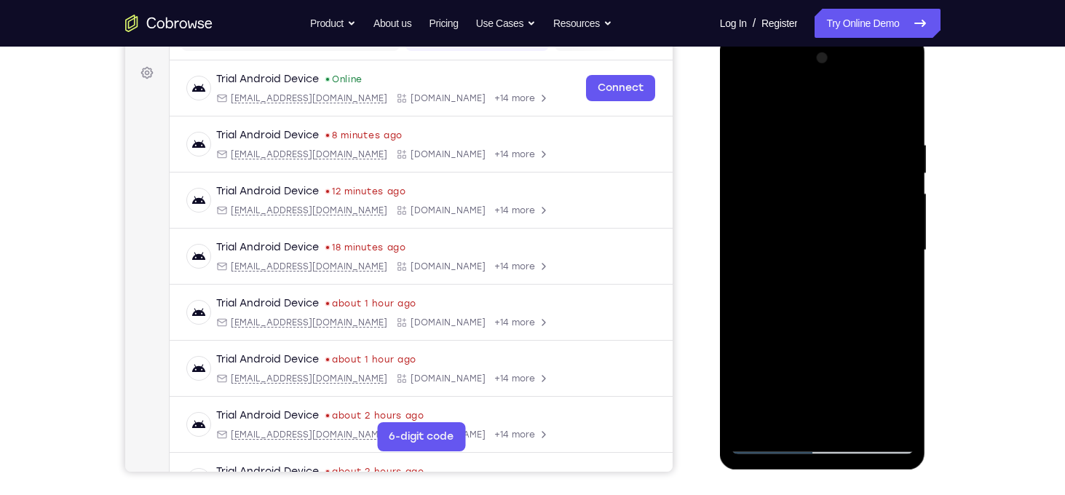
click at [902, 239] on div at bounding box center [822, 251] width 183 height 408
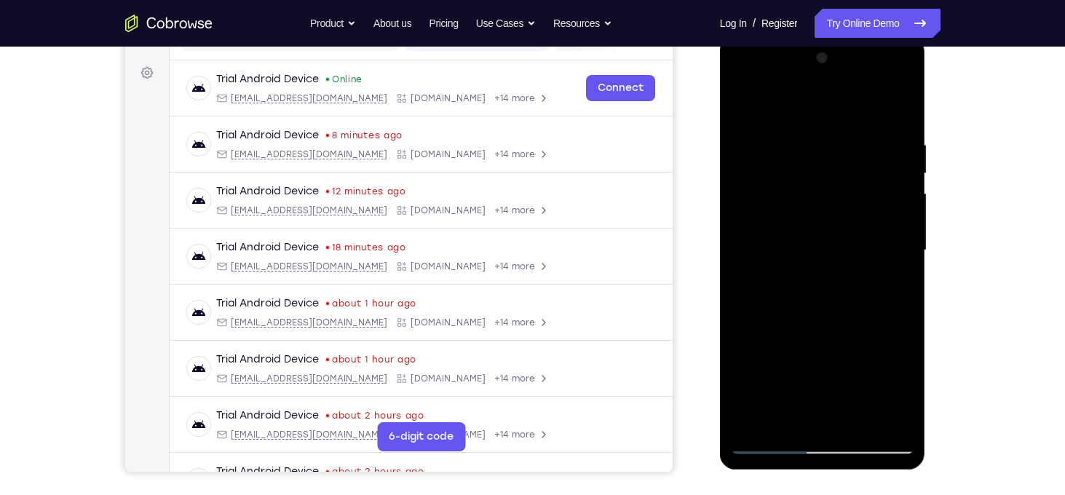
click at [902, 239] on div at bounding box center [822, 251] width 183 height 408
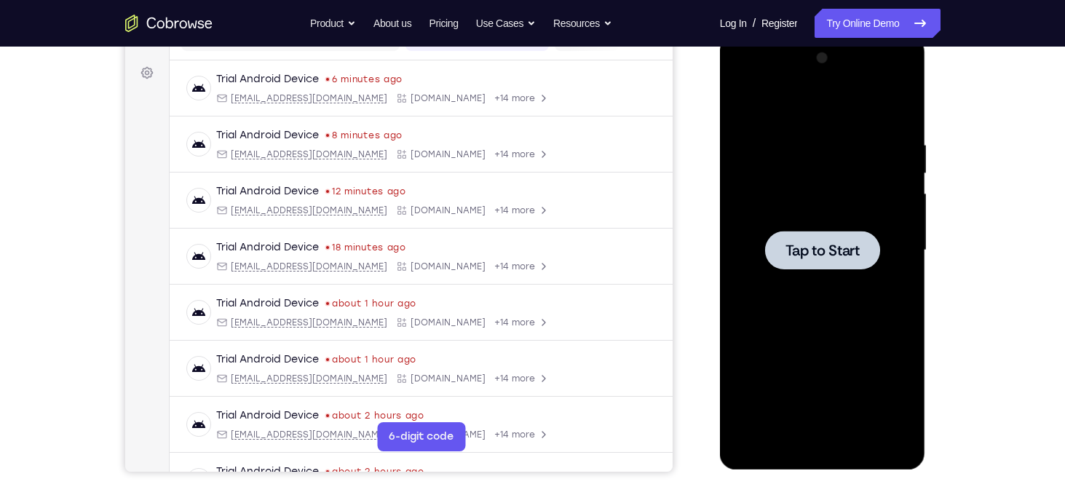
click at [851, 248] on span "Tap to Start" at bounding box center [822, 250] width 74 height 15
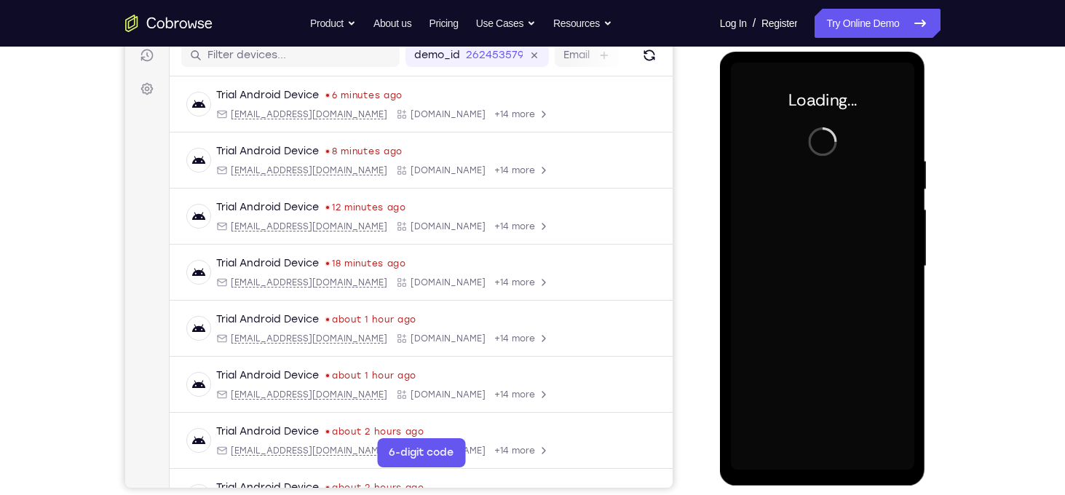
scroll to position [188, 0]
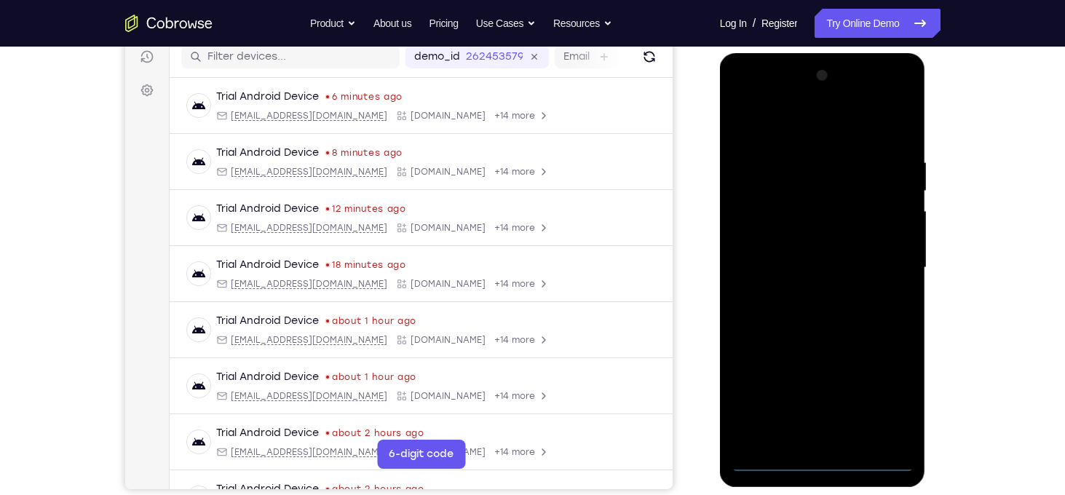
click at [825, 468] on div at bounding box center [822, 268] width 183 height 408
click at [889, 399] on div at bounding box center [822, 268] width 183 height 408
click at [763, 132] on div at bounding box center [822, 268] width 183 height 408
click at [892, 255] on div at bounding box center [822, 268] width 183 height 408
click at [808, 293] on div at bounding box center [822, 268] width 183 height 408
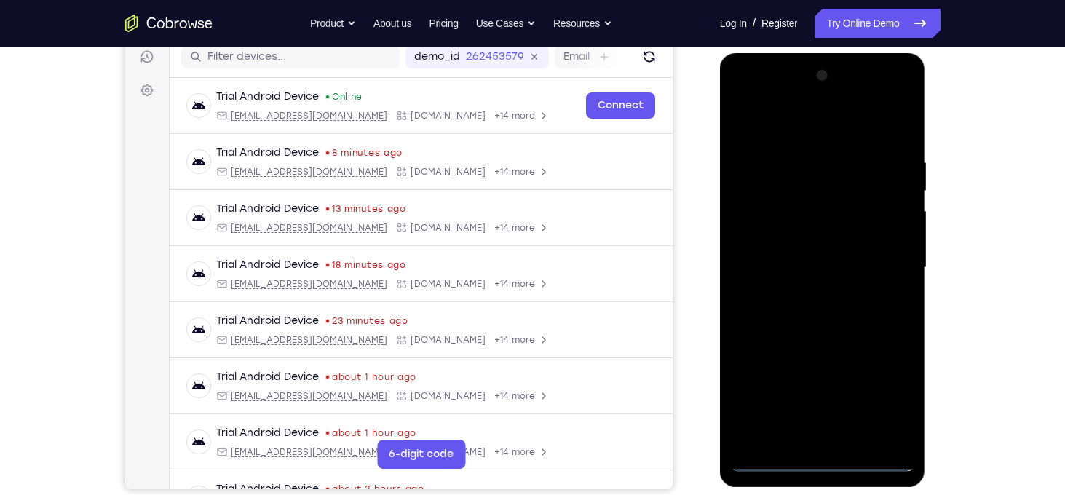
click at [808, 258] on div at bounding box center [822, 268] width 183 height 408
click at [806, 239] on div at bounding box center [822, 268] width 183 height 408
click at [810, 266] on div at bounding box center [822, 268] width 183 height 408
click at [807, 321] on div at bounding box center [822, 268] width 183 height 408
drag, startPoint x: 809, startPoint y: 137, endPoint x: 795, endPoint y: 8, distance: 129.5
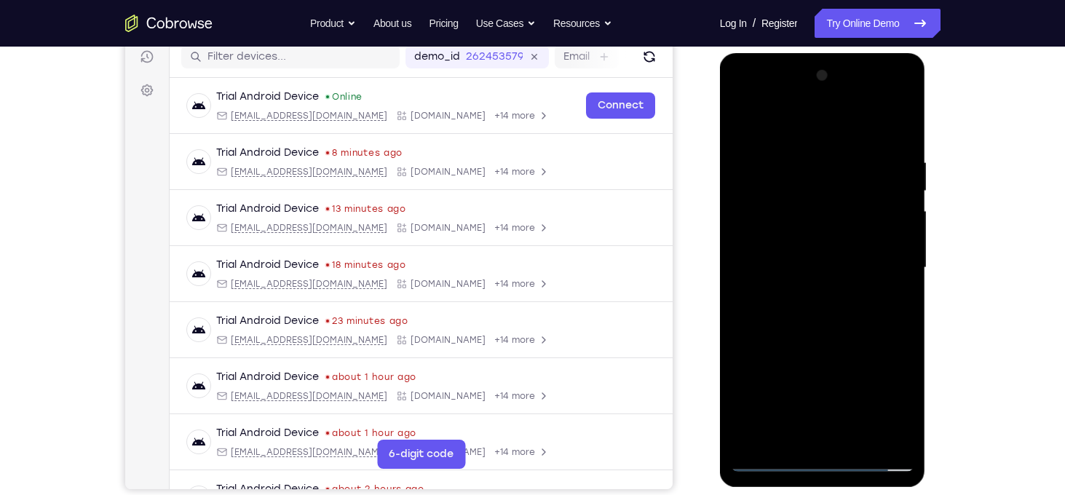
click at [795, 53] on html "Online web based iOS Simulators and Android Emulators. Run iPhone, iPad, Mobile…" at bounding box center [823, 271] width 207 height 437
click at [807, 158] on div at bounding box center [822, 268] width 183 height 408
click at [897, 124] on div at bounding box center [822, 268] width 183 height 408
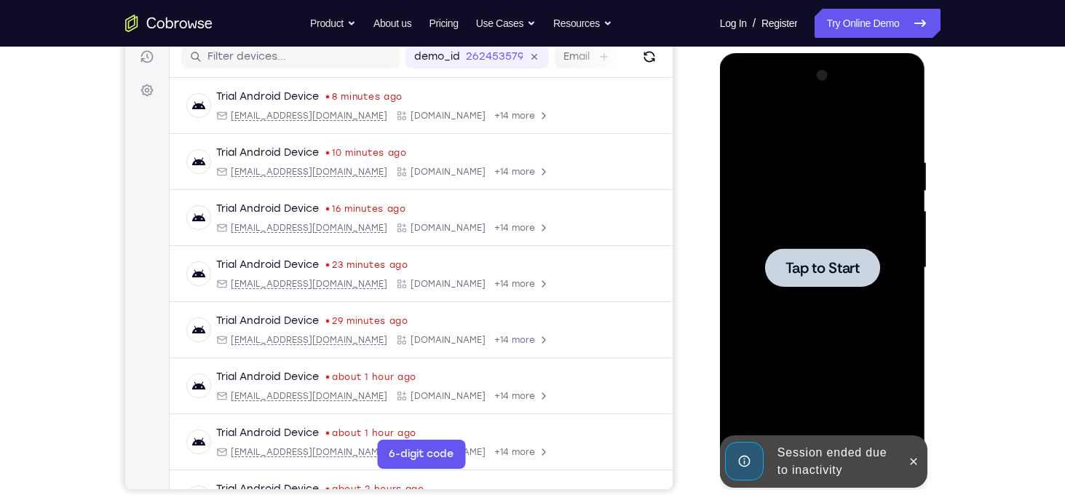
click at [818, 273] on span "Tap to Start" at bounding box center [822, 268] width 74 height 15
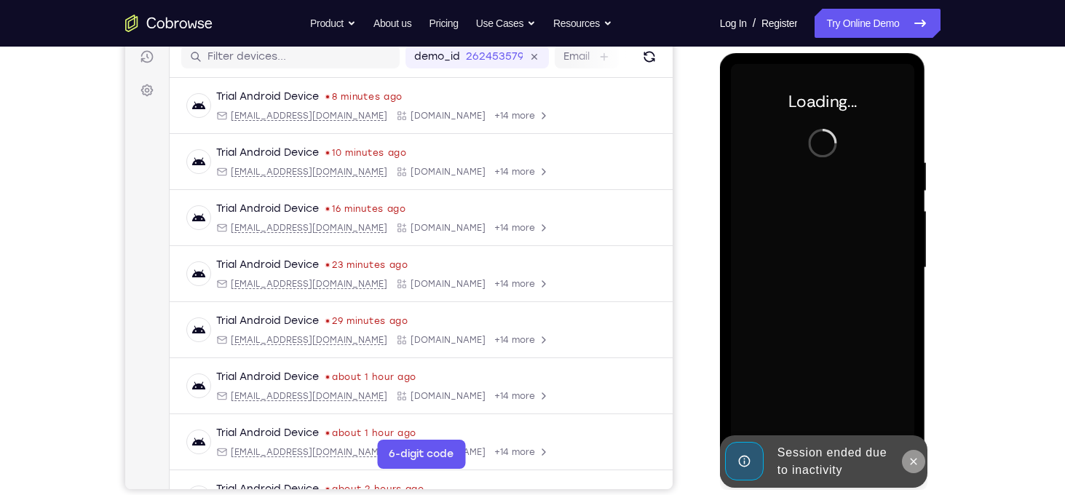
click at [910, 457] on icon at bounding box center [914, 462] width 12 height 12
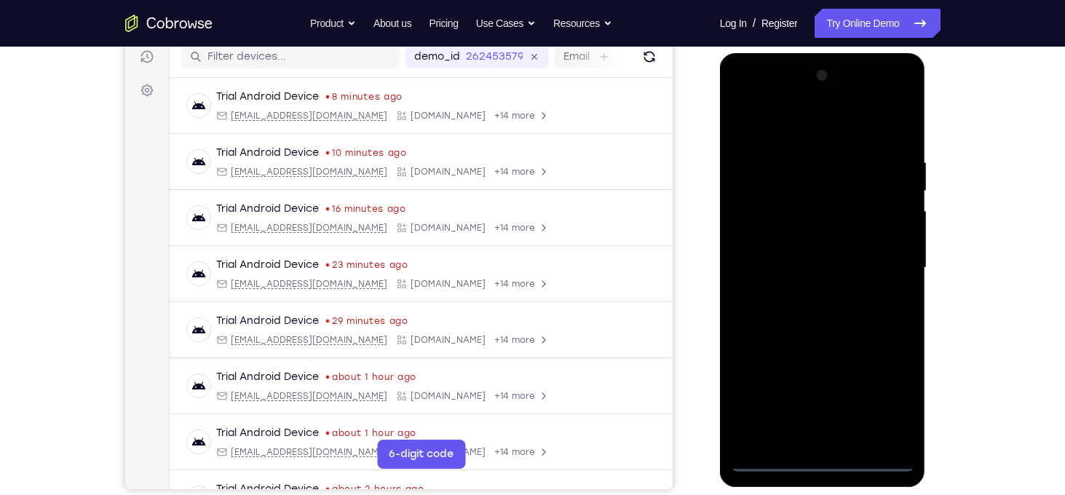
click at [827, 458] on div at bounding box center [822, 268] width 183 height 408
click at [894, 395] on div at bounding box center [822, 268] width 183 height 408
click at [753, 132] on div at bounding box center [822, 268] width 183 height 408
click at [878, 261] on div at bounding box center [822, 268] width 183 height 408
click at [807, 292] on div at bounding box center [822, 268] width 183 height 408
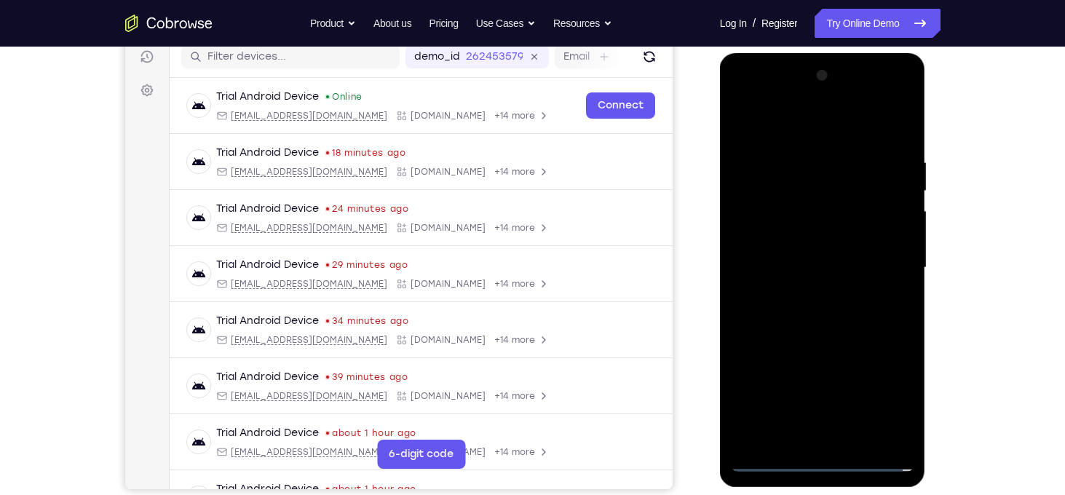
click at [788, 255] on div at bounding box center [822, 268] width 183 height 408
click at [789, 242] on div at bounding box center [822, 268] width 183 height 408
click at [807, 263] on div at bounding box center [822, 268] width 183 height 408
click at [845, 327] on div at bounding box center [822, 268] width 183 height 408
drag, startPoint x: 811, startPoint y: 133, endPoint x: 838, endPoint y: -2, distance: 138.0
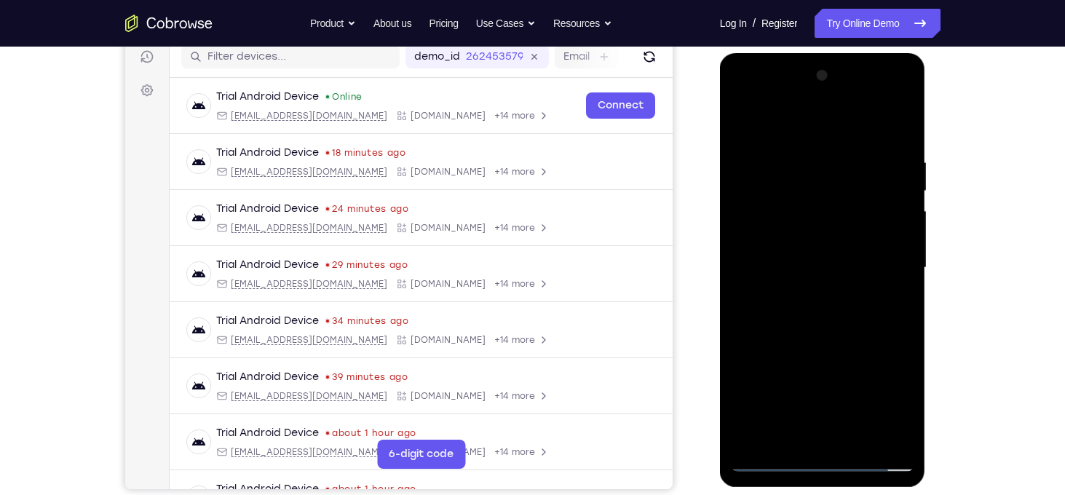
click at [838, 53] on html "Online web based iOS Simulators and Android Emulators. Run iPhone, iPad, Mobile…" at bounding box center [823, 271] width 207 height 437
click at [809, 153] on div at bounding box center [822, 268] width 183 height 408
click at [900, 128] on div at bounding box center [822, 268] width 183 height 408
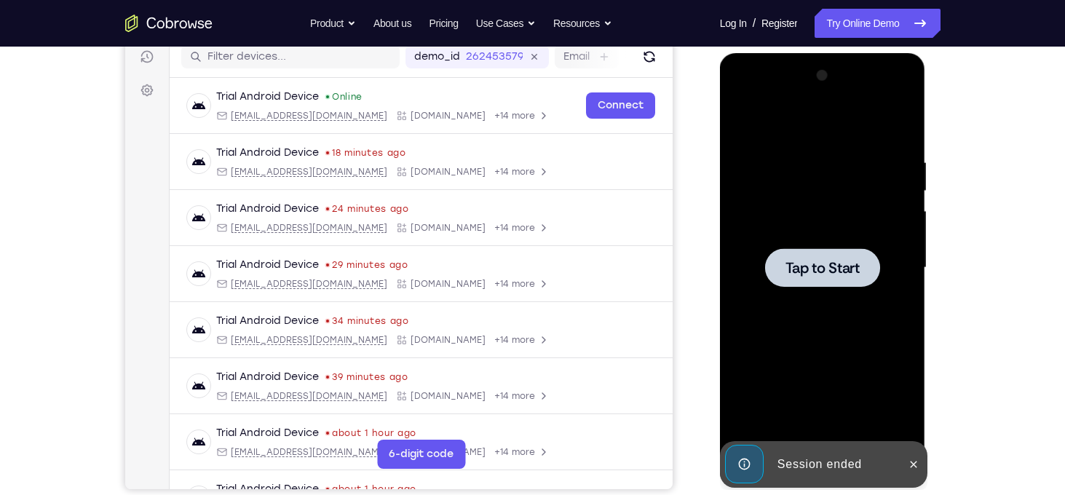
click at [843, 269] on span "Tap to Start" at bounding box center [822, 268] width 74 height 15
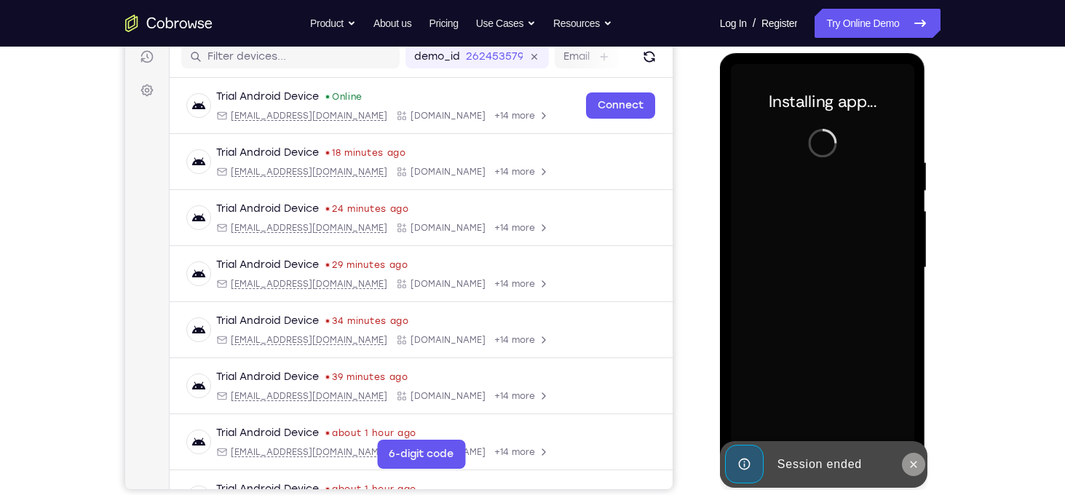
click at [913, 471] on button at bounding box center [913, 464] width 23 height 23
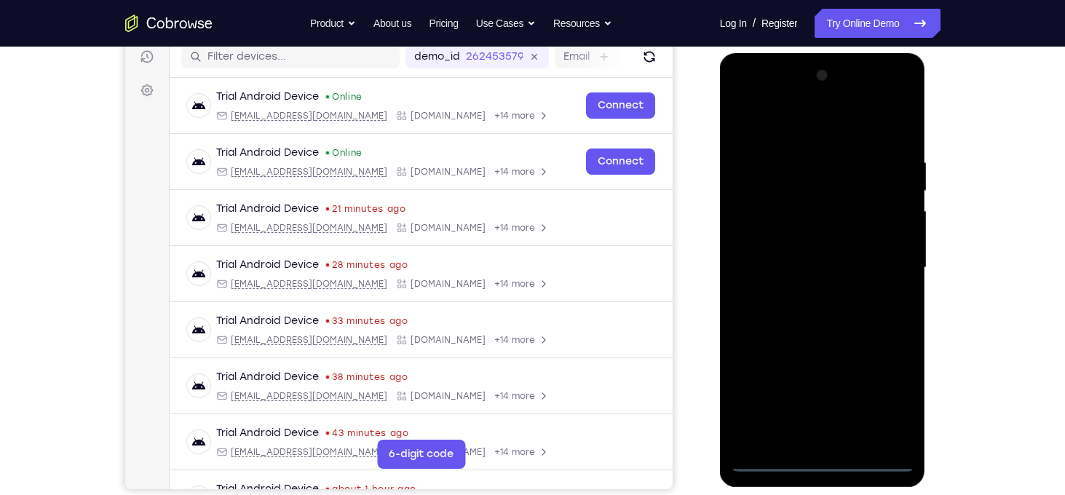
click at [827, 460] on div at bounding box center [822, 268] width 183 height 408
click at [893, 402] on div at bounding box center [822, 268] width 183 height 408
click at [764, 133] on div at bounding box center [822, 268] width 183 height 408
click at [881, 264] on div at bounding box center [822, 268] width 183 height 408
click at [808, 298] on div at bounding box center [822, 268] width 183 height 408
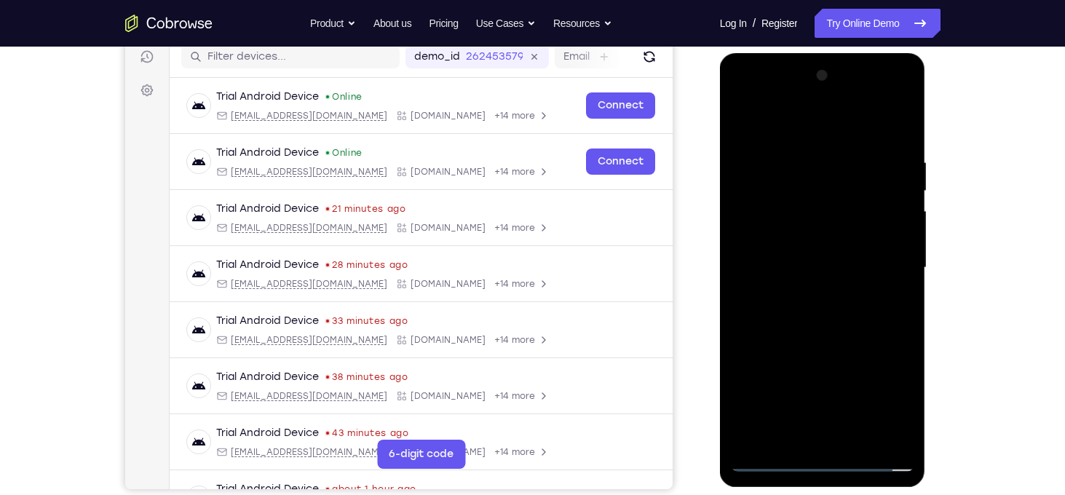
click at [814, 250] on div at bounding box center [822, 268] width 183 height 408
click at [811, 239] on div at bounding box center [822, 268] width 183 height 408
click at [827, 271] on div at bounding box center [822, 268] width 183 height 408
click at [847, 338] on div at bounding box center [822, 268] width 183 height 408
click at [808, 170] on div at bounding box center [822, 268] width 183 height 408
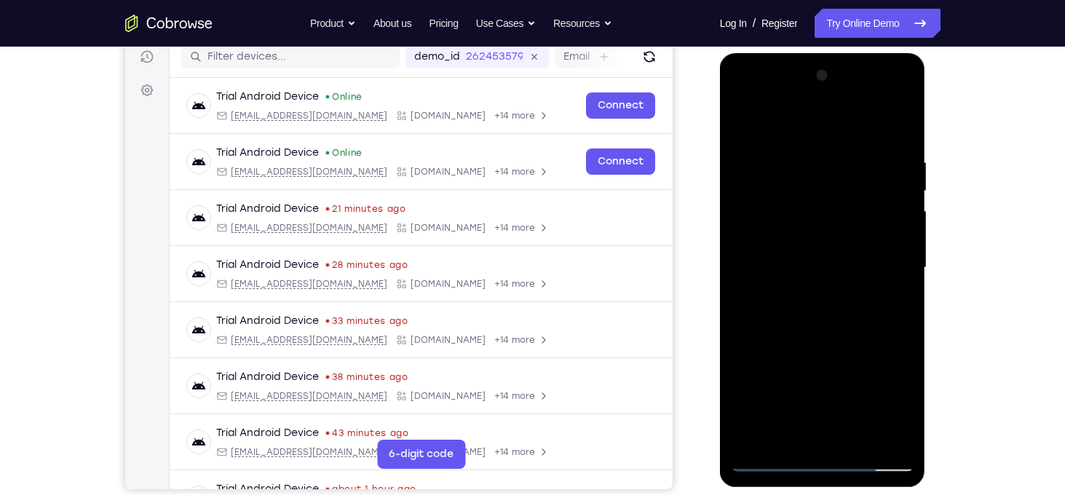
drag, startPoint x: 811, startPoint y: 135, endPoint x: 796, endPoint y: 15, distance: 121.8
click at [796, 53] on html "Online web based iOS Simulators and Android Emulators. Run iPhone, iPad, Mobile…" at bounding box center [823, 271] width 207 height 437
click at [897, 229] on div at bounding box center [822, 268] width 183 height 408
drag, startPoint x: 897, startPoint y: 229, endPoint x: 789, endPoint y: 532, distance: 322.0
click at [789, 490] on html "Online web based iOS Simulators and Android Emulators. Run iPhone, iPad, Mobile…" at bounding box center [823, 271] width 207 height 437
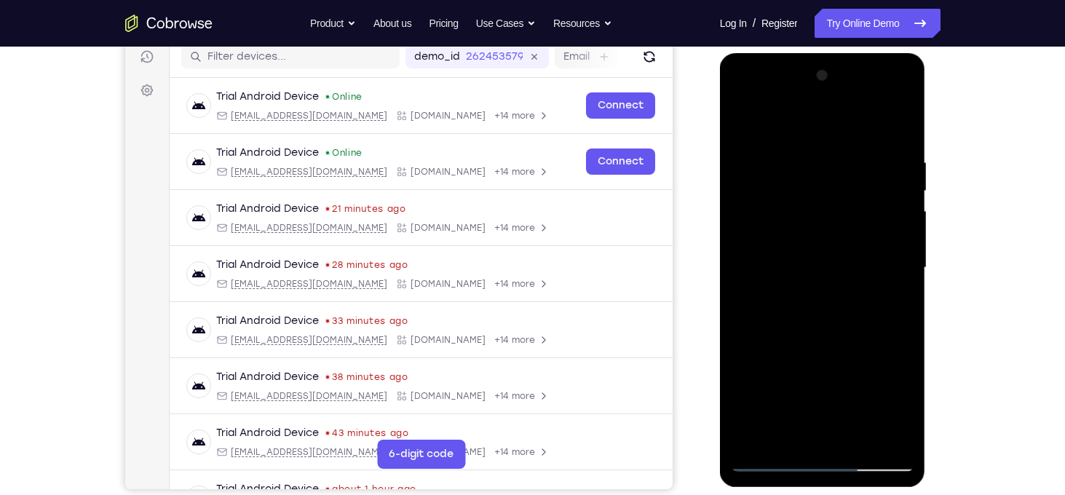
click at [801, 158] on div at bounding box center [822, 268] width 183 height 408
drag, startPoint x: 809, startPoint y: 195, endPoint x: 769, endPoint y: 532, distance: 339.3
click at [769, 490] on html "Online web based iOS Simulators and Android Emulators. Run iPhone, iPad, Mobile…" at bounding box center [823, 271] width 207 height 437
click at [854, 161] on div at bounding box center [822, 268] width 183 height 408
click at [747, 126] on div at bounding box center [822, 268] width 183 height 408
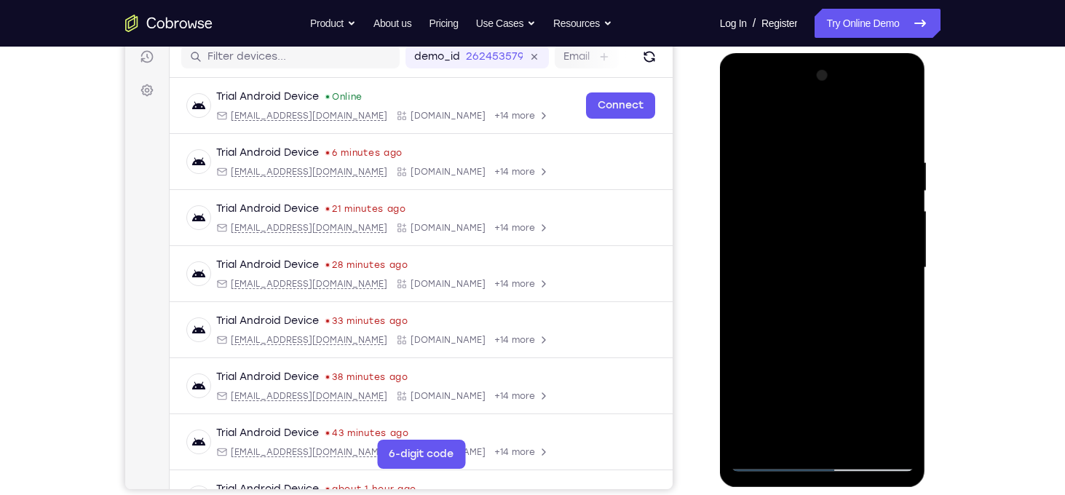
click at [743, 261] on div at bounding box center [822, 268] width 183 height 408
click at [840, 325] on div at bounding box center [822, 268] width 183 height 408
click at [846, 167] on div at bounding box center [822, 268] width 183 height 408
click at [770, 129] on div at bounding box center [822, 268] width 183 height 408
click at [783, 265] on div at bounding box center [822, 268] width 183 height 408
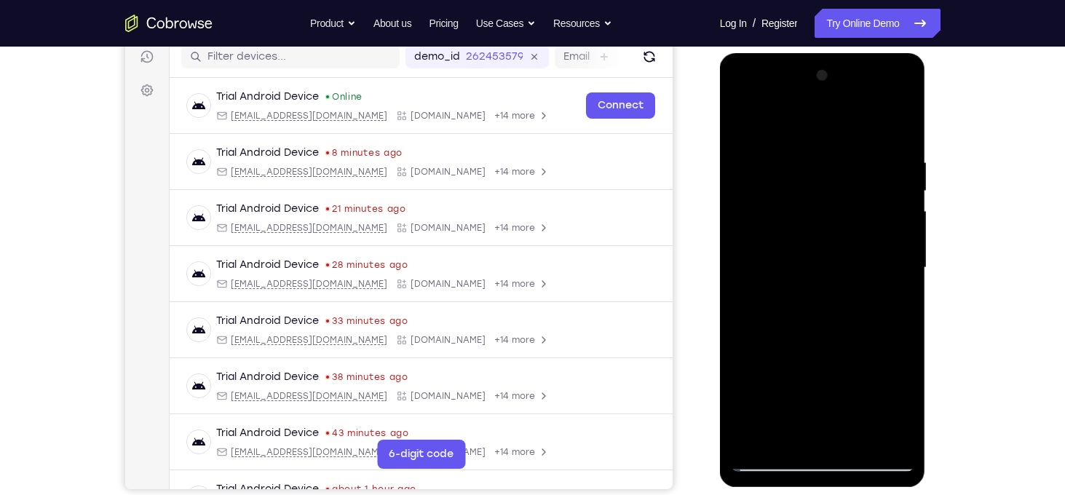
click at [819, 329] on div at bounding box center [822, 268] width 183 height 408
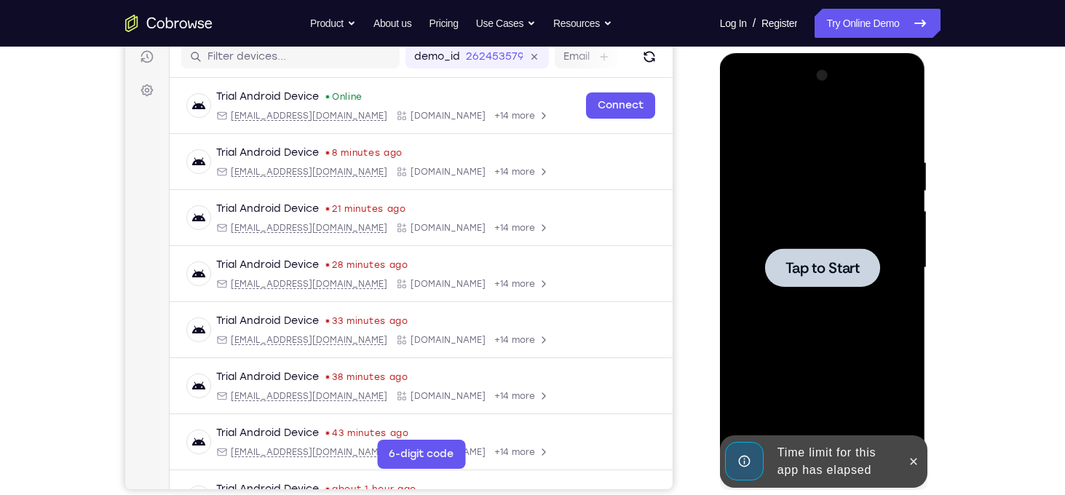
click at [834, 274] on span "Tap to Start" at bounding box center [822, 268] width 74 height 15
click at [916, 466] on icon at bounding box center [914, 462] width 12 height 12
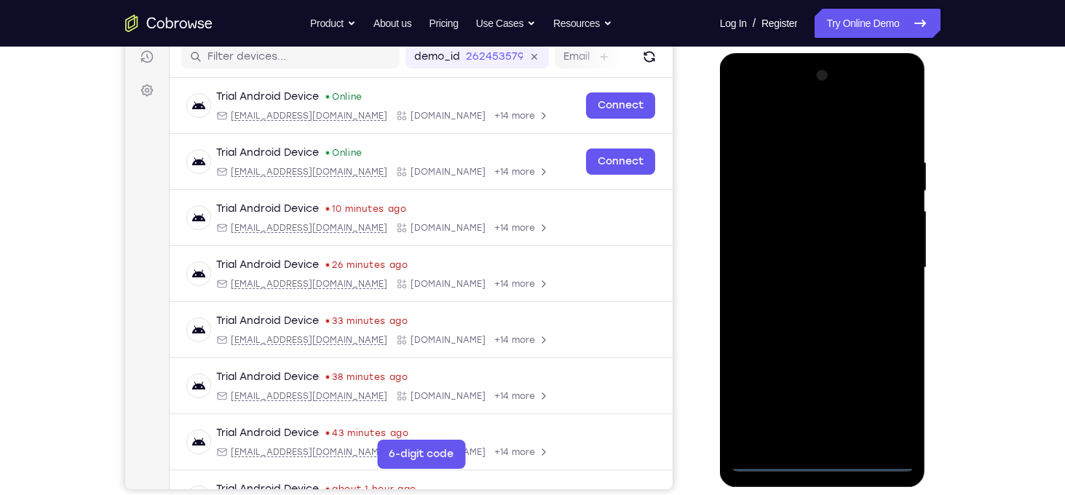
click at [830, 464] on div at bounding box center [822, 268] width 183 height 408
click at [884, 394] on div at bounding box center [822, 268] width 183 height 408
click at [774, 132] on div at bounding box center [822, 268] width 183 height 408
click at [887, 263] on div at bounding box center [822, 268] width 183 height 408
click at [807, 298] on div at bounding box center [822, 268] width 183 height 408
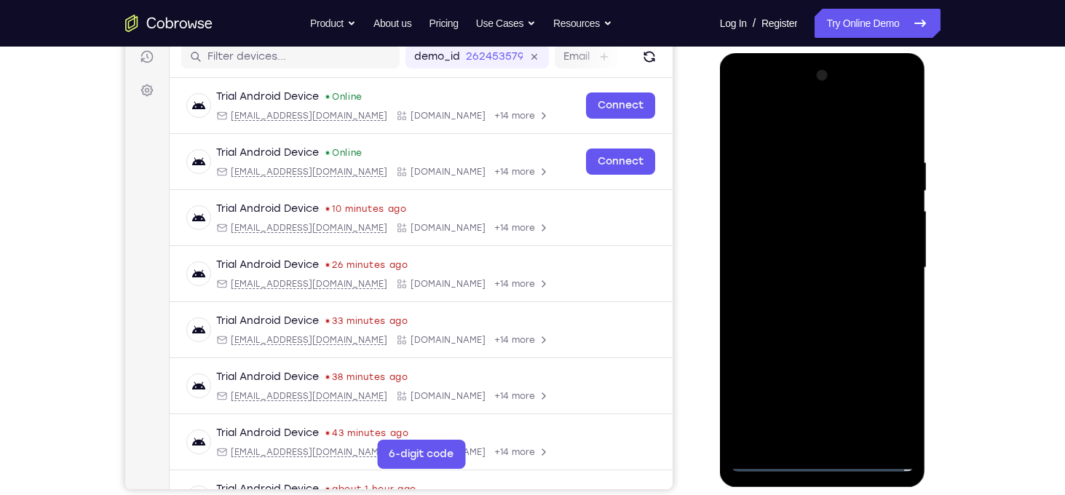
click at [795, 257] on div at bounding box center [822, 268] width 183 height 408
click at [800, 245] on div at bounding box center [822, 268] width 183 height 408
click at [822, 265] on div at bounding box center [822, 268] width 183 height 408
click at [841, 330] on div at bounding box center [822, 268] width 183 height 408
drag, startPoint x: 814, startPoint y: 137, endPoint x: 809, endPoint y: 40, distance: 96.9
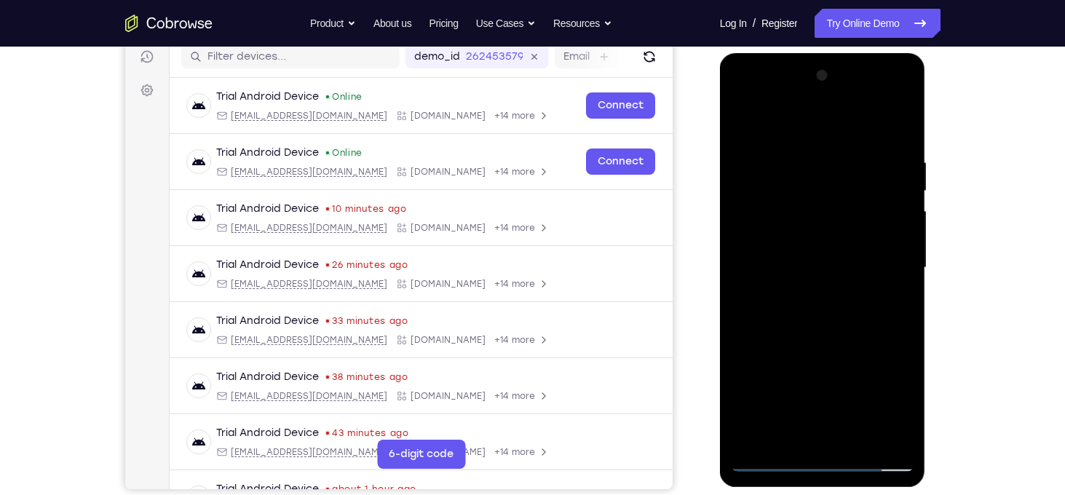
click at [809, 53] on html "Online web based iOS Simulators and Android Emulators. Run iPhone, iPad, Mobile…" at bounding box center [823, 271] width 207 height 437
drag, startPoint x: 880, startPoint y: 327, endPoint x: 878, endPoint y: 253, distance: 74.2
click at [878, 253] on div at bounding box center [822, 268] width 183 height 408
click at [747, 378] on div at bounding box center [822, 268] width 183 height 408
drag, startPoint x: 831, startPoint y: 392, endPoint x: 838, endPoint y: 259, distance: 133.4
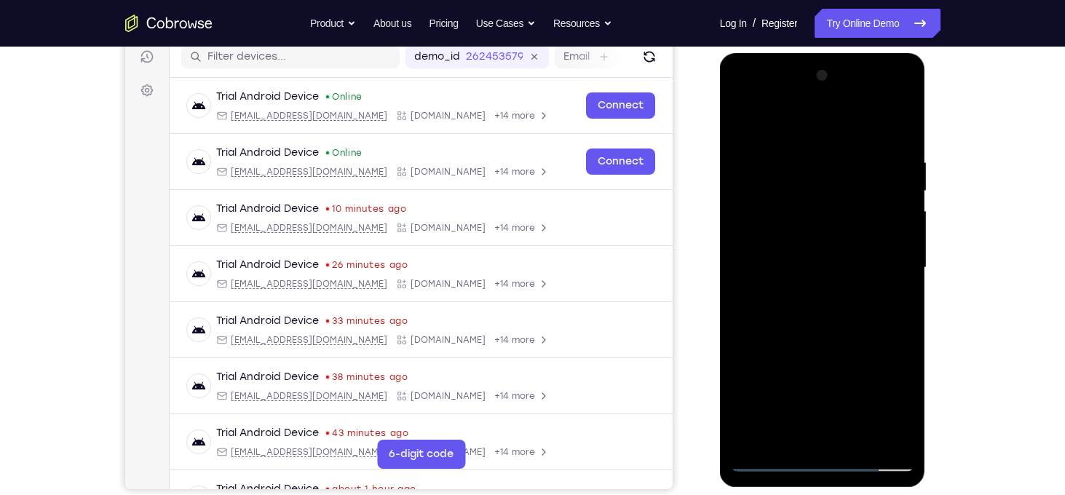
click at [838, 259] on div at bounding box center [822, 268] width 183 height 408
drag, startPoint x: 839, startPoint y: 320, endPoint x: 854, endPoint y: 164, distance: 157.1
click at [854, 164] on div at bounding box center [822, 268] width 183 height 408
drag, startPoint x: 854, startPoint y: 164, endPoint x: 839, endPoint y: 406, distance: 242.8
click at [839, 406] on div at bounding box center [822, 268] width 183 height 408
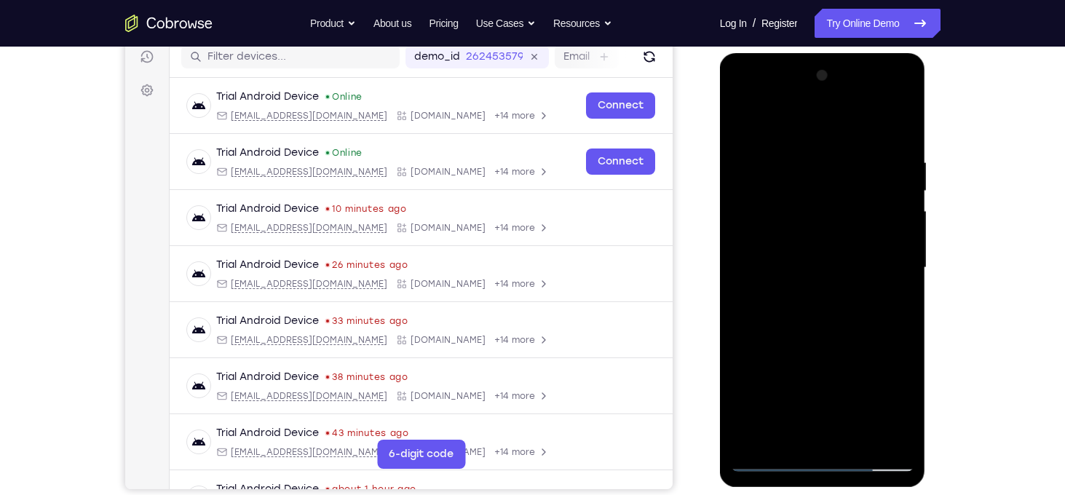
drag, startPoint x: 870, startPoint y: 381, endPoint x: 857, endPoint y: 146, distance: 236.2
click at [857, 146] on div at bounding box center [822, 268] width 183 height 408
click at [851, 322] on div at bounding box center [822, 268] width 183 height 408
drag, startPoint x: 851, startPoint y: 322, endPoint x: 841, endPoint y: 159, distance: 164.0
click at [841, 159] on div at bounding box center [822, 268] width 183 height 408
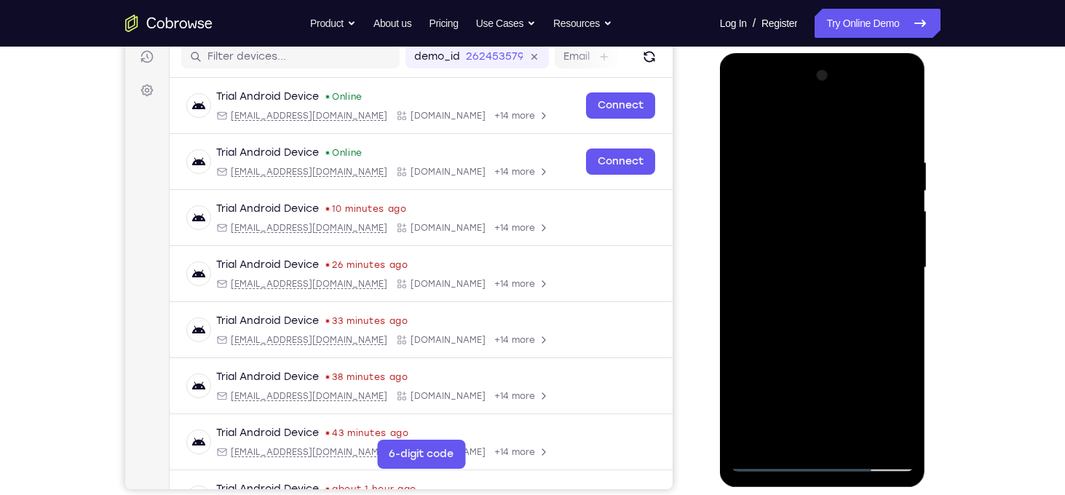
click at [743, 238] on div at bounding box center [822, 268] width 183 height 408
drag, startPoint x: 875, startPoint y: 327, endPoint x: 882, endPoint y: 79, distance: 248.3
click at [882, 79] on div at bounding box center [822, 268] width 183 height 408
drag, startPoint x: 862, startPoint y: 352, endPoint x: 866, endPoint y: 181, distance: 170.3
click at [866, 181] on div at bounding box center [822, 268] width 183 height 408
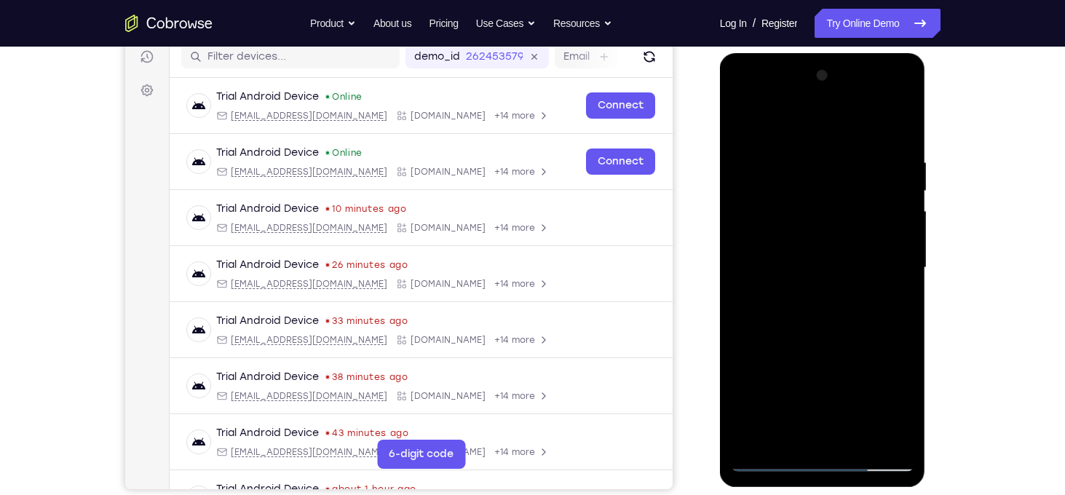
drag, startPoint x: 838, startPoint y: 337, endPoint x: 873, endPoint y: 183, distance: 158.2
click at [873, 183] on div at bounding box center [822, 268] width 183 height 408
click at [846, 286] on div at bounding box center [822, 268] width 183 height 408
click at [900, 215] on div at bounding box center [822, 268] width 183 height 408
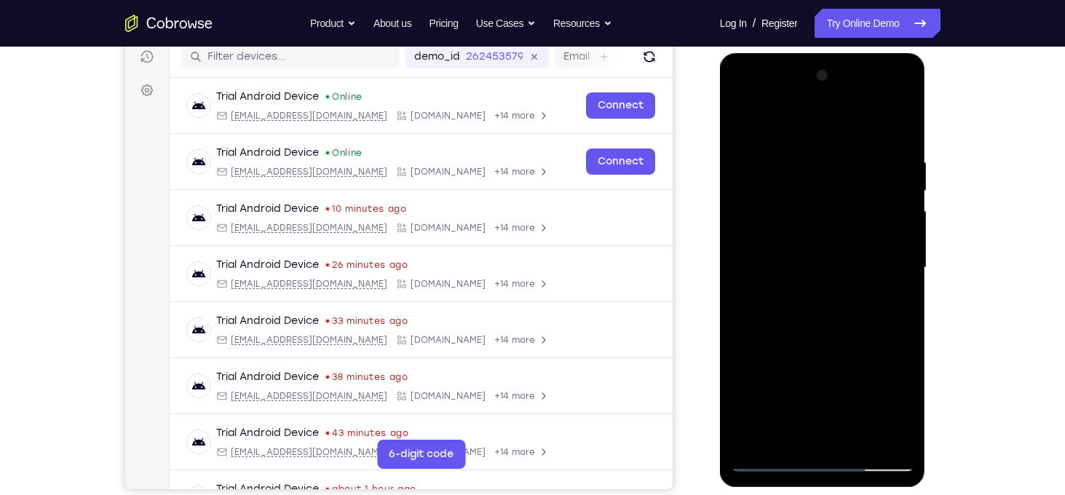
click at [900, 215] on div at bounding box center [822, 268] width 183 height 408
drag, startPoint x: 876, startPoint y: 402, endPoint x: 884, endPoint y: 180, distance: 222.1
click at [884, 180] on div at bounding box center [822, 268] width 183 height 408
drag, startPoint x: 862, startPoint y: 335, endPoint x: 857, endPoint y: 196, distance: 139.1
click at [857, 196] on div at bounding box center [822, 268] width 183 height 408
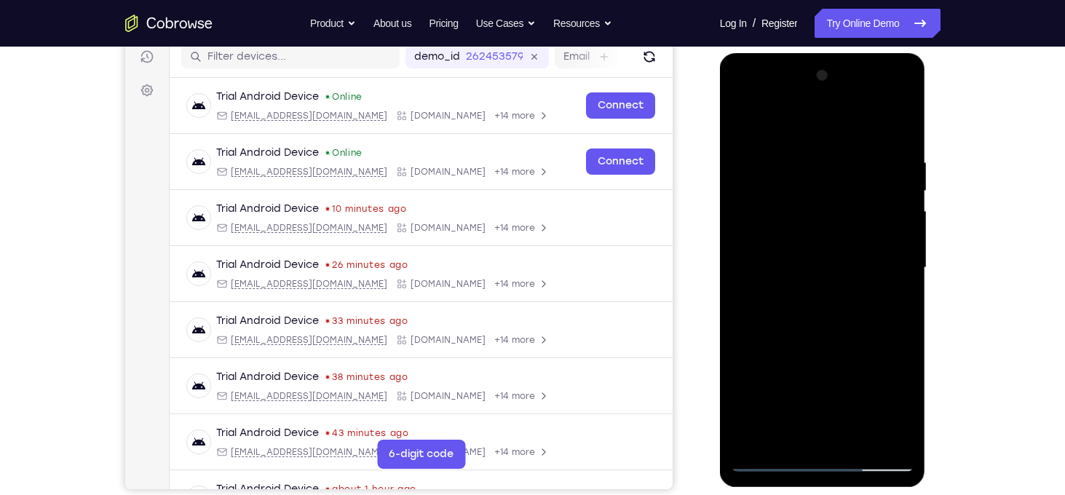
click at [741, 304] on div at bounding box center [822, 268] width 183 height 408
drag, startPoint x: 857, startPoint y: 339, endPoint x: 857, endPoint y: 114, distance: 225.6
click at [857, 114] on div at bounding box center [822, 268] width 183 height 408
drag, startPoint x: 863, startPoint y: 352, endPoint x: 846, endPoint y: 255, distance: 98.4
click at [846, 255] on div at bounding box center [822, 268] width 183 height 408
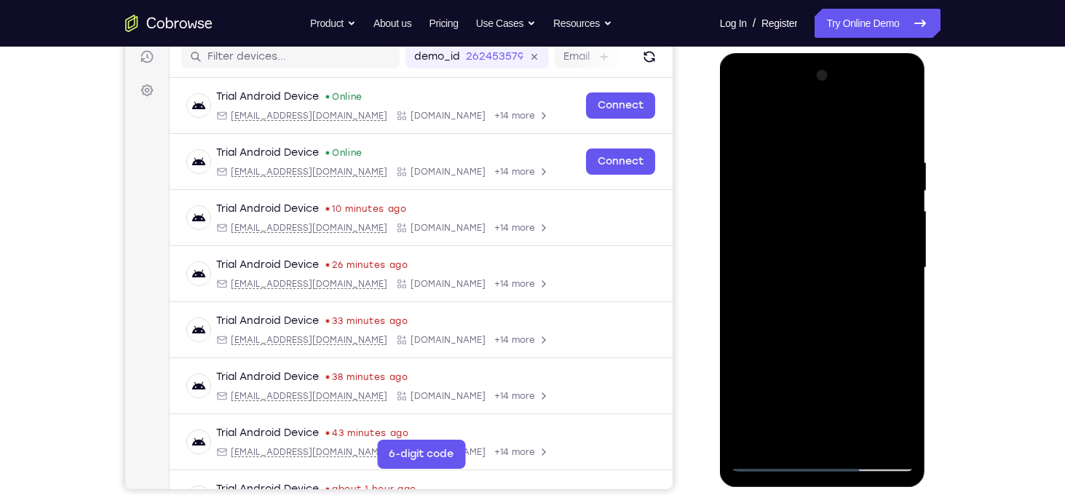
click at [902, 202] on div at bounding box center [822, 268] width 183 height 408
click at [905, 212] on div at bounding box center [822, 268] width 183 height 408
drag, startPoint x: 851, startPoint y: 402, endPoint x: 863, endPoint y: 204, distance: 198.3
click at [863, 204] on div at bounding box center [822, 268] width 183 height 408
drag, startPoint x: 867, startPoint y: 353, endPoint x: 894, endPoint y: 140, distance: 214.2
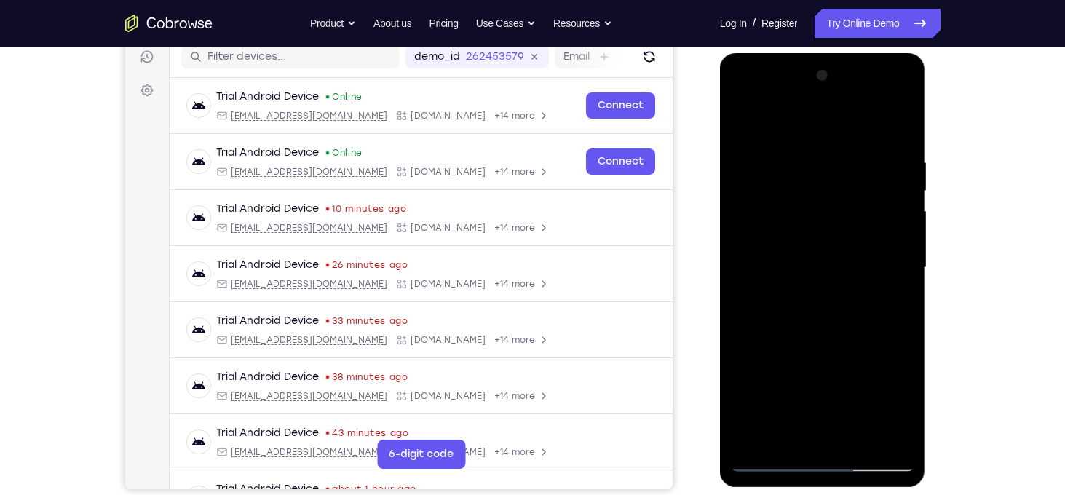
click at [894, 140] on div at bounding box center [822, 268] width 183 height 408
drag, startPoint x: 866, startPoint y: 317, endPoint x: 900, endPoint y: 171, distance: 149.5
click at [900, 171] on div at bounding box center [822, 268] width 183 height 408
click at [786, 325] on div at bounding box center [822, 268] width 183 height 408
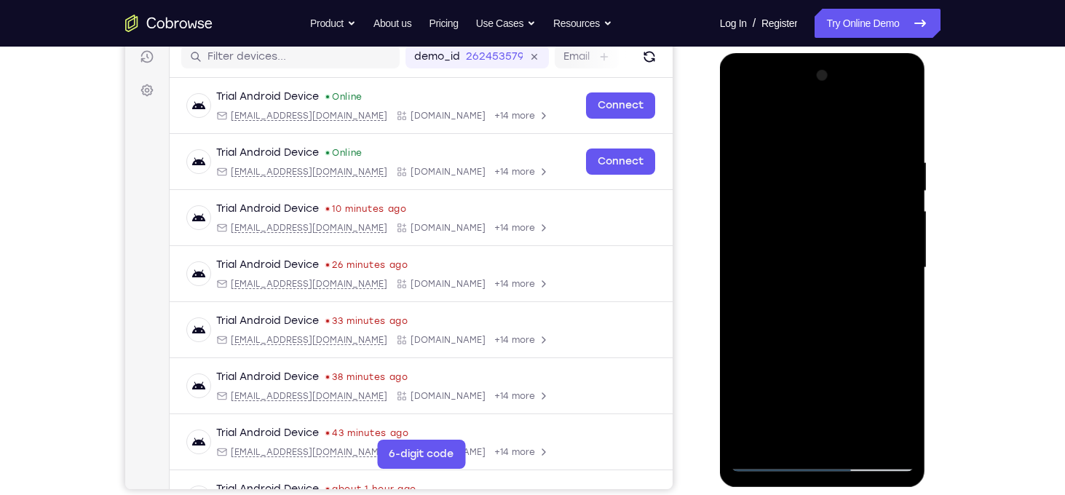
drag, startPoint x: 786, startPoint y: 325, endPoint x: 808, endPoint y: 138, distance: 188.3
click at [808, 138] on div at bounding box center [822, 268] width 183 height 408
drag, startPoint x: 866, startPoint y: 347, endPoint x: 875, endPoint y: 143, distance: 204.7
click at [875, 143] on div at bounding box center [822, 268] width 183 height 408
drag, startPoint x: 883, startPoint y: 315, endPoint x: 884, endPoint y: 137, distance: 178.3
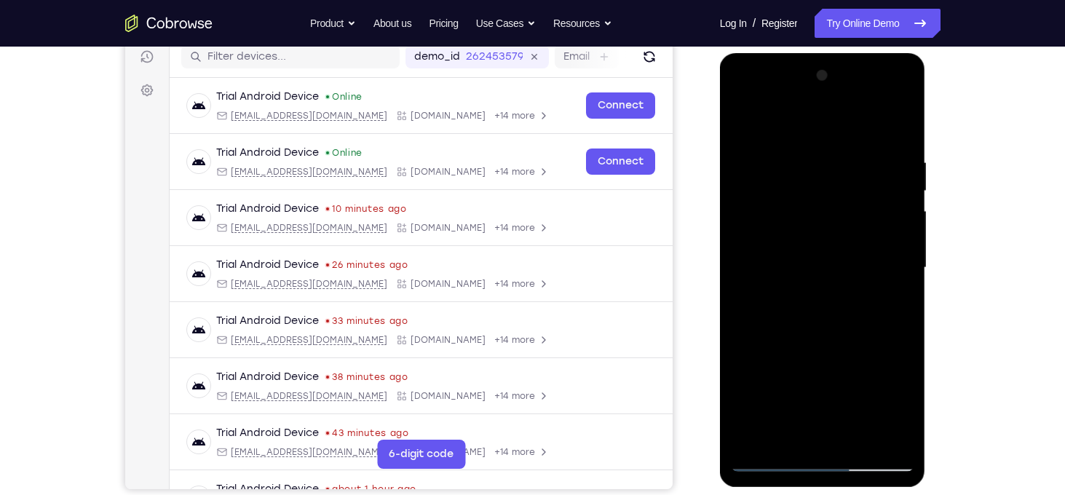
click at [884, 137] on div at bounding box center [822, 268] width 183 height 408
drag, startPoint x: 878, startPoint y: 335, endPoint x: 881, endPoint y: 218, distance: 117.2
click at [881, 218] on div at bounding box center [822, 268] width 183 height 408
click at [740, 352] on div at bounding box center [822, 268] width 183 height 408
drag, startPoint x: 863, startPoint y: 260, endPoint x: 863, endPoint y: 362, distance: 101.9
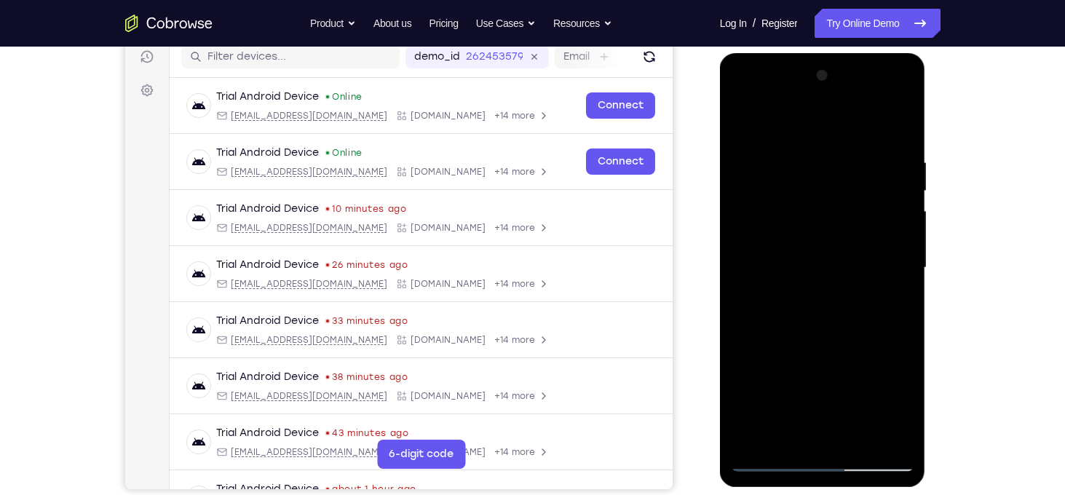
click at [863, 362] on div at bounding box center [822, 268] width 183 height 408
drag, startPoint x: 864, startPoint y: 353, endPoint x: 862, endPoint y: 298, distance: 55.4
click at [862, 298] on div at bounding box center [822, 268] width 183 height 408
click at [785, 396] on div at bounding box center [822, 268] width 183 height 408
click at [874, 193] on div at bounding box center [822, 268] width 183 height 408
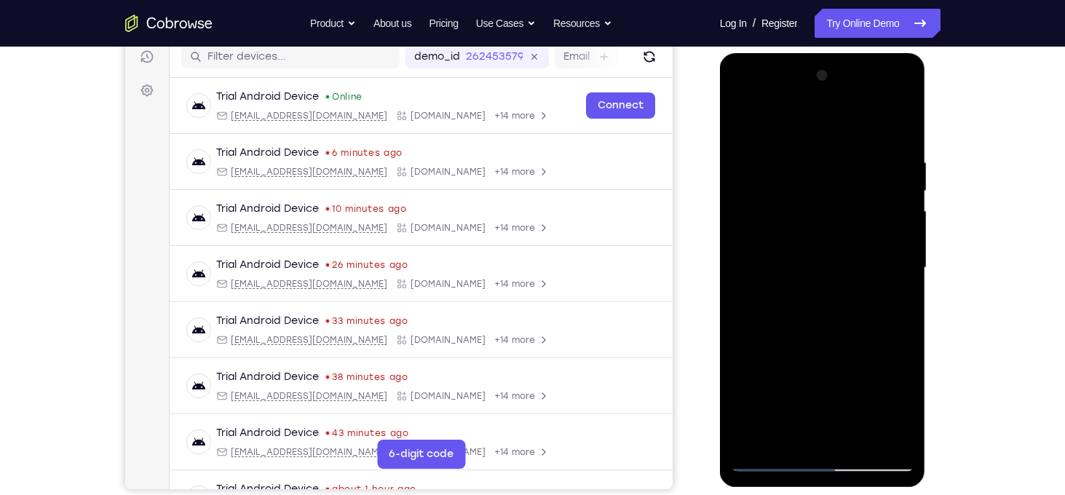
click at [805, 428] on div at bounding box center [822, 268] width 183 height 408
drag, startPoint x: 860, startPoint y: 388, endPoint x: 854, endPoint y: 202, distance: 185.7
click at [854, 202] on div at bounding box center [822, 268] width 183 height 408
drag, startPoint x: 859, startPoint y: 410, endPoint x: 844, endPoint y: 212, distance: 199.2
click at [844, 212] on div at bounding box center [822, 268] width 183 height 408
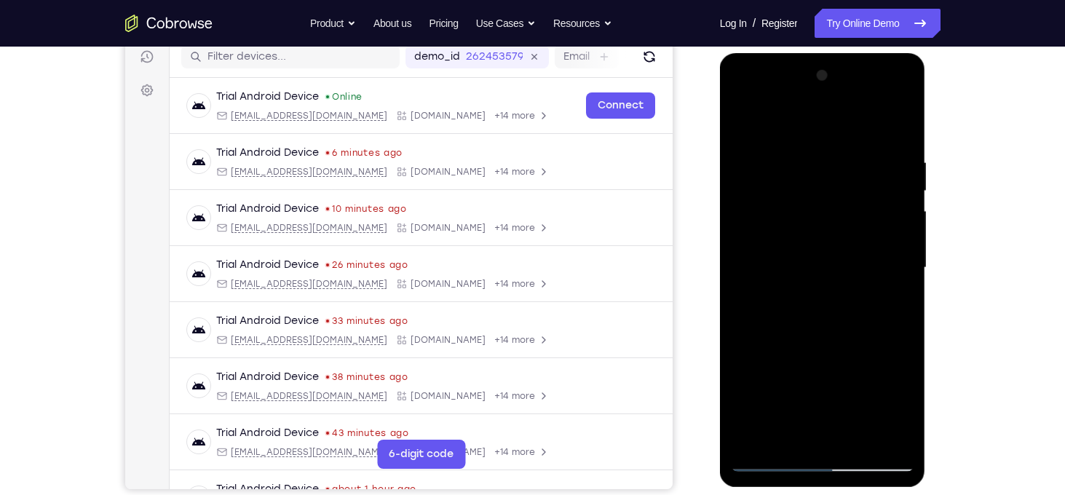
click at [848, 278] on div at bounding box center [822, 268] width 183 height 408
drag, startPoint x: 848, startPoint y: 278, endPoint x: 827, endPoint y: 102, distance: 177.4
click at [827, 102] on div at bounding box center [822, 268] width 183 height 408
drag, startPoint x: 846, startPoint y: 316, endPoint x: 839, endPoint y: 68, distance: 247.5
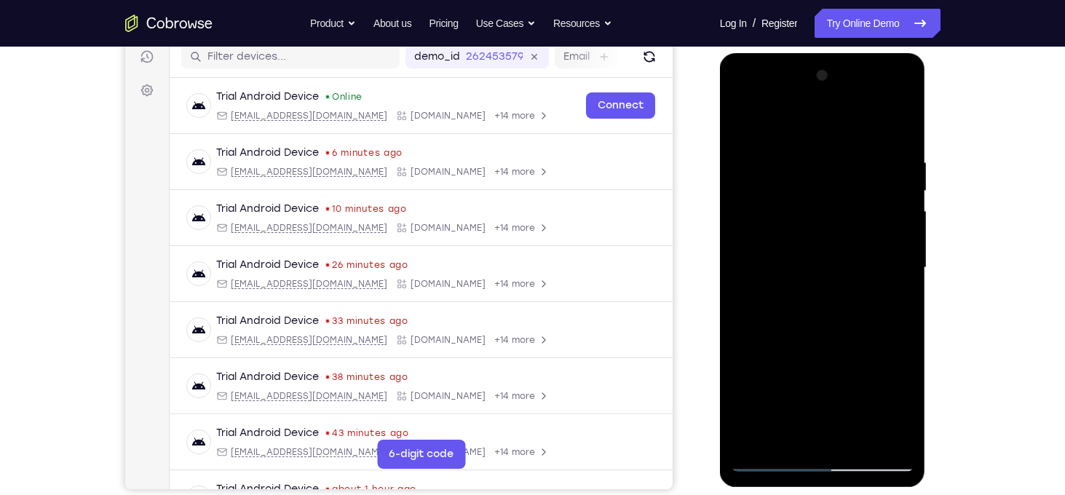
click at [839, 68] on div at bounding box center [822, 268] width 183 height 408
drag, startPoint x: 843, startPoint y: 315, endPoint x: 855, endPoint y: 154, distance: 161.3
click at [855, 154] on div at bounding box center [822, 268] width 183 height 408
click at [876, 324] on div at bounding box center [822, 268] width 183 height 408
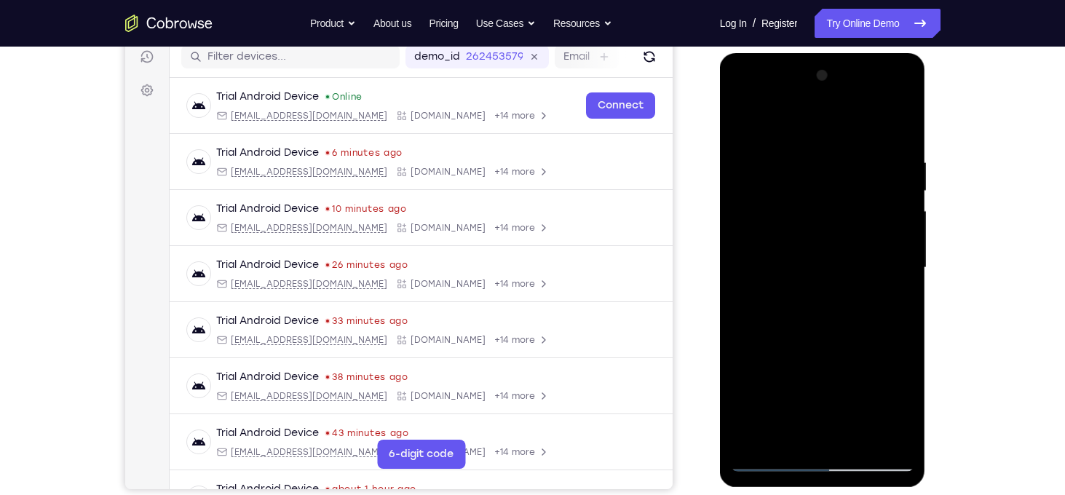
drag, startPoint x: 876, startPoint y: 324, endPoint x: 867, endPoint y: 114, distance: 210.5
click at [867, 114] on div at bounding box center [822, 268] width 183 height 408
drag, startPoint x: 868, startPoint y: 267, endPoint x: 865, endPoint y: 156, distance: 110.7
click at [865, 156] on div at bounding box center [822, 268] width 183 height 408
click at [867, 297] on div at bounding box center [822, 268] width 183 height 408
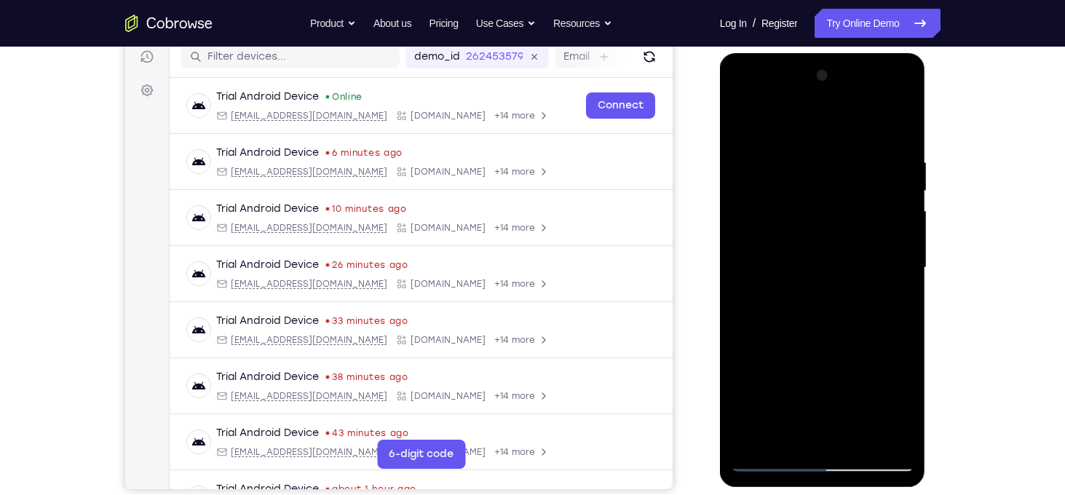
click at [867, 297] on div at bounding box center [822, 268] width 183 height 408
drag, startPoint x: 867, startPoint y: 297, endPoint x: 833, endPoint y: 164, distance: 136.8
click at [833, 164] on div at bounding box center [822, 268] width 183 height 408
drag, startPoint x: 862, startPoint y: 370, endPoint x: 867, endPoint y: 178, distance: 192.2
click at [867, 178] on div at bounding box center [822, 268] width 183 height 408
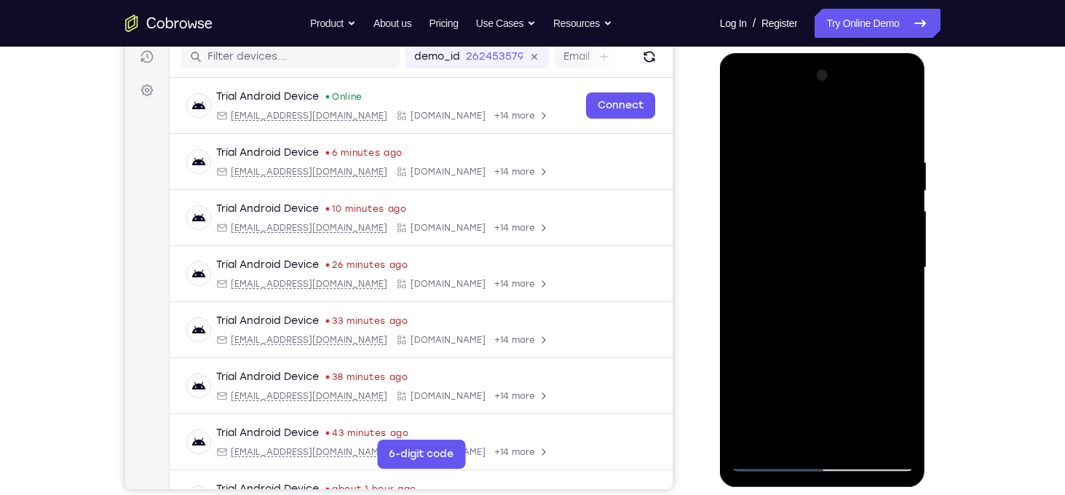
click at [866, 287] on div at bounding box center [822, 268] width 183 height 408
drag, startPoint x: 865, startPoint y: 287, endPoint x: 864, endPoint y: 127, distance: 160.1
click at [864, 127] on div at bounding box center [822, 268] width 183 height 408
drag, startPoint x: 849, startPoint y: 366, endPoint x: 837, endPoint y: 214, distance: 152.5
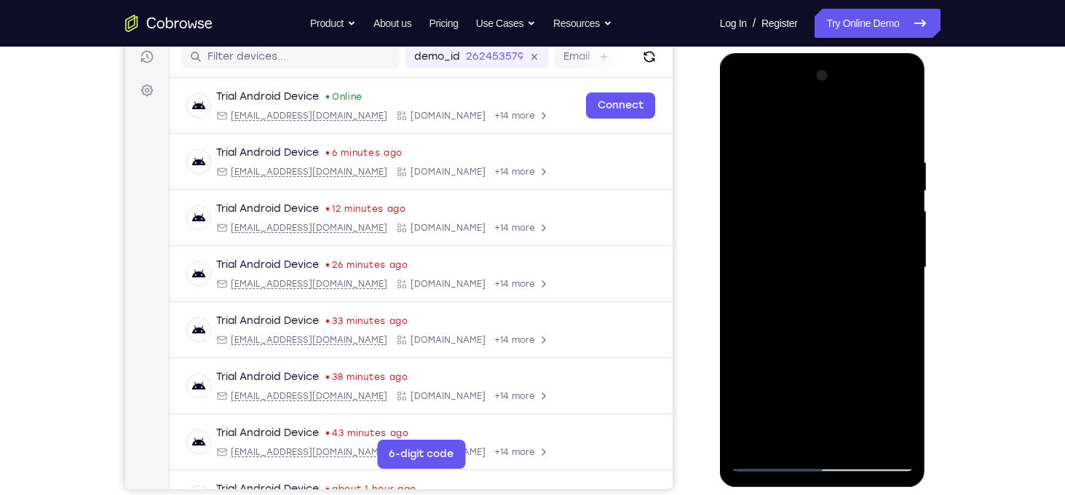
click at [837, 214] on div at bounding box center [822, 268] width 183 height 408
click at [903, 250] on div at bounding box center [822, 268] width 183 height 408
click at [902, 256] on div at bounding box center [822, 268] width 183 height 408
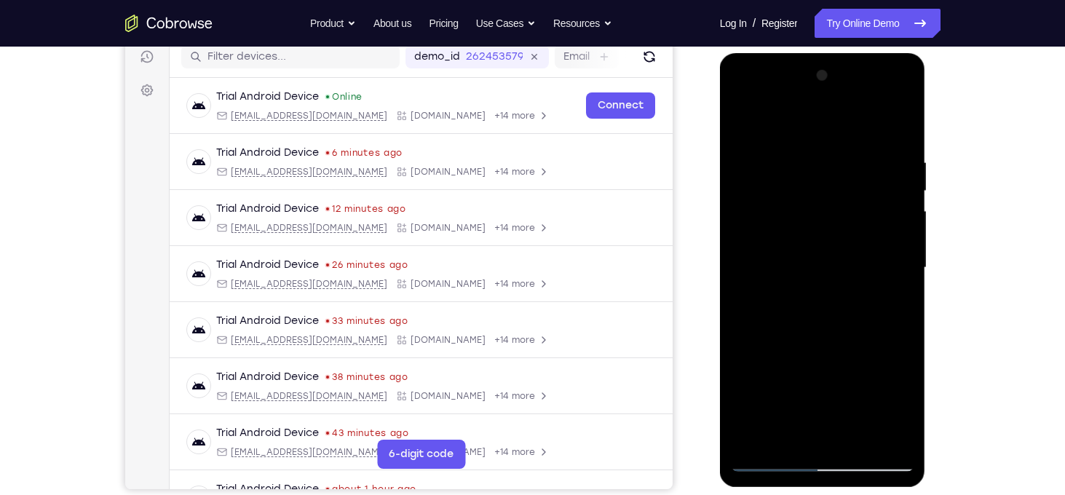
click at [902, 248] on div at bounding box center [822, 268] width 183 height 408
drag, startPoint x: 888, startPoint y: 375, endPoint x: 867, endPoint y: 121, distance: 254.8
click at [867, 121] on div at bounding box center [822, 268] width 183 height 408
click at [863, 341] on div at bounding box center [822, 268] width 183 height 408
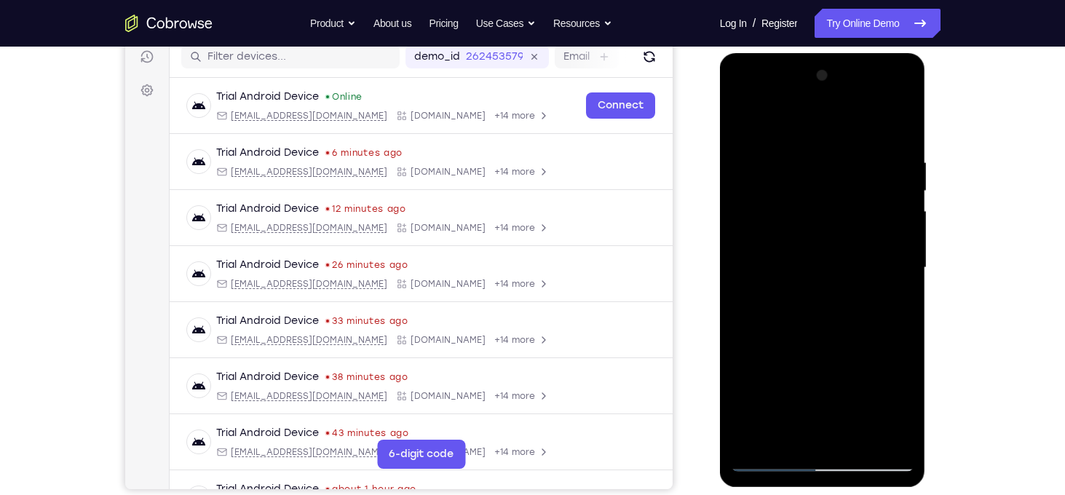
drag, startPoint x: 863, startPoint y: 341, endPoint x: 859, endPoint y: 103, distance: 238.7
click at [859, 103] on div at bounding box center [822, 268] width 183 height 408
click at [747, 213] on div at bounding box center [822, 268] width 183 height 408
drag, startPoint x: 852, startPoint y: 242, endPoint x: 850, endPoint y: 432, distance: 190.7
click at [850, 432] on div at bounding box center [822, 268] width 183 height 408
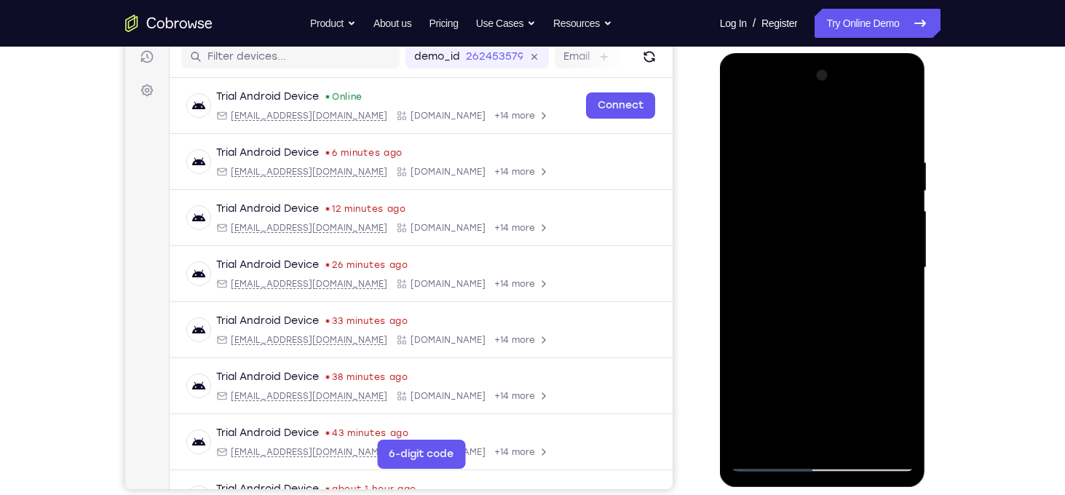
drag, startPoint x: 856, startPoint y: 382, endPoint x: 865, endPoint y: 137, distance: 245.4
click at [865, 137] on div at bounding box center [822, 268] width 183 height 408
drag, startPoint x: 848, startPoint y: 349, endPoint x: 848, endPoint y: 170, distance: 179.0
click at [848, 170] on div at bounding box center [822, 268] width 183 height 408
click at [901, 188] on div at bounding box center [822, 268] width 183 height 408
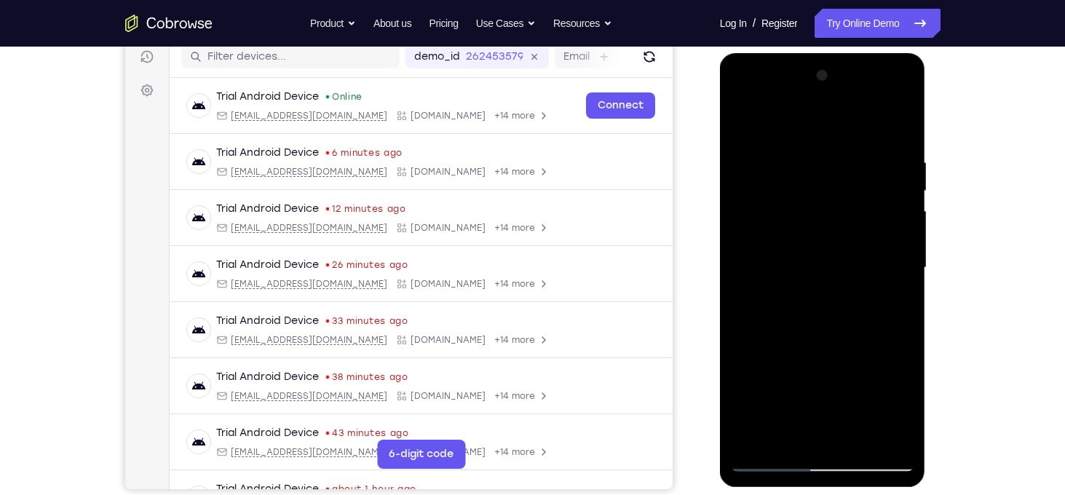
click at [903, 196] on div at bounding box center [822, 268] width 183 height 408
drag, startPoint x: 900, startPoint y: 200, endPoint x: 900, endPoint y: 339, distance: 139.0
click at [900, 339] on div at bounding box center [822, 268] width 183 height 408
drag, startPoint x: 839, startPoint y: 356, endPoint x: 861, endPoint y: 219, distance: 138.6
click at [861, 219] on div at bounding box center [822, 268] width 183 height 408
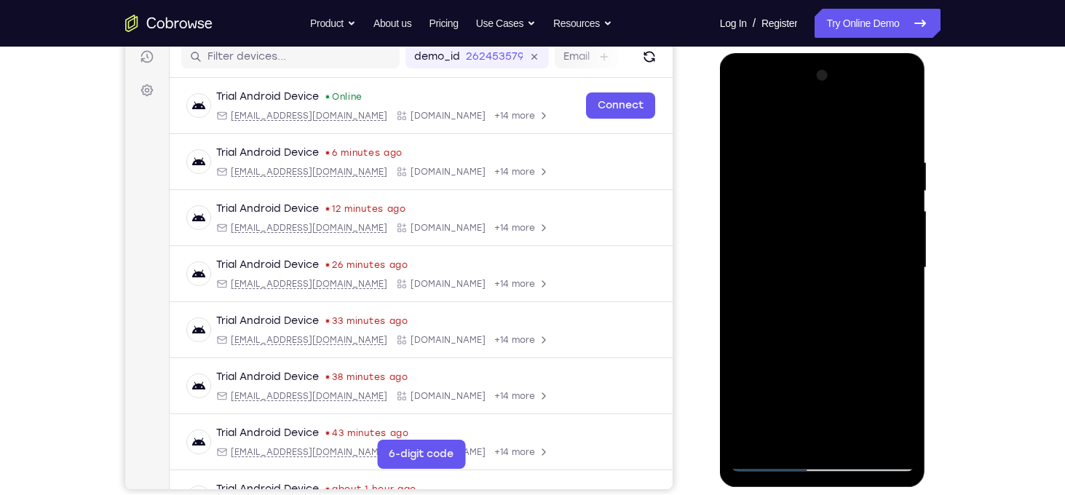
drag, startPoint x: 880, startPoint y: 311, endPoint x: 885, endPoint y: 117, distance: 194.4
click at [885, 117] on div at bounding box center [822, 268] width 183 height 408
click at [878, 331] on div at bounding box center [822, 268] width 183 height 408
drag, startPoint x: 878, startPoint y: 331, endPoint x: 875, endPoint y: 132, distance: 198.7
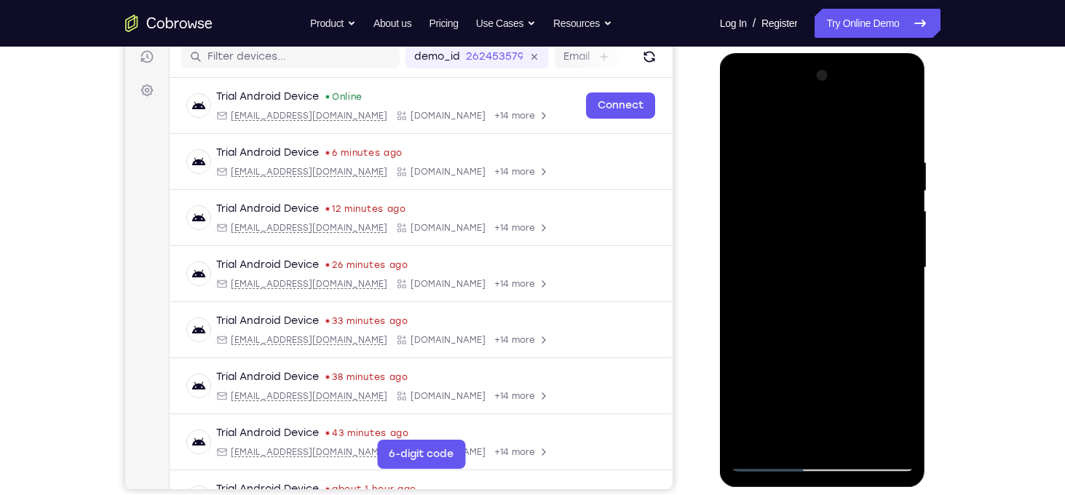
click at [875, 132] on div at bounding box center [822, 268] width 183 height 408
drag, startPoint x: 870, startPoint y: 352, endPoint x: 884, endPoint y: 178, distance: 174.5
click at [884, 178] on div at bounding box center [822, 268] width 183 height 408
drag, startPoint x: 866, startPoint y: 308, endPoint x: 861, endPoint y: 127, distance: 181.3
click at [861, 127] on div at bounding box center [822, 268] width 183 height 408
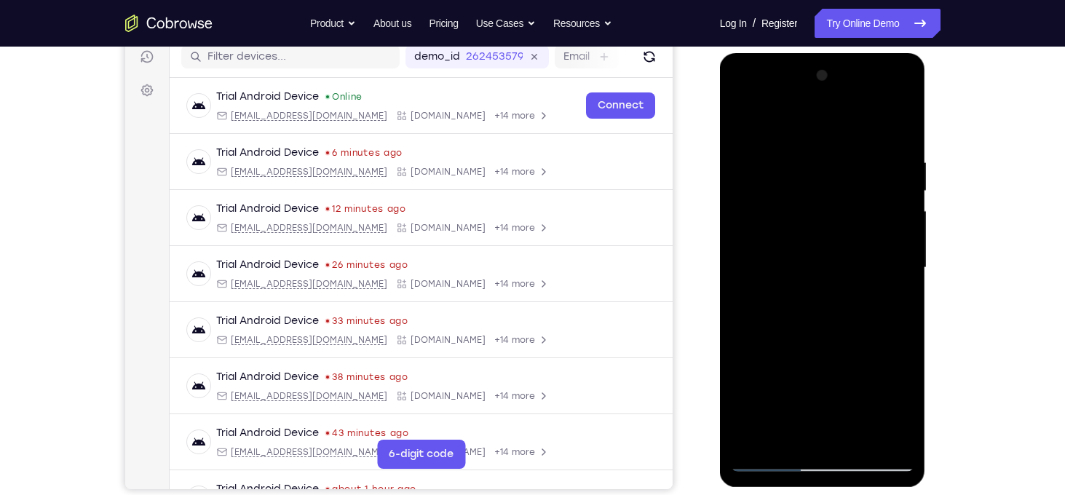
drag, startPoint x: 859, startPoint y: 215, endPoint x: 834, endPoint y: 418, distance: 205.4
click at [834, 418] on div at bounding box center [822, 268] width 183 height 408
drag, startPoint x: 900, startPoint y: 352, endPoint x: 897, endPoint y: 231, distance: 120.1
click at [897, 231] on div at bounding box center [822, 268] width 183 height 408
drag, startPoint x: 866, startPoint y: 340, endPoint x: 889, endPoint y: 147, distance: 194.3
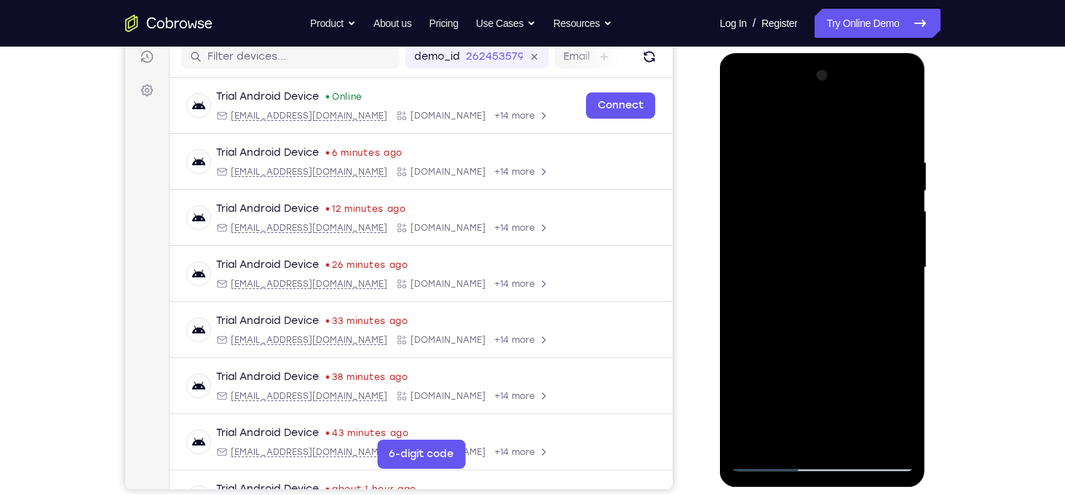
click at [889, 147] on div at bounding box center [822, 268] width 183 height 408
drag, startPoint x: 862, startPoint y: 336, endPoint x: 837, endPoint y: 221, distance: 118.5
click at [837, 221] on div at bounding box center [822, 268] width 183 height 408
click at [747, 338] on div at bounding box center [822, 268] width 183 height 408
drag, startPoint x: 820, startPoint y: 391, endPoint x: 825, endPoint y: 175, distance: 215.5
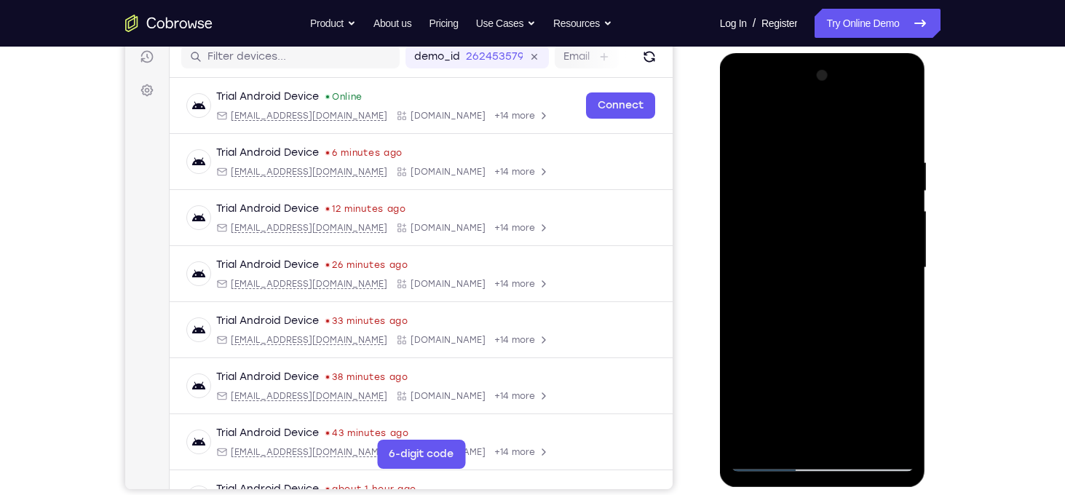
click at [825, 175] on div at bounding box center [822, 268] width 183 height 408
click at [837, 321] on div at bounding box center [822, 268] width 183 height 408
drag, startPoint x: 837, startPoint y: 320, endPoint x: 836, endPoint y: 124, distance: 195.8
click at [836, 124] on div at bounding box center [822, 268] width 183 height 408
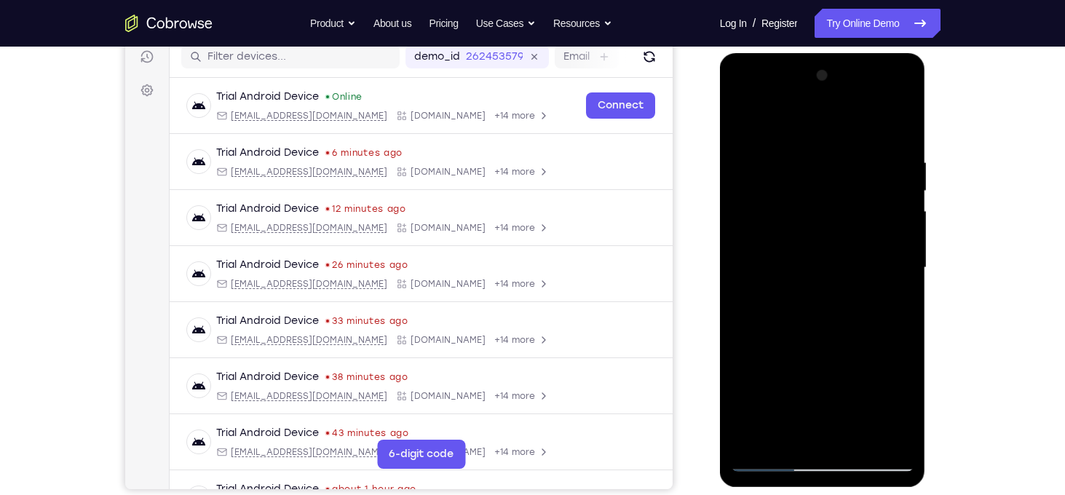
drag, startPoint x: 868, startPoint y: 295, endPoint x: 867, endPoint y: 131, distance: 164.5
click at [867, 131] on div at bounding box center [822, 268] width 183 height 408
click at [873, 313] on div at bounding box center [822, 268] width 183 height 408
drag, startPoint x: 871, startPoint y: 388, endPoint x: 866, endPoint y: 293, distance: 95.5
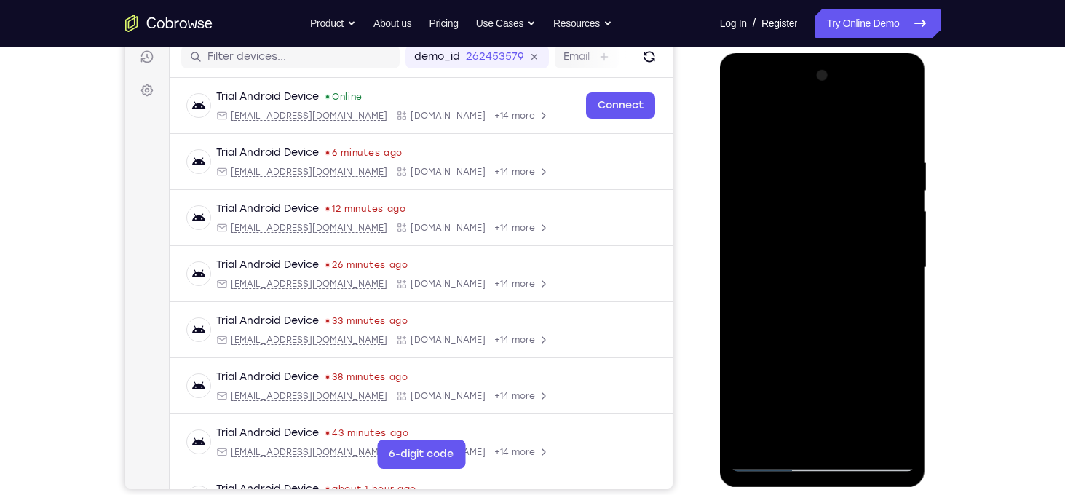
click at [866, 293] on div at bounding box center [822, 268] width 183 height 408
drag, startPoint x: 868, startPoint y: 369, endPoint x: 876, endPoint y: 173, distance: 195.9
click at [876, 173] on div at bounding box center [822, 268] width 183 height 408
click at [867, 323] on div at bounding box center [822, 268] width 183 height 408
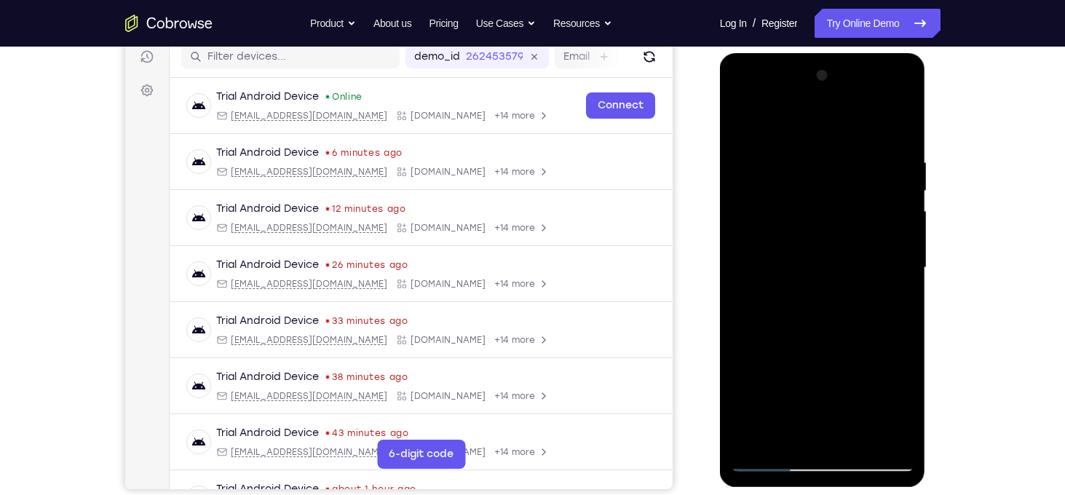
drag, startPoint x: 867, startPoint y: 323, endPoint x: 868, endPoint y: 149, distance: 173.9
click at [868, 149] on div at bounding box center [822, 268] width 183 height 408
click at [853, 437] on div at bounding box center [822, 268] width 183 height 408
click at [823, 341] on div at bounding box center [822, 268] width 183 height 408
click at [795, 221] on div at bounding box center [822, 268] width 183 height 408
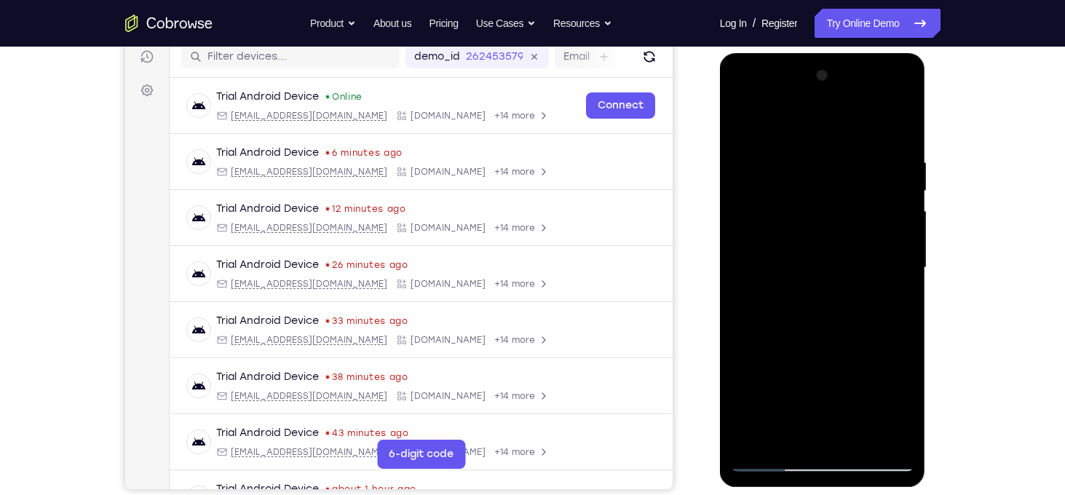
click at [742, 122] on div at bounding box center [822, 268] width 183 height 408
click at [747, 121] on div at bounding box center [822, 268] width 183 height 408
click at [806, 145] on div at bounding box center [822, 268] width 183 height 408
click at [888, 186] on div at bounding box center [822, 268] width 183 height 408
click at [899, 194] on div at bounding box center [822, 268] width 183 height 408
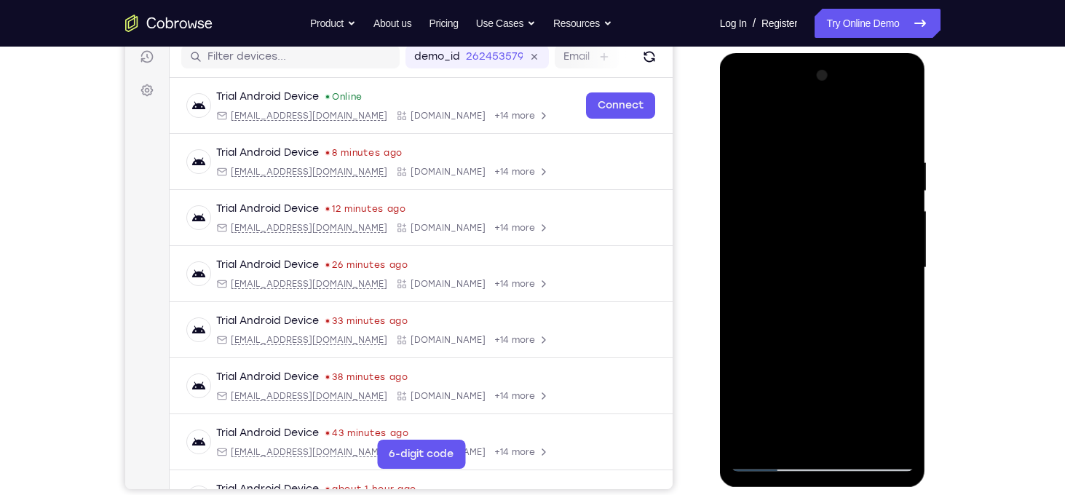
click at [899, 194] on div at bounding box center [822, 268] width 183 height 408
drag, startPoint x: 853, startPoint y: 162, endPoint x: 851, endPoint y: 487, distance: 325.3
click at [851, 487] on div at bounding box center [823, 270] width 206 height 434
drag, startPoint x: 849, startPoint y: 185, endPoint x: 843, endPoint y: 466, distance: 281.0
click at [843, 466] on div at bounding box center [822, 268] width 183 height 408
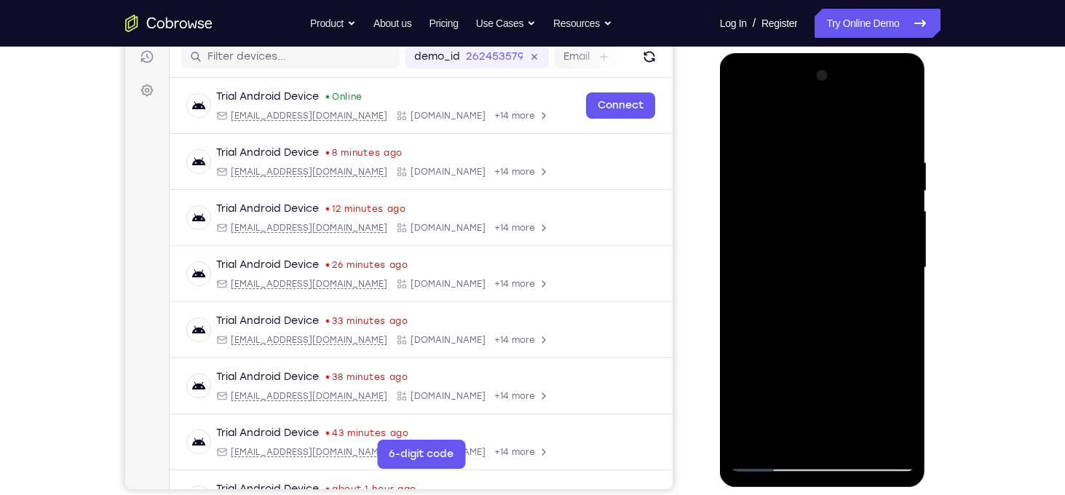
click at [799, 141] on div at bounding box center [822, 268] width 183 height 408
click at [897, 226] on div at bounding box center [822, 268] width 183 height 408
click at [877, 277] on div at bounding box center [822, 268] width 183 height 408
click at [811, 159] on div at bounding box center [822, 268] width 183 height 408
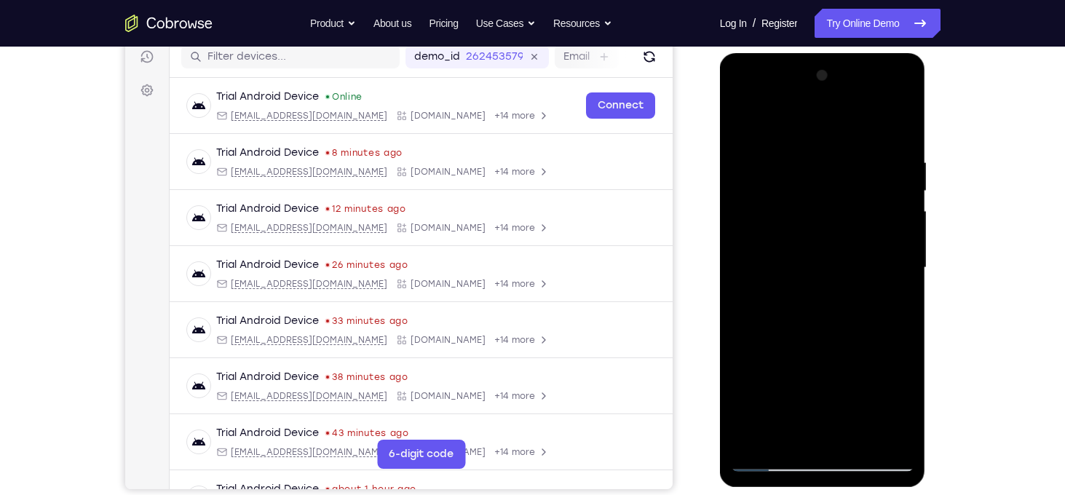
click at [900, 202] on div at bounding box center [822, 268] width 183 height 408
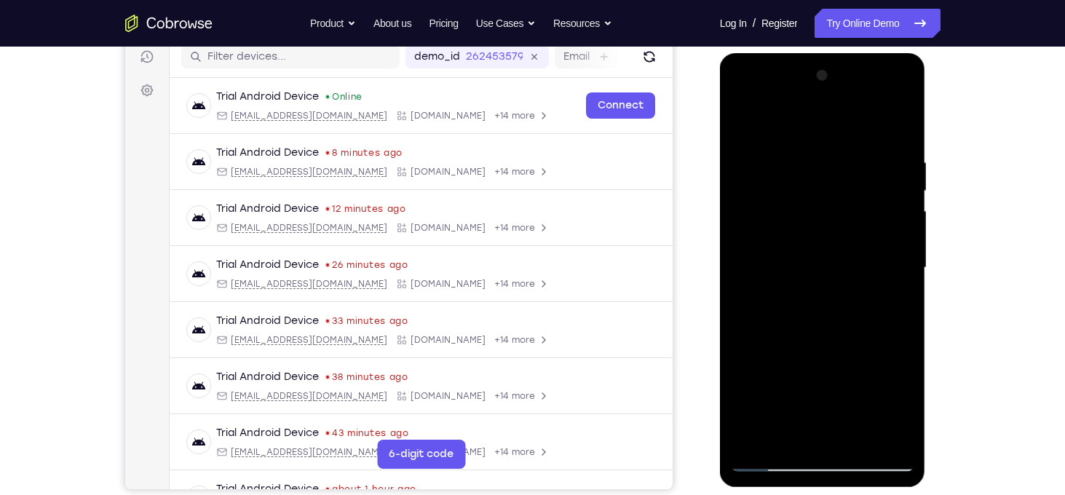
click at [900, 202] on div at bounding box center [822, 268] width 183 height 408
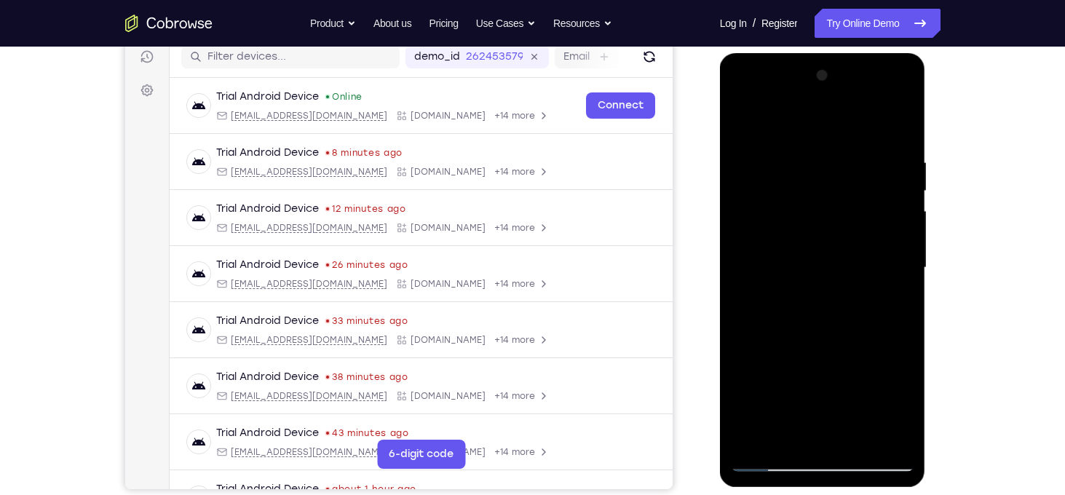
click at [900, 202] on div at bounding box center [822, 268] width 183 height 408
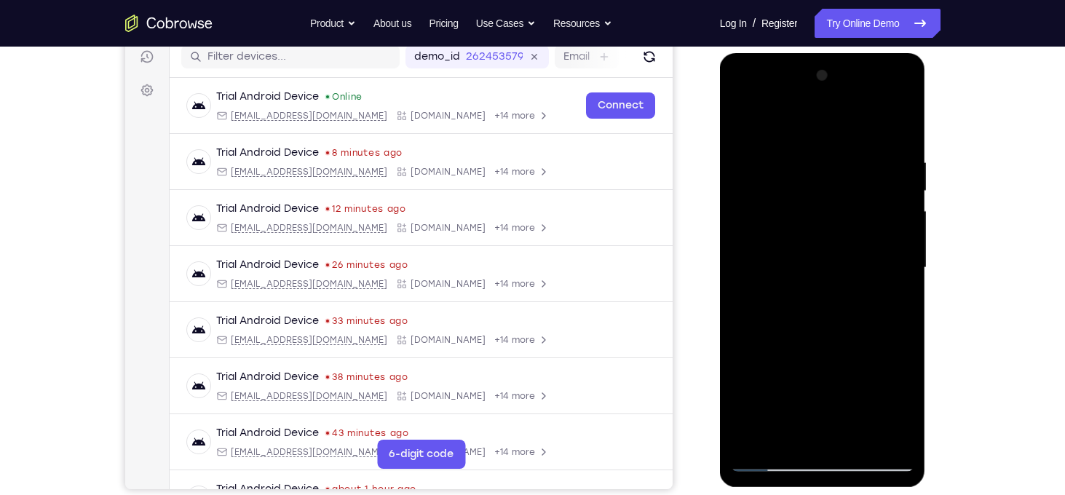
click at [900, 202] on div at bounding box center [822, 268] width 183 height 408
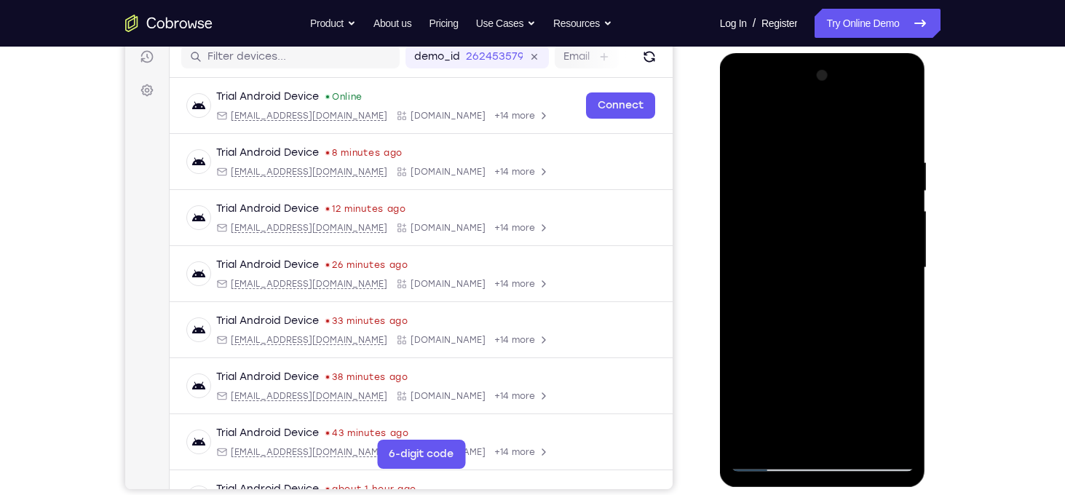
click at [900, 202] on div at bounding box center [822, 268] width 183 height 408
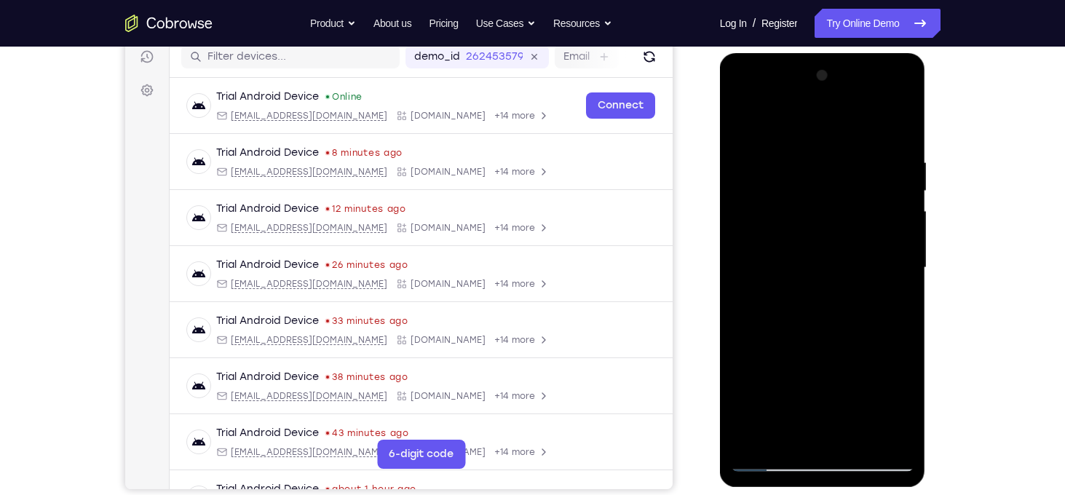
click at [900, 202] on div at bounding box center [822, 268] width 183 height 408
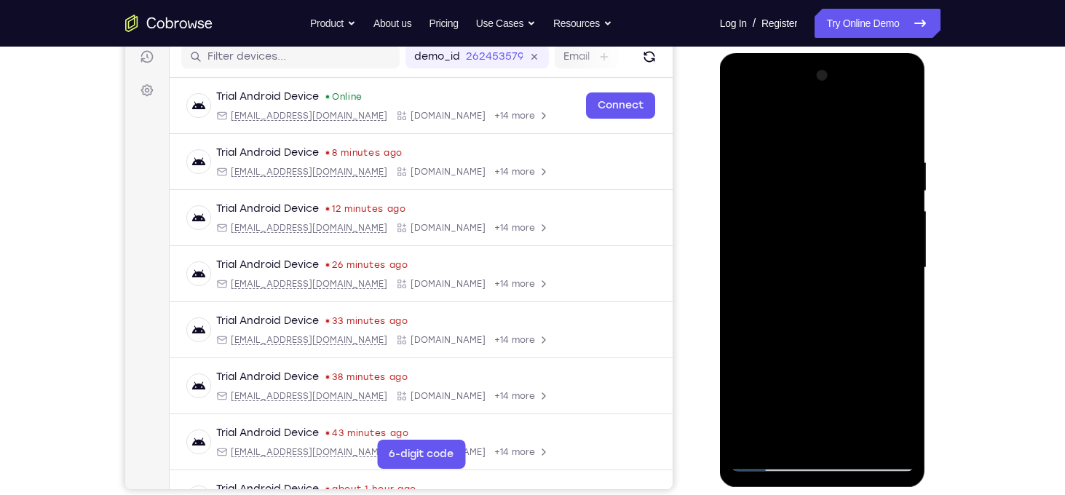
click at [900, 202] on div at bounding box center [822, 268] width 183 height 408
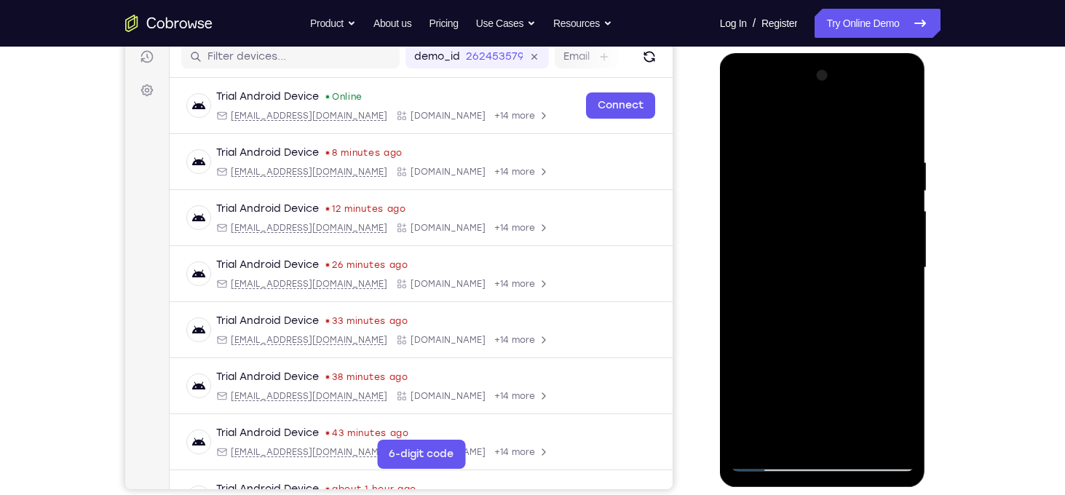
click at [900, 202] on div at bounding box center [822, 268] width 183 height 408
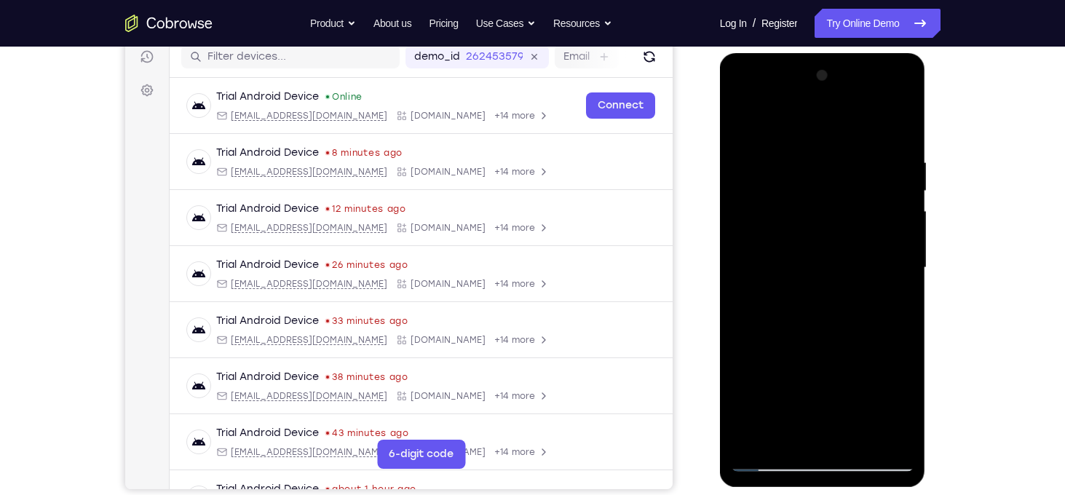
click at [903, 175] on div at bounding box center [822, 268] width 183 height 408
click at [752, 127] on div at bounding box center [822, 268] width 183 height 408
click at [798, 269] on div at bounding box center [822, 268] width 183 height 408
click at [896, 229] on div at bounding box center [822, 268] width 183 height 408
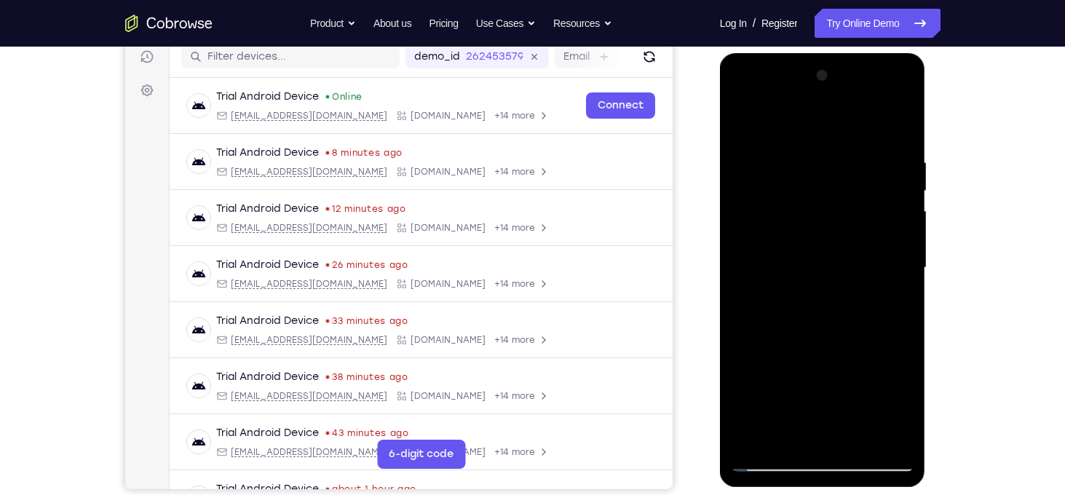
click at [896, 154] on div at bounding box center [822, 268] width 183 height 408
click at [751, 443] on div at bounding box center [822, 268] width 183 height 408
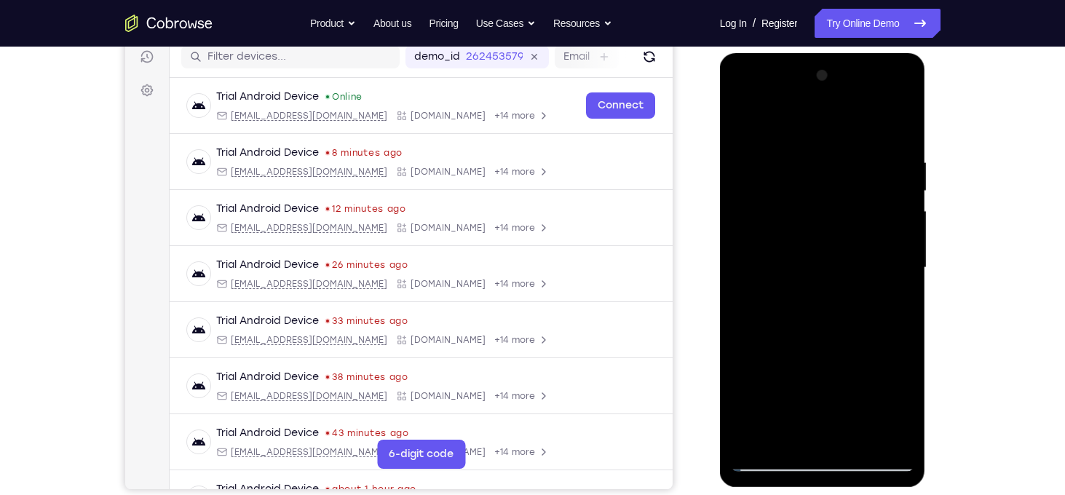
drag, startPoint x: 844, startPoint y: 207, endPoint x: 806, endPoint y: 525, distance: 320.3
click at [806, 490] on html "Online web based iOS Simulators and Android Emulators. Run iPhone, iPad, Mobile…" at bounding box center [823, 271] width 207 height 437
click at [831, 274] on div at bounding box center [822, 268] width 183 height 408
drag, startPoint x: 831, startPoint y: 274, endPoint x: 838, endPoint y: 194, distance: 80.4
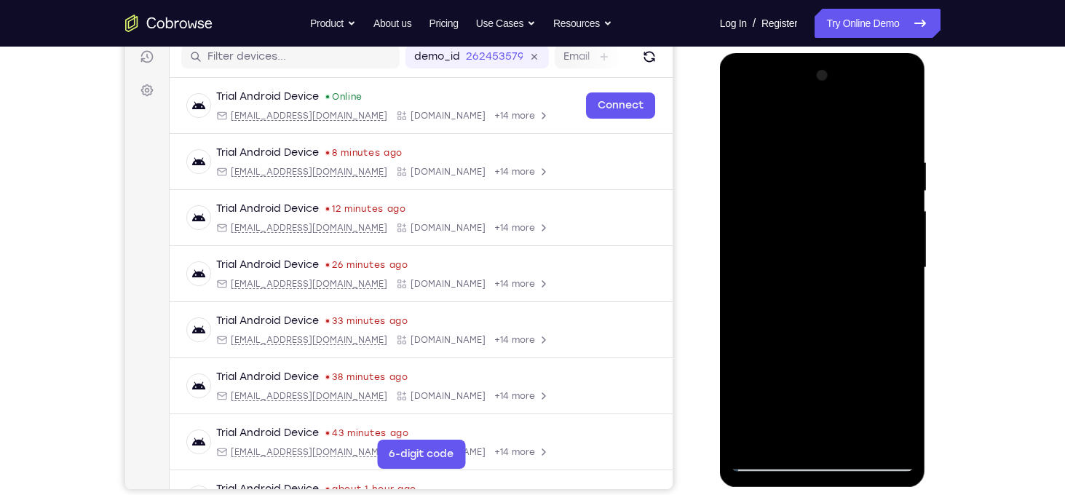
click at [838, 194] on div at bounding box center [822, 268] width 183 height 408
click at [738, 378] on div at bounding box center [822, 268] width 183 height 408
drag, startPoint x: 824, startPoint y: 386, endPoint x: 854, endPoint y: 178, distance: 211.0
click at [854, 178] on div at bounding box center [822, 268] width 183 height 408
drag, startPoint x: 859, startPoint y: 374, endPoint x: 884, endPoint y: 213, distance: 162.6
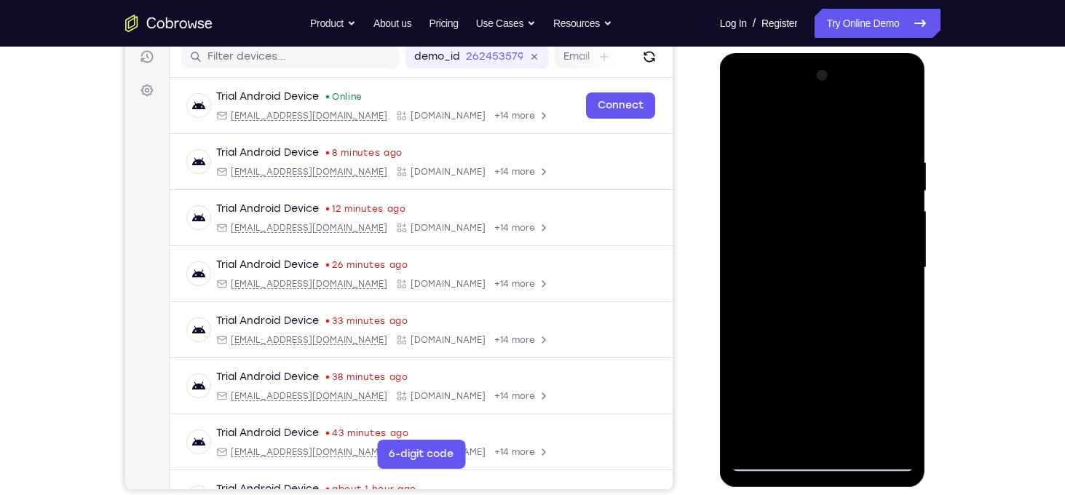
click at [884, 213] on div at bounding box center [822, 268] width 183 height 408
click at [744, 338] on div at bounding box center [822, 268] width 183 height 408
drag, startPoint x: 884, startPoint y: 388, endPoint x: 893, endPoint y: 175, distance: 212.7
click at [893, 175] on div at bounding box center [822, 268] width 183 height 408
drag, startPoint x: 857, startPoint y: 349, endPoint x: 886, endPoint y: 130, distance: 221.0
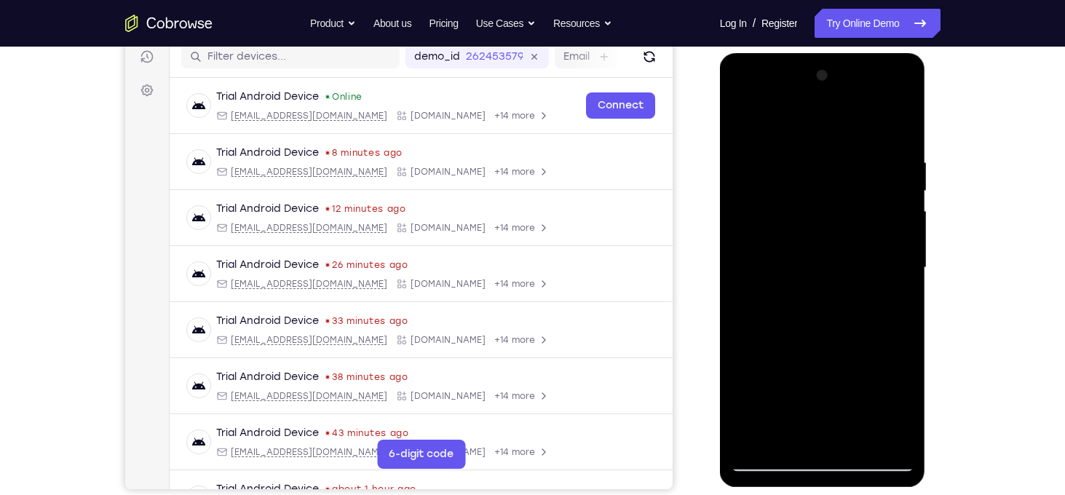
click at [886, 130] on div at bounding box center [822, 268] width 183 height 408
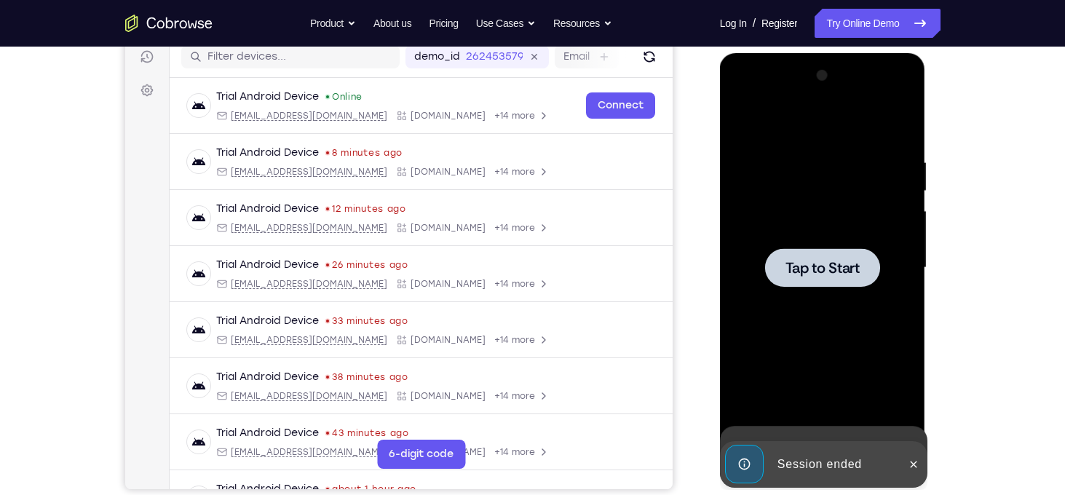
drag, startPoint x: 839, startPoint y: 388, endPoint x: 839, endPoint y: 277, distance: 111.3
click at [839, 53] on div "Tap to Start" at bounding box center [823, 53] width 206 height 0
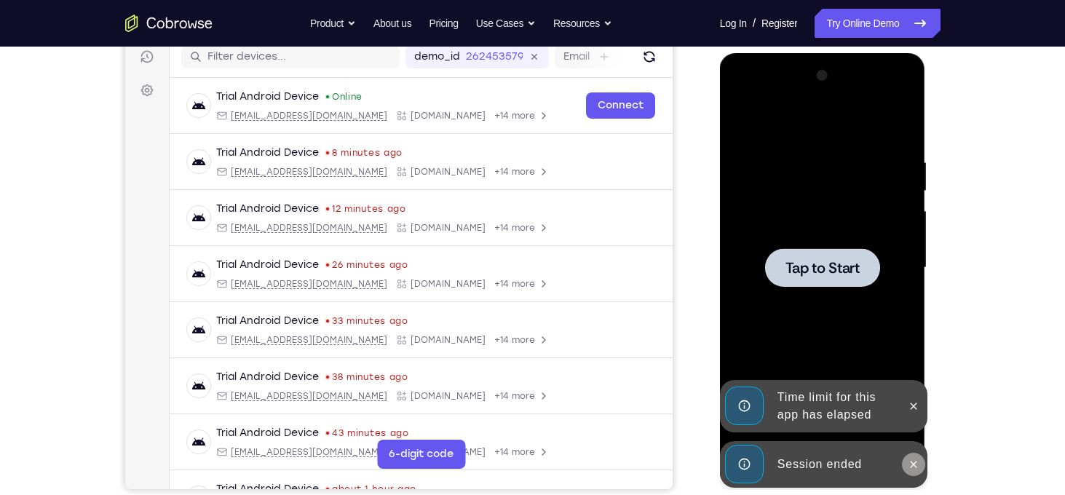
click at [908, 459] on icon at bounding box center [914, 464] width 12 height 12
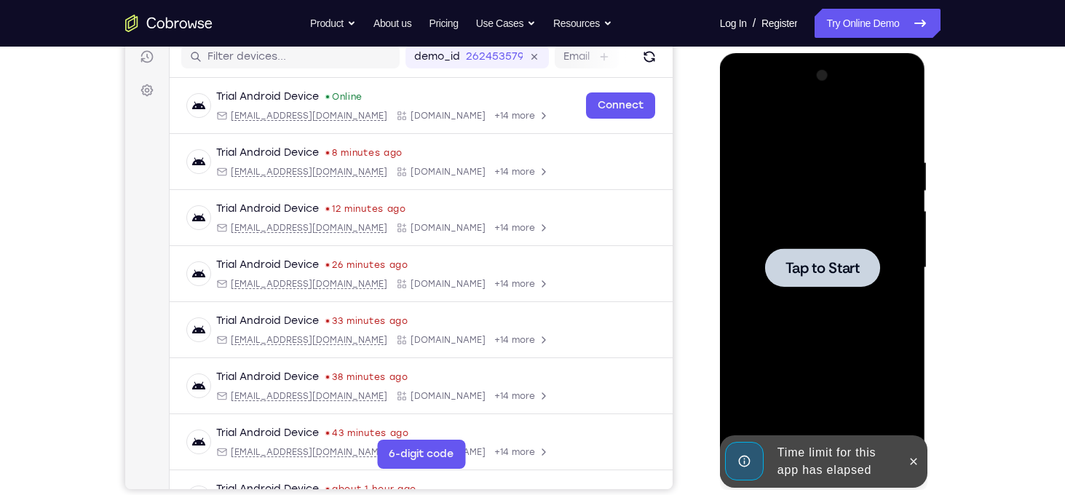
click at [914, 443] on div at bounding box center [913, 461] width 23 height 52
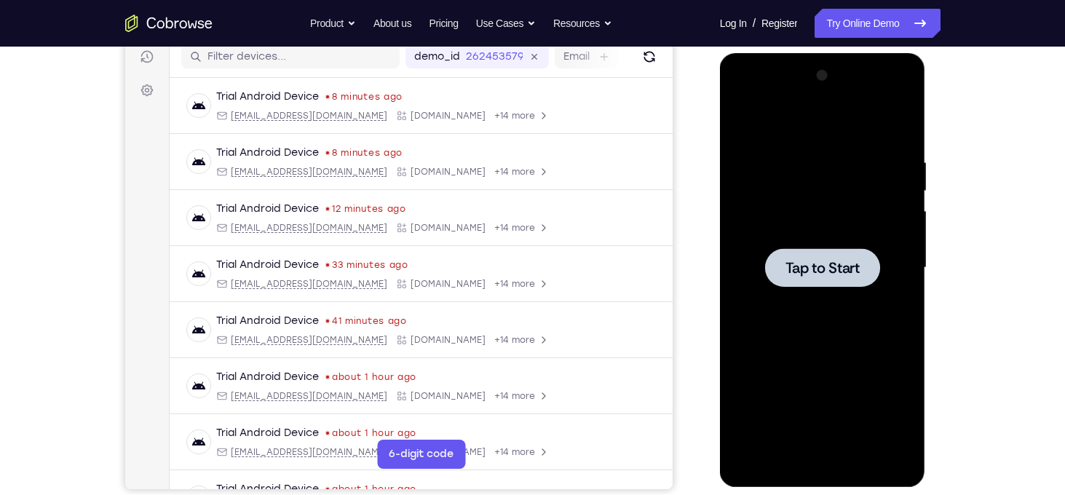
click at [795, 252] on div at bounding box center [822, 267] width 115 height 39
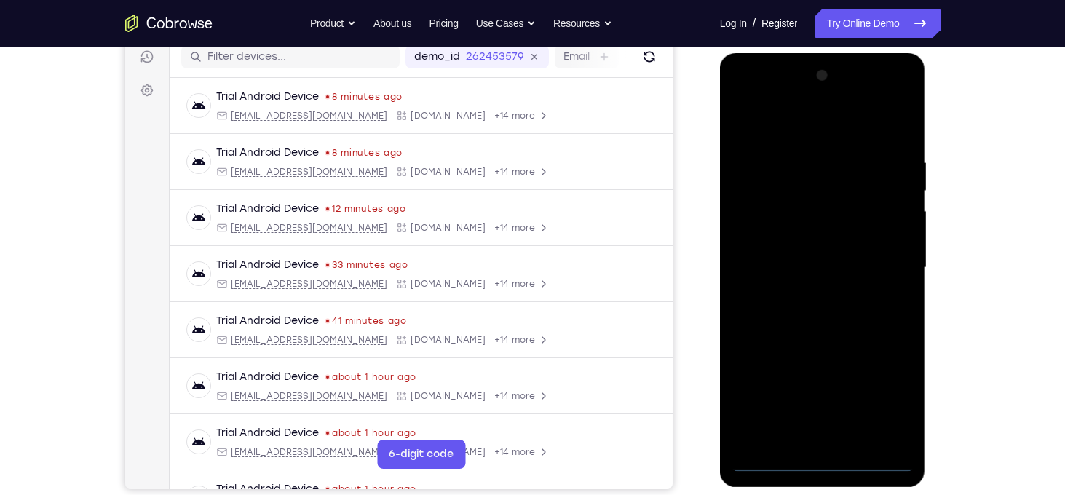
click at [827, 465] on div at bounding box center [822, 268] width 183 height 408
click at [880, 392] on div at bounding box center [822, 268] width 183 height 408
click at [778, 128] on div at bounding box center [822, 268] width 183 height 408
click at [886, 260] on div at bounding box center [822, 268] width 183 height 408
click at [810, 295] on div at bounding box center [822, 268] width 183 height 408
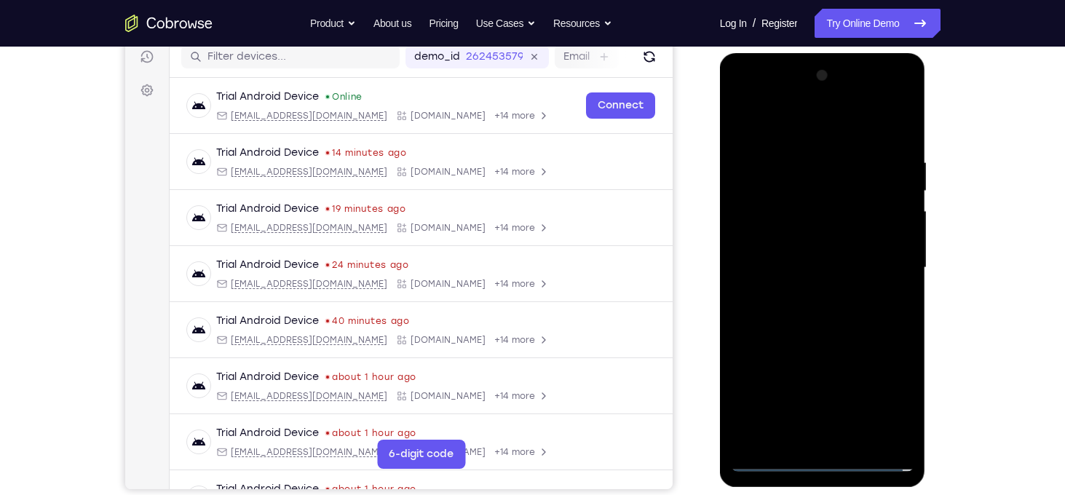
click at [814, 242] on div at bounding box center [822, 268] width 183 height 408
click at [814, 254] on div at bounding box center [822, 268] width 183 height 408
click at [831, 232] on div at bounding box center [822, 268] width 183 height 408
click at [848, 282] on div at bounding box center [822, 268] width 183 height 408
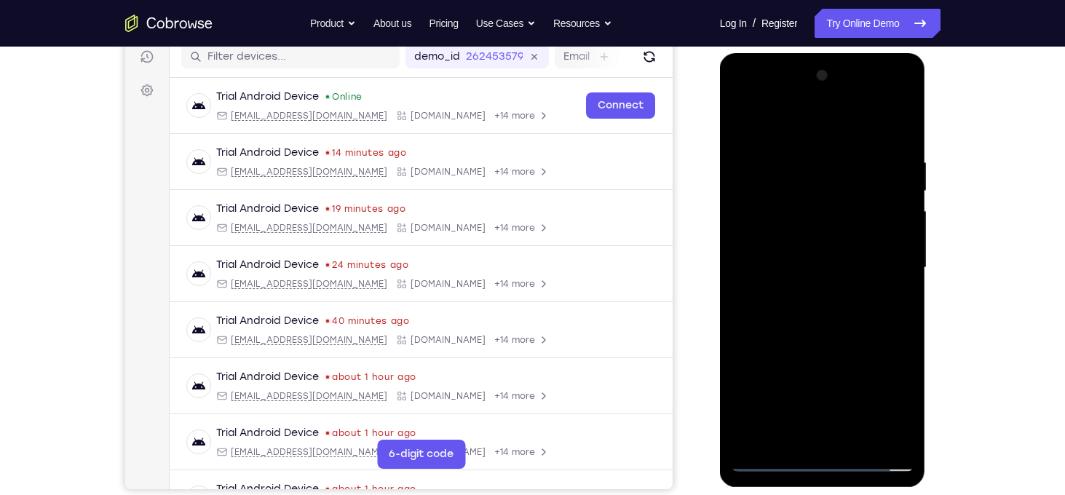
click at [801, 152] on div at bounding box center [822, 268] width 183 height 408
click at [854, 306] on div at bounding box center [822, 268] width 183 height 408
drag, startPoint x: 854, startPoint y: 306, endPoint x: 897, endPoint y: 106, distance: 205.6
click at [897, 106] on div at bounding box center [822, 268] width 183 height 408
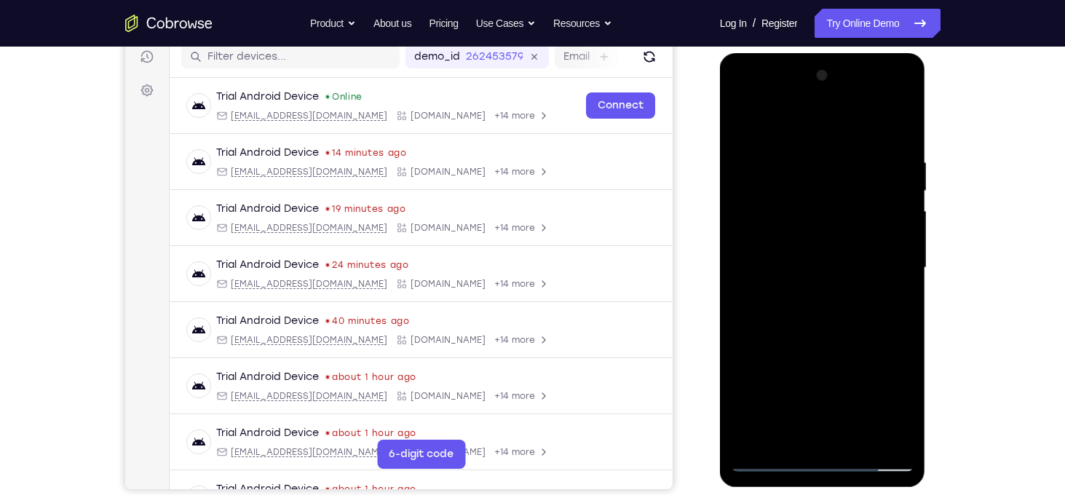
drag, startPoint x: 856, startPoint y: 314, endPoint x: 882, endPoint y: 111, distance: 204.7
click at [882, 111] on div at bounding box center [822, 268] width 183 height 408
drag, startPoint x: 884, startPoint y: 327, endPoint x: 898, endPoint y: 161, distance: 166.6
click at [898, 161] on div at bounding box center [822, 268] width 183 height 408
click at [862, 390] on div at bounding box center [822, 268] width 183 height 408
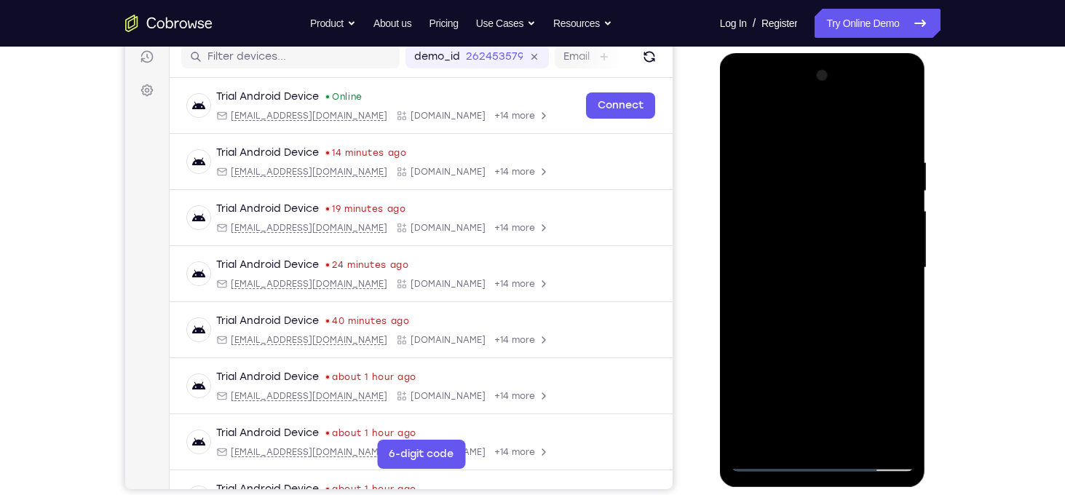
click at [862, 390] on div at bounding box center [822, 268] width 183 height 408
drag, startPoint x: 862, startPoint y: 390, endPoint x: 865, endPoint y: 184, distance: 206.0
click at [865, 184] on div at bounding box center [822, 268] width 183 height 408
drag, startPoint x: 832, startPoint y: 344, endPoint x: 842, endPoint y: 151, distance: 193.9
click at [842, 151] on div at bounding box center [822, 268] width 183 height 408
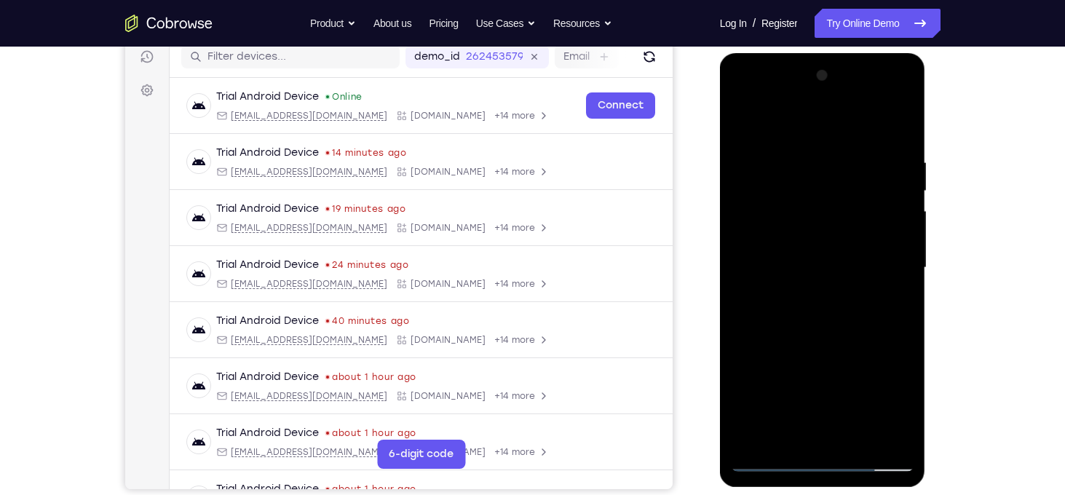
click at [859, 308] on div at bounding box center [822, 268] width 183 height 408
click at [900, 270] on div at bounding box center [822, 268] width 183 height 408
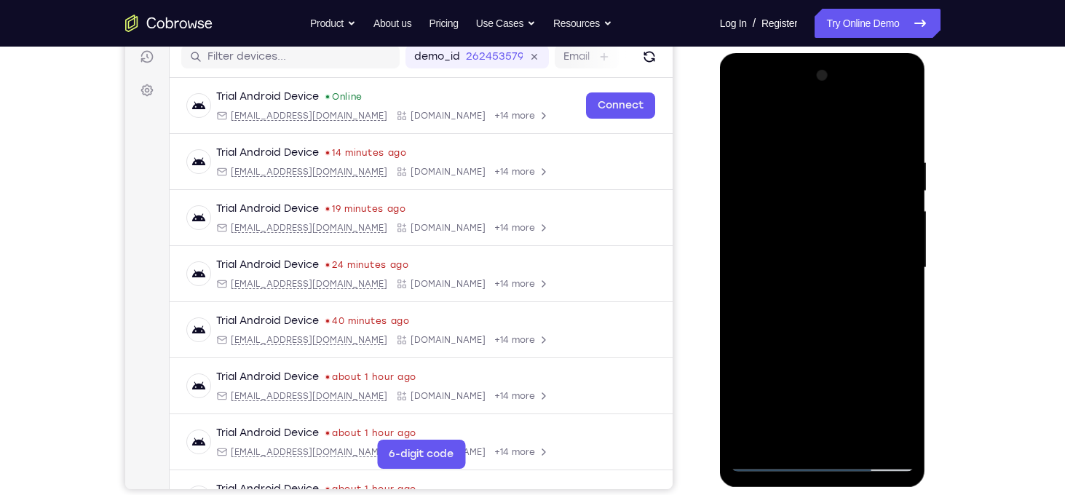
click at [741, 279] on div at bounding box center [822, 268] width 183 height 408
click at [906, 272] on div at bounding box center [822, 268] width 183 height 408
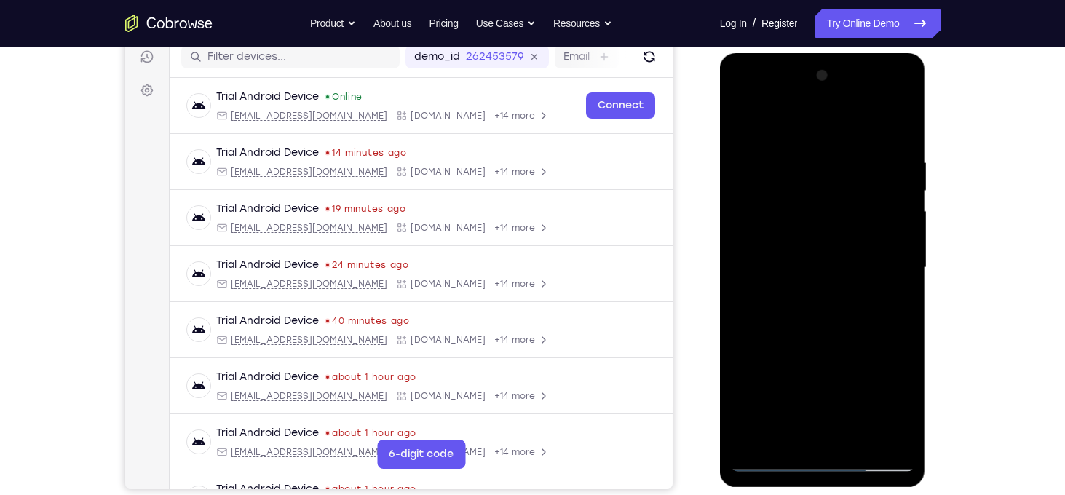
click at [906, 272] on div at bounding box center [822, 268] width 183 height 408
drag, startPoint x: 800, startPoint y: 372, endPoint x: 811, endPoint y: 162, distance: 209.9
click at [811, 162] on div at bounding box center [822, 268] width 183 height 408
drag, startPoint x: 825, startPoint y: 356, endPoint x: 793, endPoint y: 161, distance: 197.7
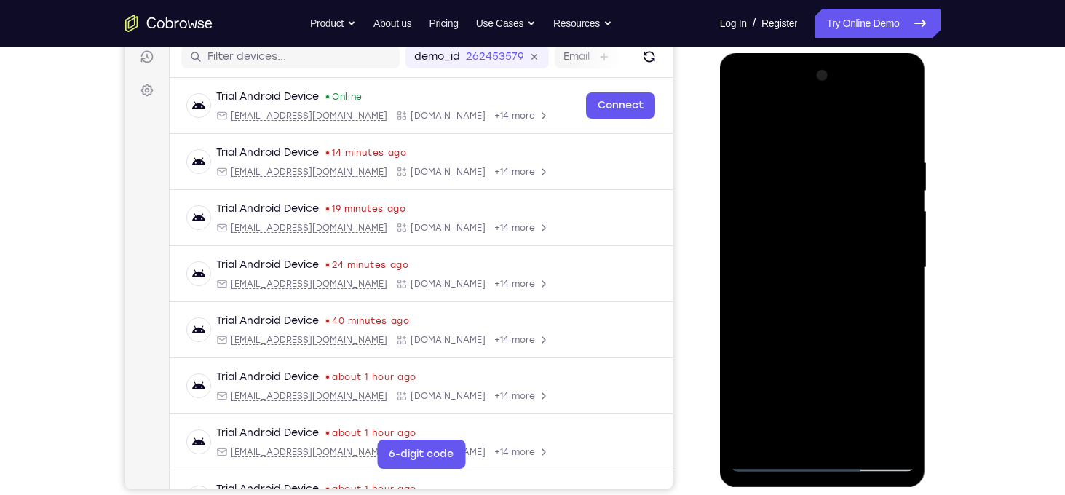
click at [793, 161] on div at bounding box center [822, 268] width 183 height 408
click at [903, 124] on div at bounding box center [822, 268] width 183 height 408
click at [761, 159] on div at bounding box center [822, 268] width 183 height 408
drag, startPoint x: 886, startPoint y: 178, endPoint x: 875, endPoint y: 335, distance: 157.6
click at [875, 335] on div at bounding box center [822, 268] width 183 height 408
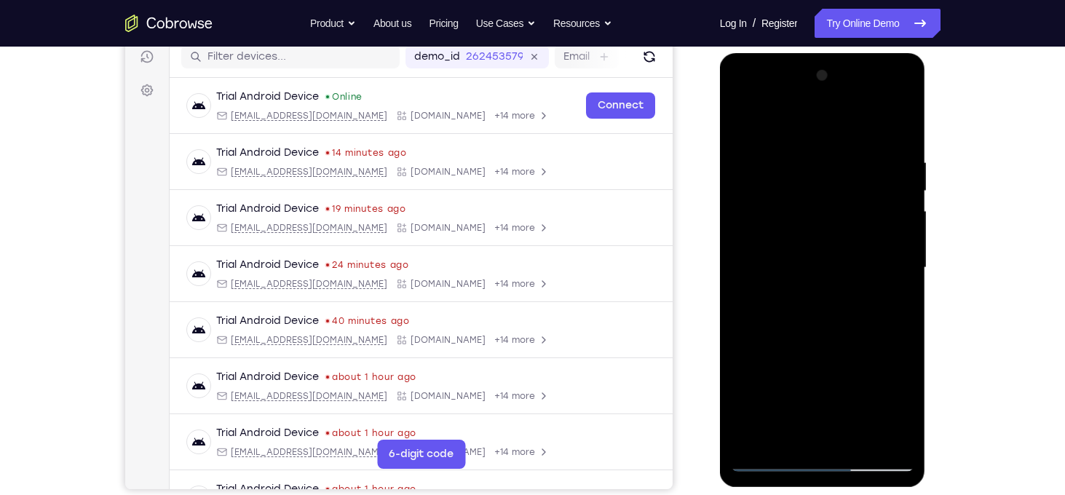
click at [743, 123] on div at bounding box center [822, 268] width 183 height 408
drag, startPoint x: 866, startPoint y: 321, endPoint x: 851, endPoint y: 149, distance: 172.4
click at [851, 149] on div at bounding box center [822, 268] width 183 height 408
drag, startPoint x: 867, startPoint y: 303, endPoint x: 865, endPoint y: 65, distance: 238.7
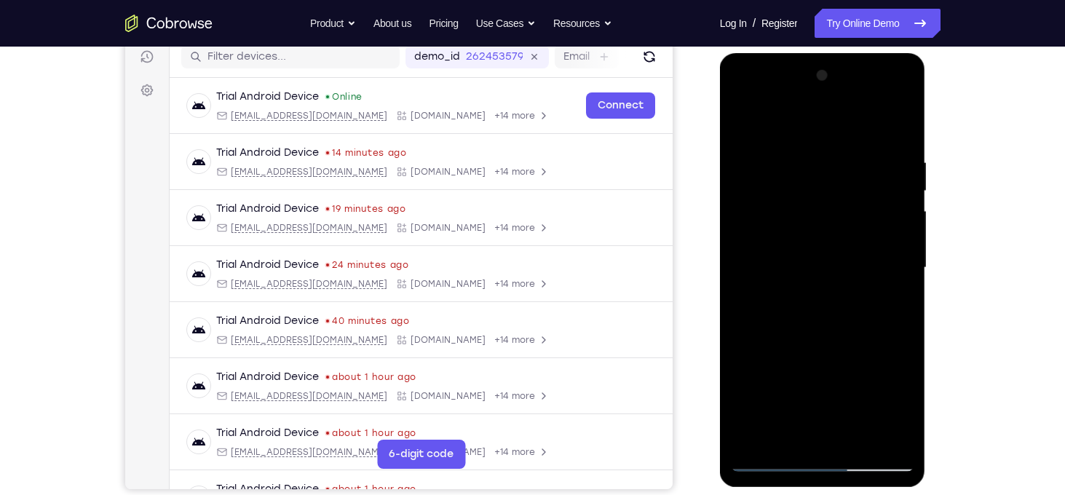
click at [865, 65] on div at bounding box center [822, 268] width 183 height 408
drag, startPoint x: 862, startPoint y: 336, endPoint x: 819, endPoint y: 532, distance: 200.6
click at [819, 490] on html "Online web based iOS Simulators and Android Emulators. Run iPhone, iPad, Mobile…" at bounding box center [823, 271] width 207 height 437
drag, startPoint x: 767, startPoint y: 266, endPoint x: 743, endPoint y: 434, distance: 169.1
click at [743, 434] on div at bounding box center [822, 268] width 183 height 408
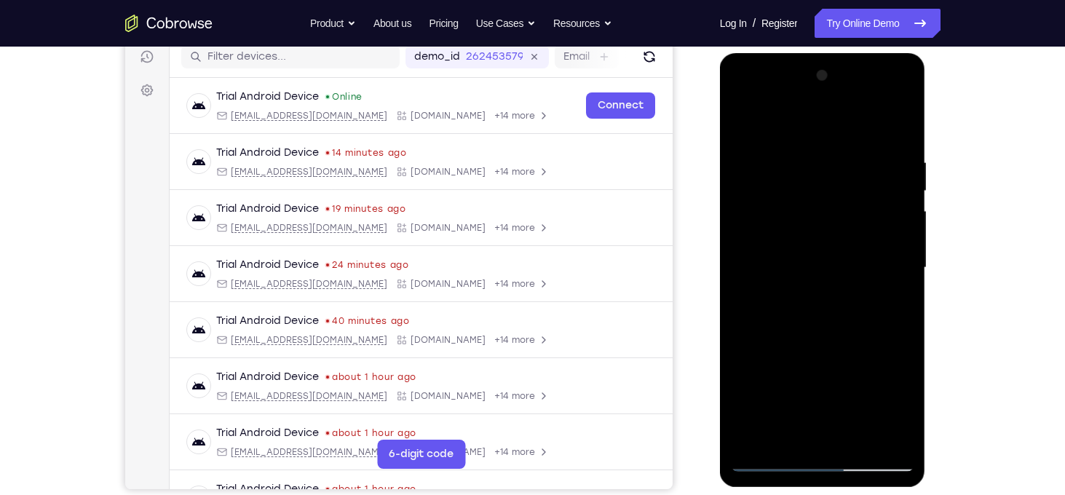
click at [894, 439] on div at bounding box center [822, 268] width 183 height 408
click at [756, 261] on div at bounding box center [822, 268] width 183 height 408
click at [817, 200] on div at bounding box center [822, 268] width 183 height 408
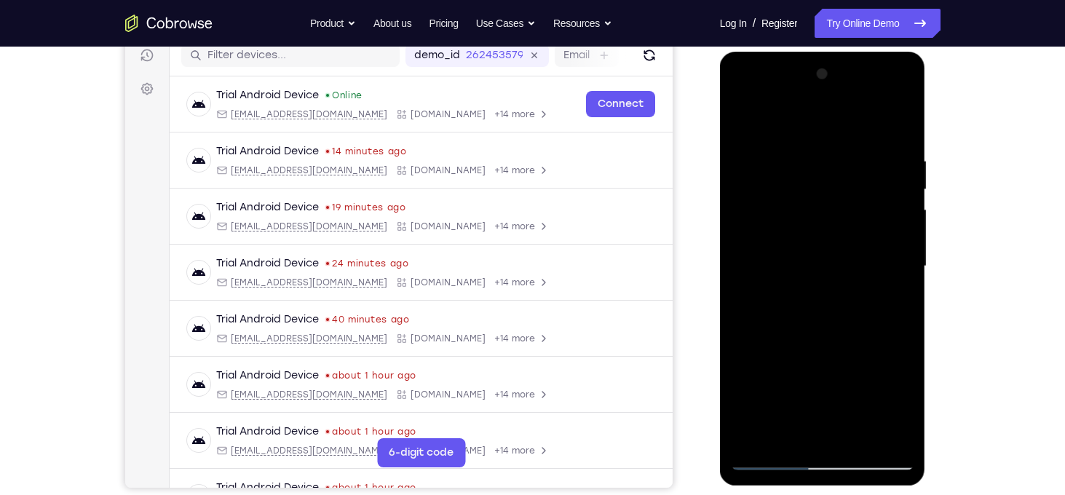
scroll to position [192, 0]
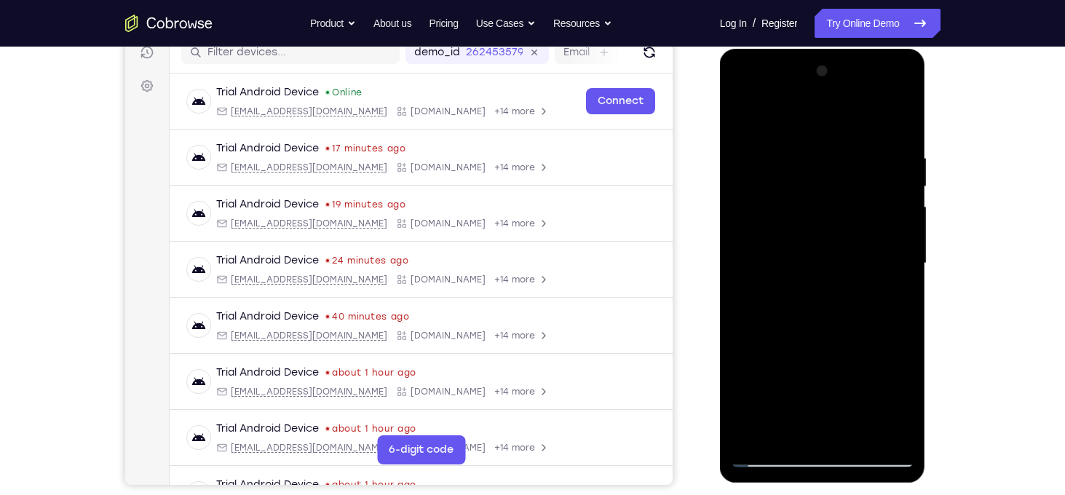
click at [900, 130] on div at bounding box center [822, 264] width 183 height 408
click at [795, 138] on div at bounding box center [822, 264] width 183 height 408
click at [801, 154] on div at bounding box center [822, 264] width 183 height 408
click at [903, 121] on div at bounding box center [822, 264] width 183 height 408
drag, startPoint x: 842, startPoint y: 340, endPoint x: 900, endPoint y: 119, distance: 228.1
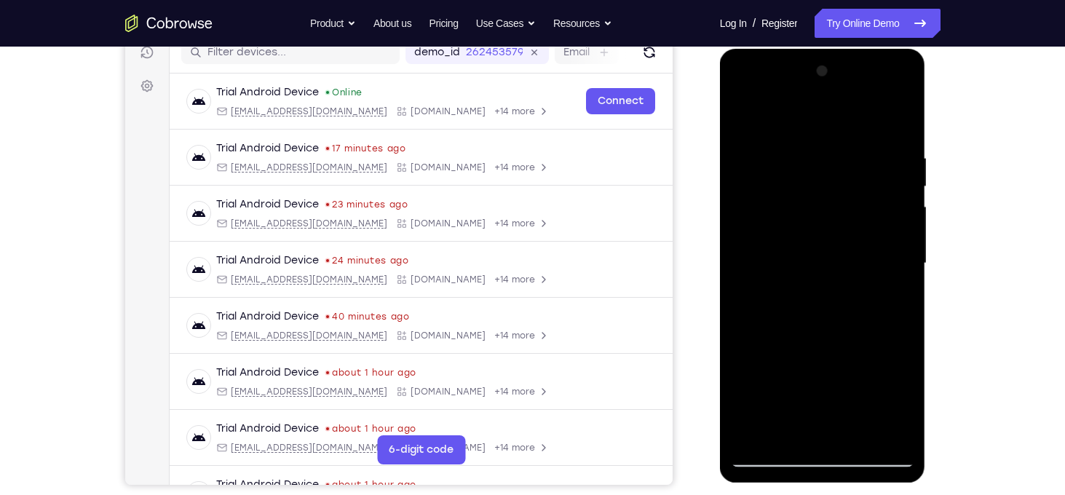
click at [900, 119] on div at bounding box center [822, 264] width 183 height 408
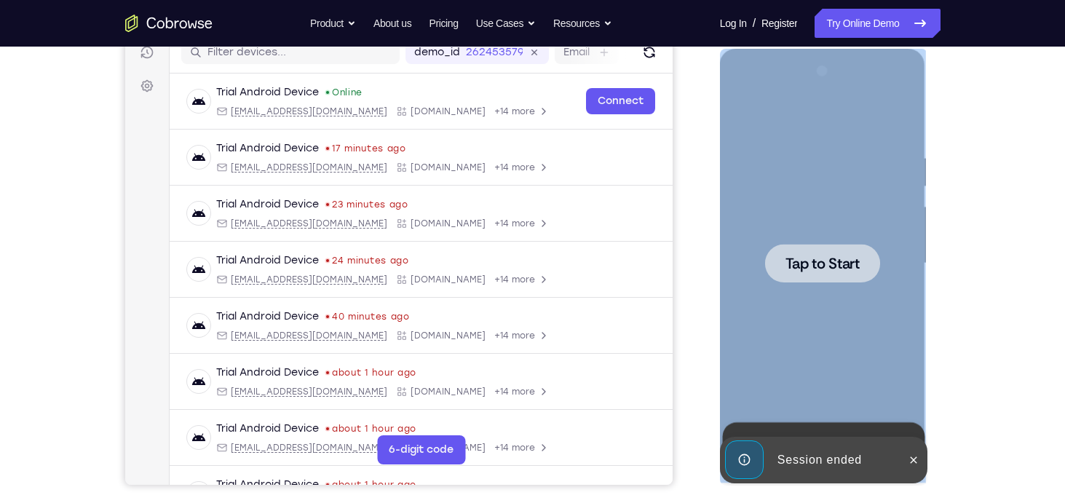
drag, startPoint x: 845, startPoint y: 296, endPoint x: 1031, endPoint y: 352, distance: 194.3
click at [927, 352] on html "Online web based iOS Simulators and Android Emulators. Run iPhone, iPad, Mobile…" at bounding box center [823, 267] width 207 height 437
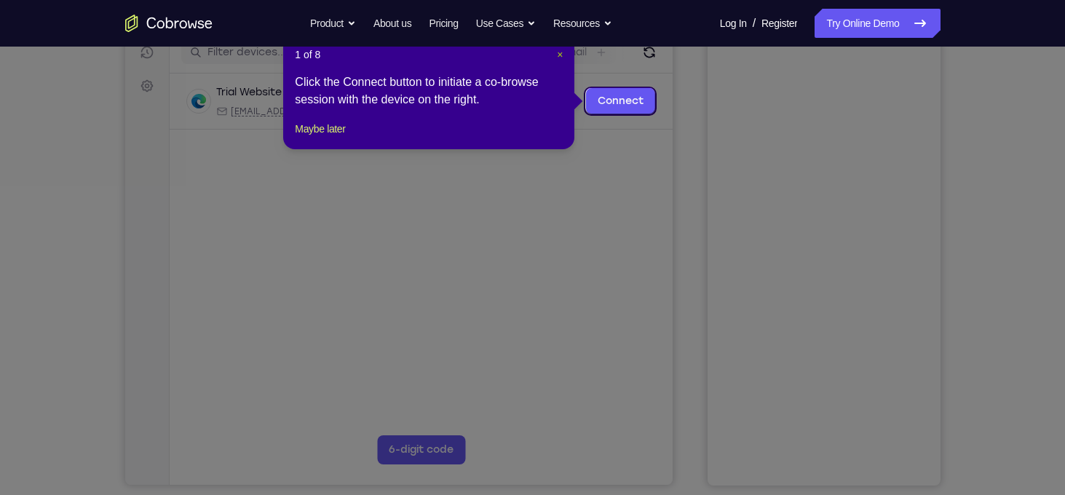
click at [561, 60] on span "×" at bounding box center [560, 55] width 6 height 12
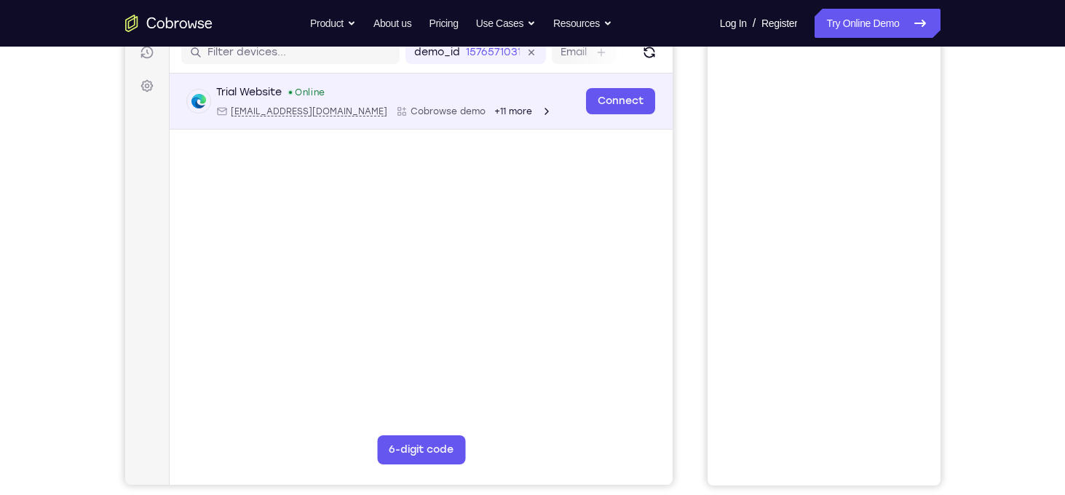
scroll to position [96, 0]
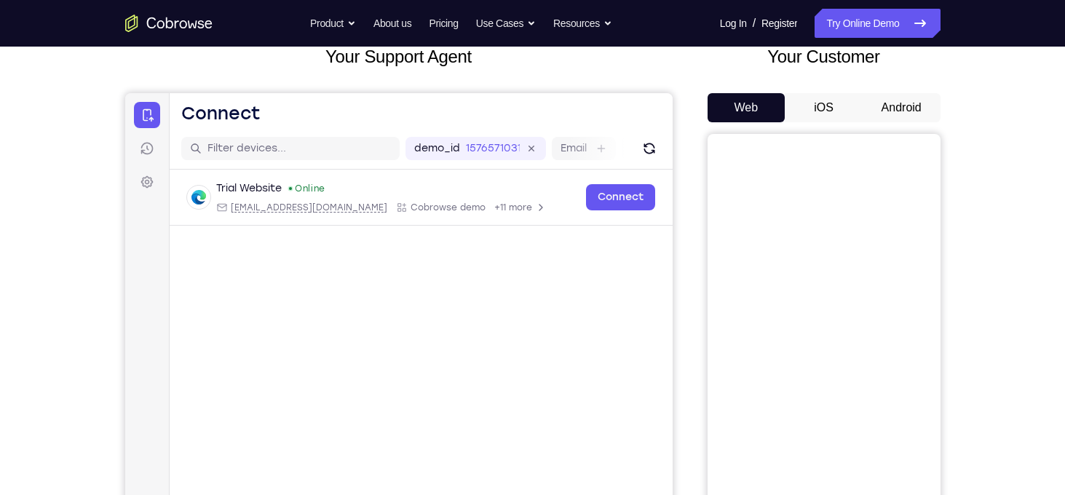
click at [927, 108] on button "Android" at bounding box center [901, 107] width 78 height 29
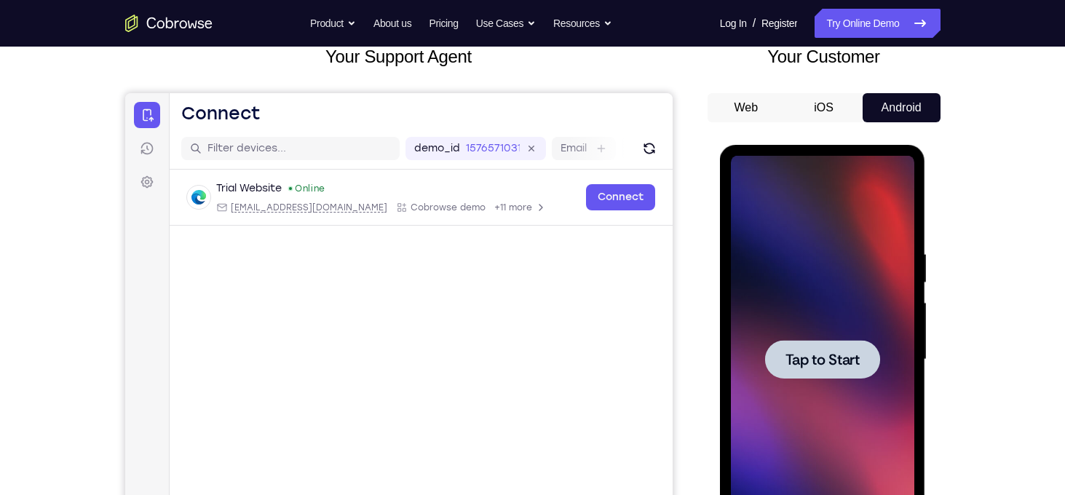
scroll to position [0, 0]
